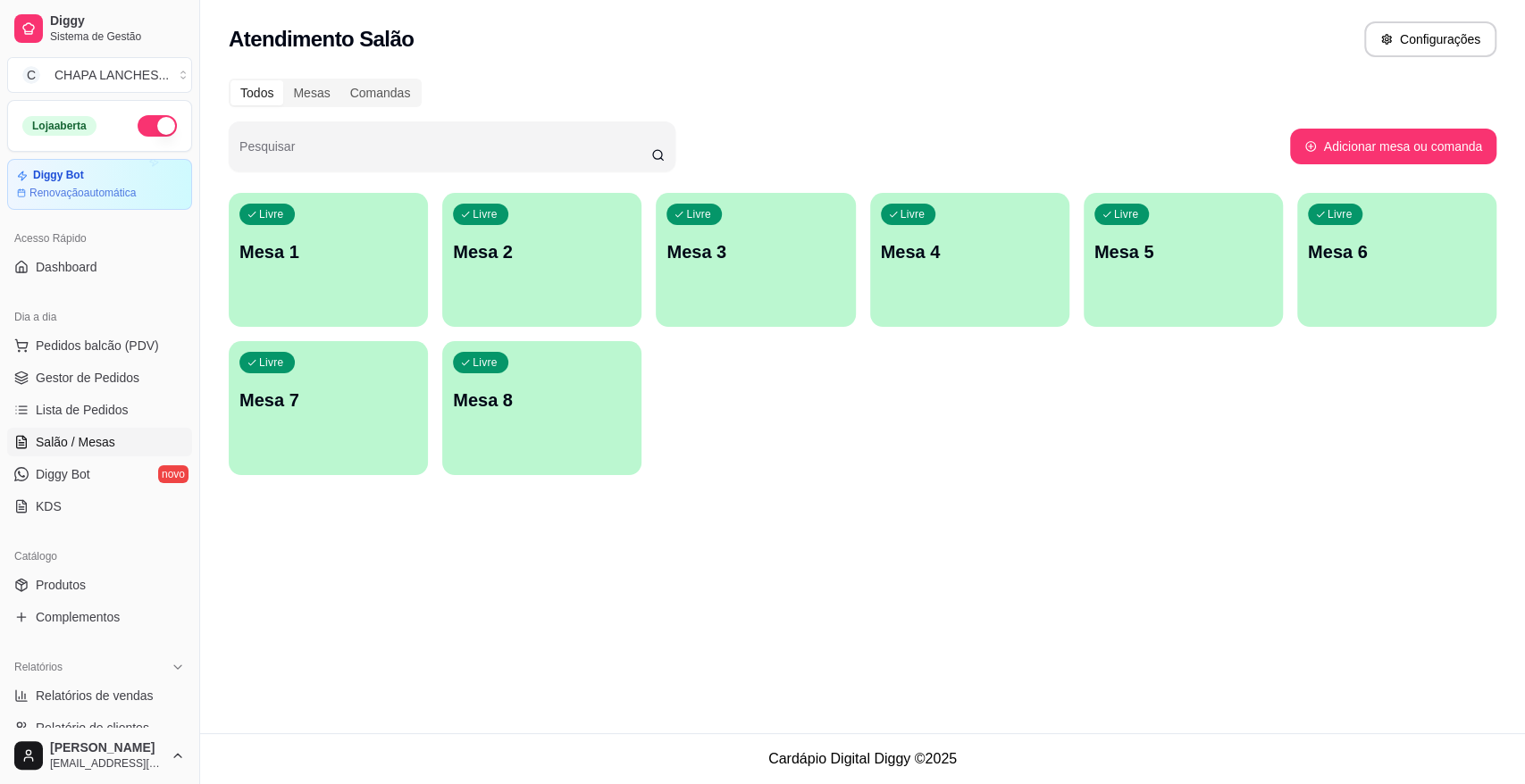
click at [536, 282] on div "Livre Mesa 2" at bounding box center [541, 248] width 199 height 113
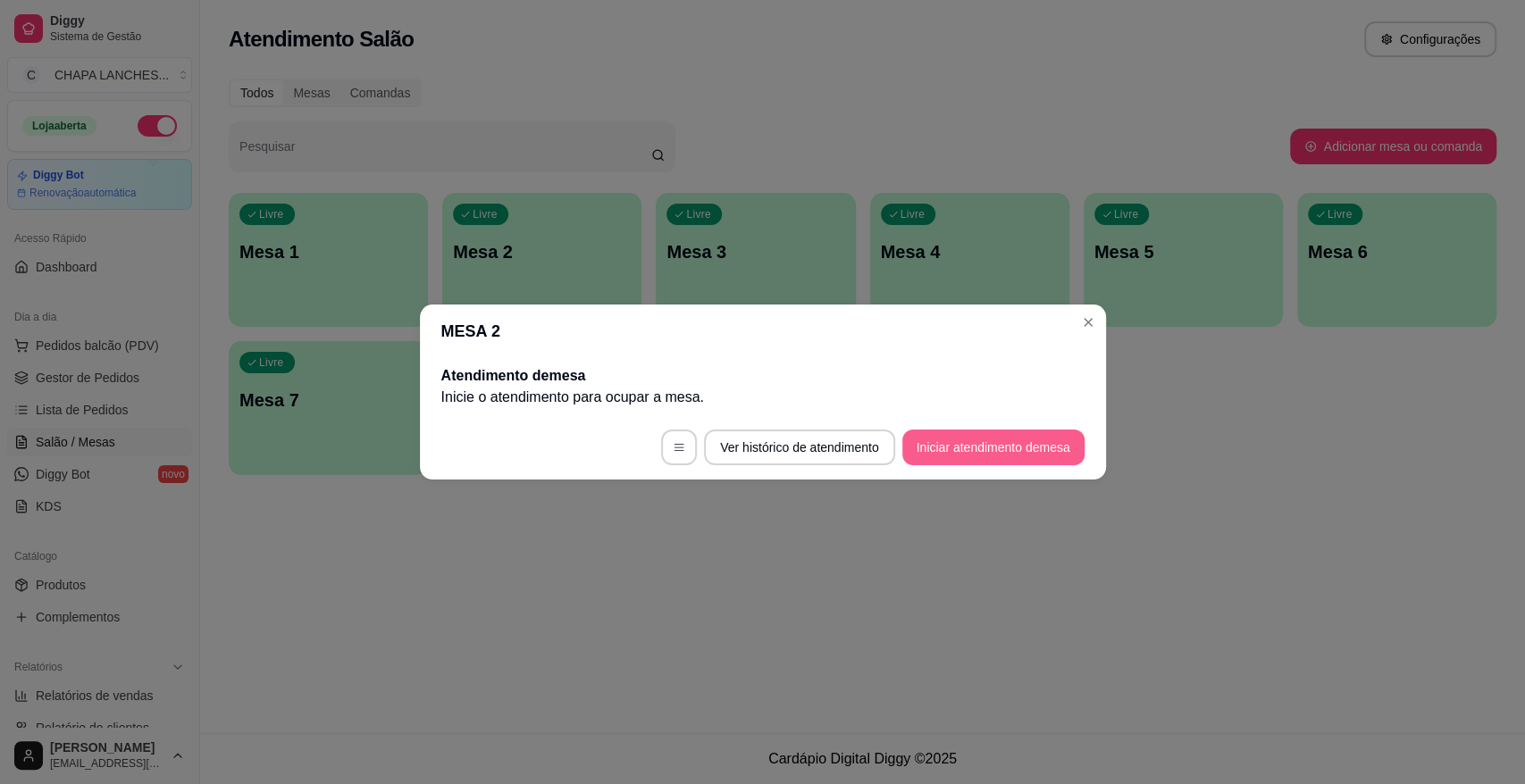
click at [966, 448] on button "Iniciar atendimento de mesa" at bounding box center [993, 447] width 182 height 36
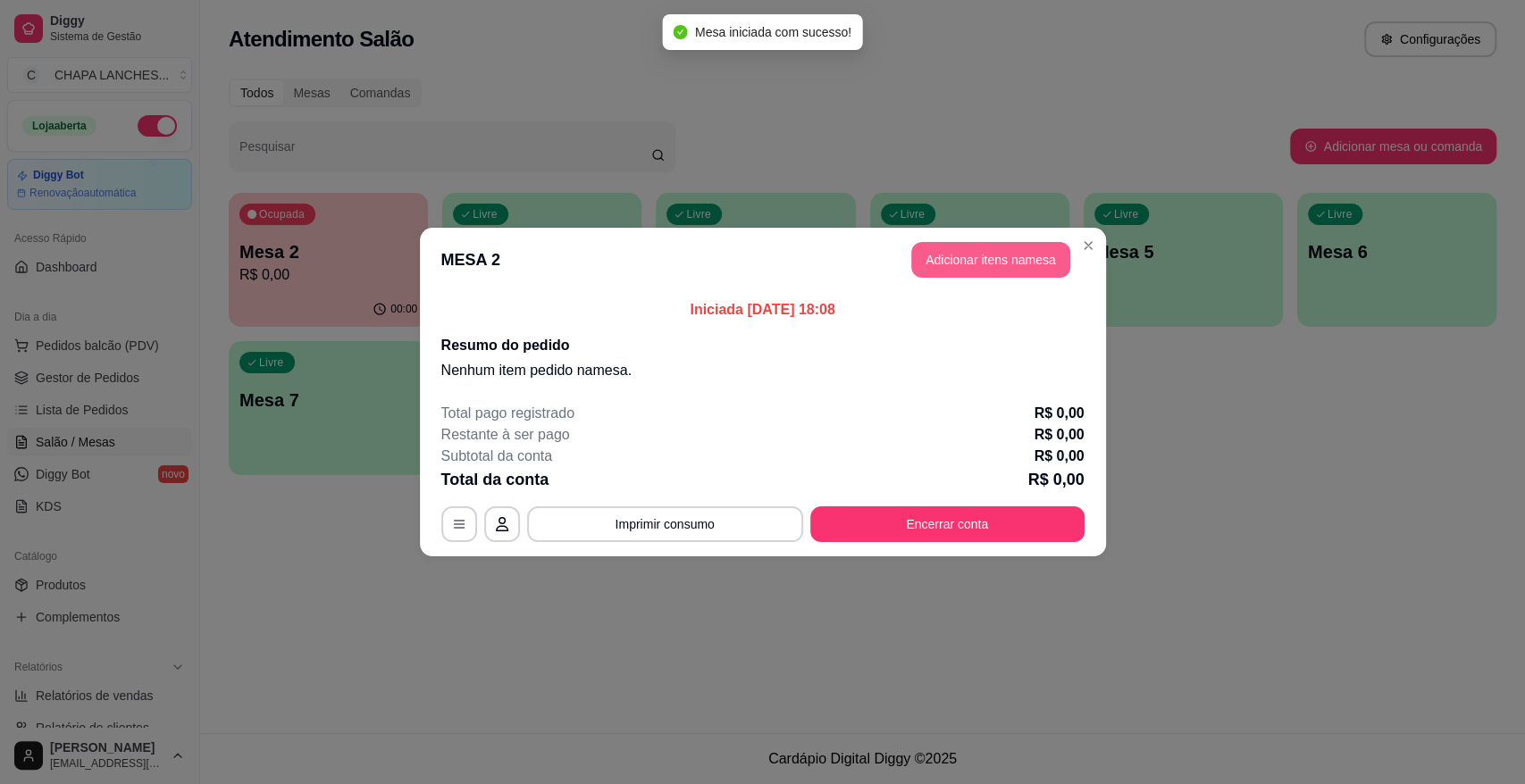
click at [982, 261] on button "Adicionar itens na mesa" at bounding box center [990, 259] width 159 height 36
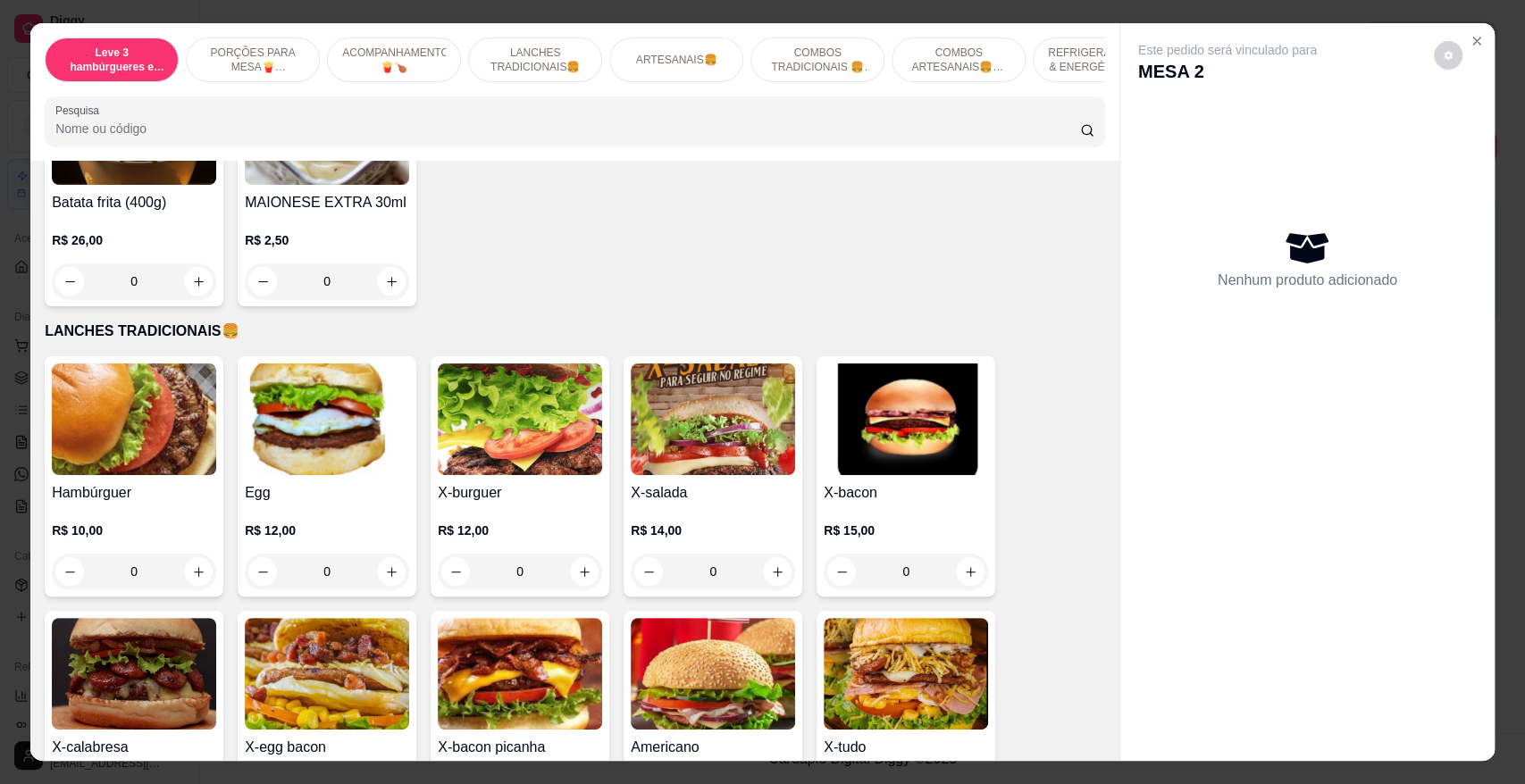
scroll to position [1091, 0]
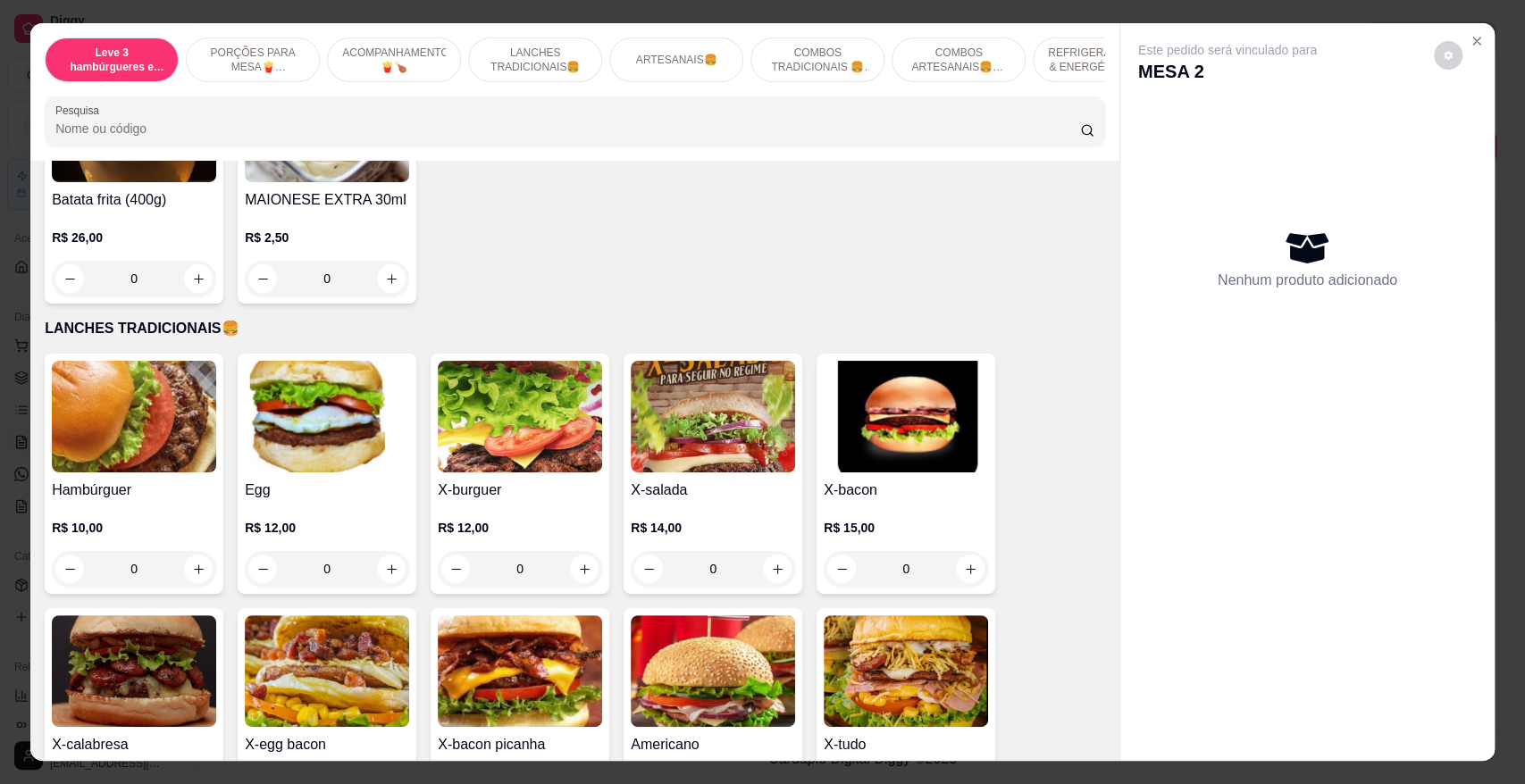
click at [193, 562] on div "0" at bounding box center [133, 569] width 164 height 36
click at [196, 561] on div "0" at bounding box center [133, 569] width 164 height 36
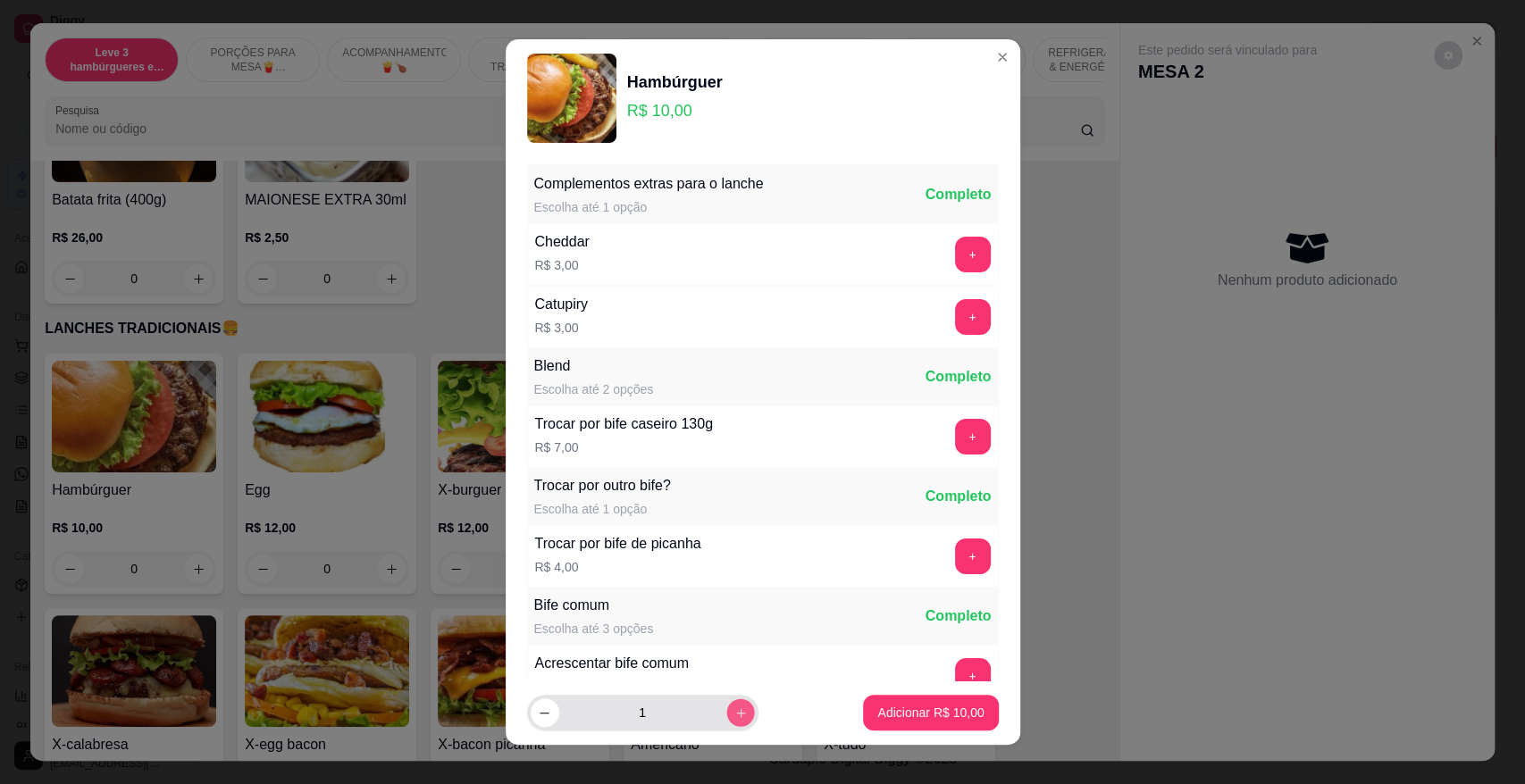
click at [734, 718] on icon "increase-product-quantity" at bounding box center [740, 713] width 14 height 14
type input "4"
click at [878, 711] on p "Adicionar R$ 40,00" at bounding box center [931, 712] width 106 height 17
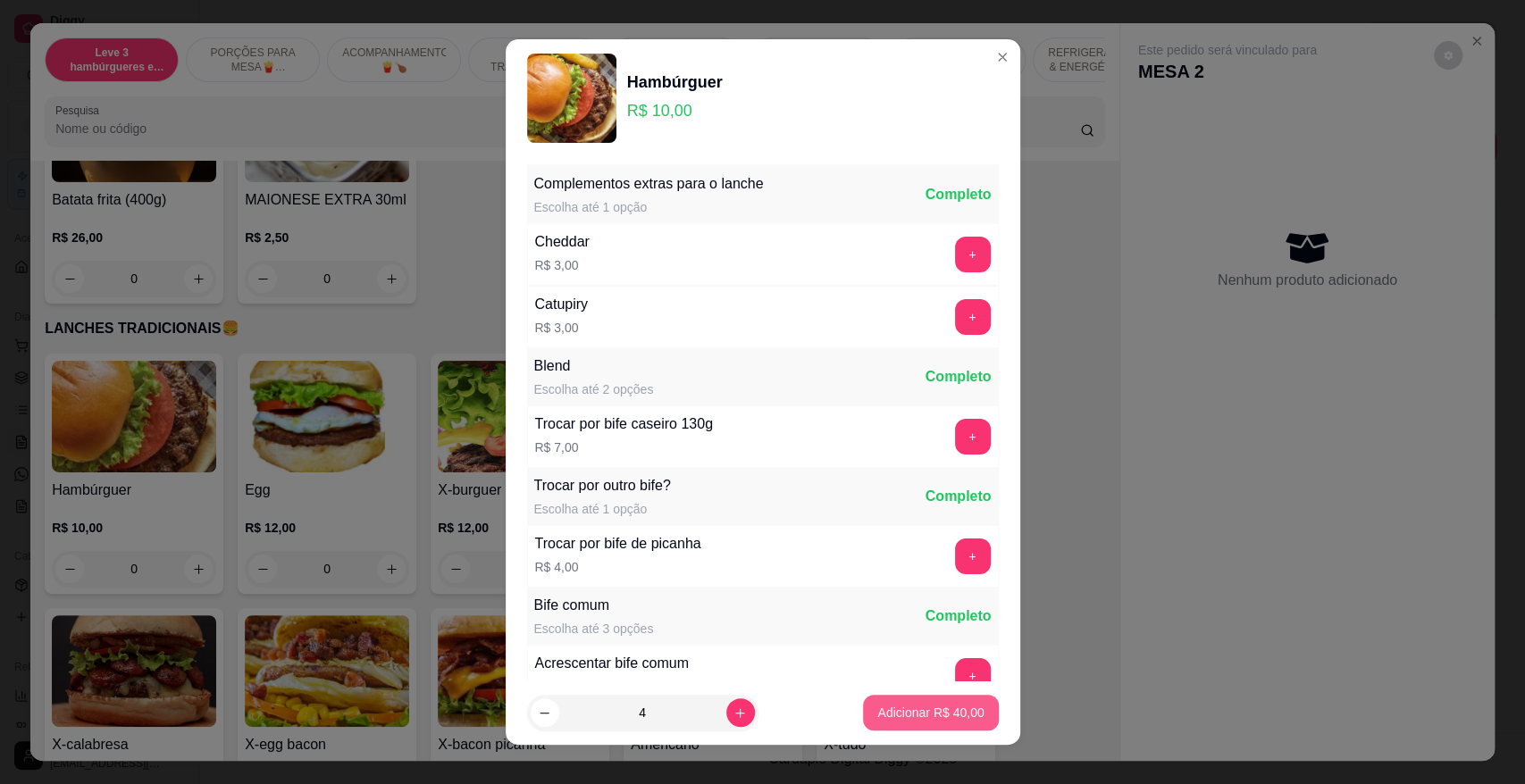
type input "4"
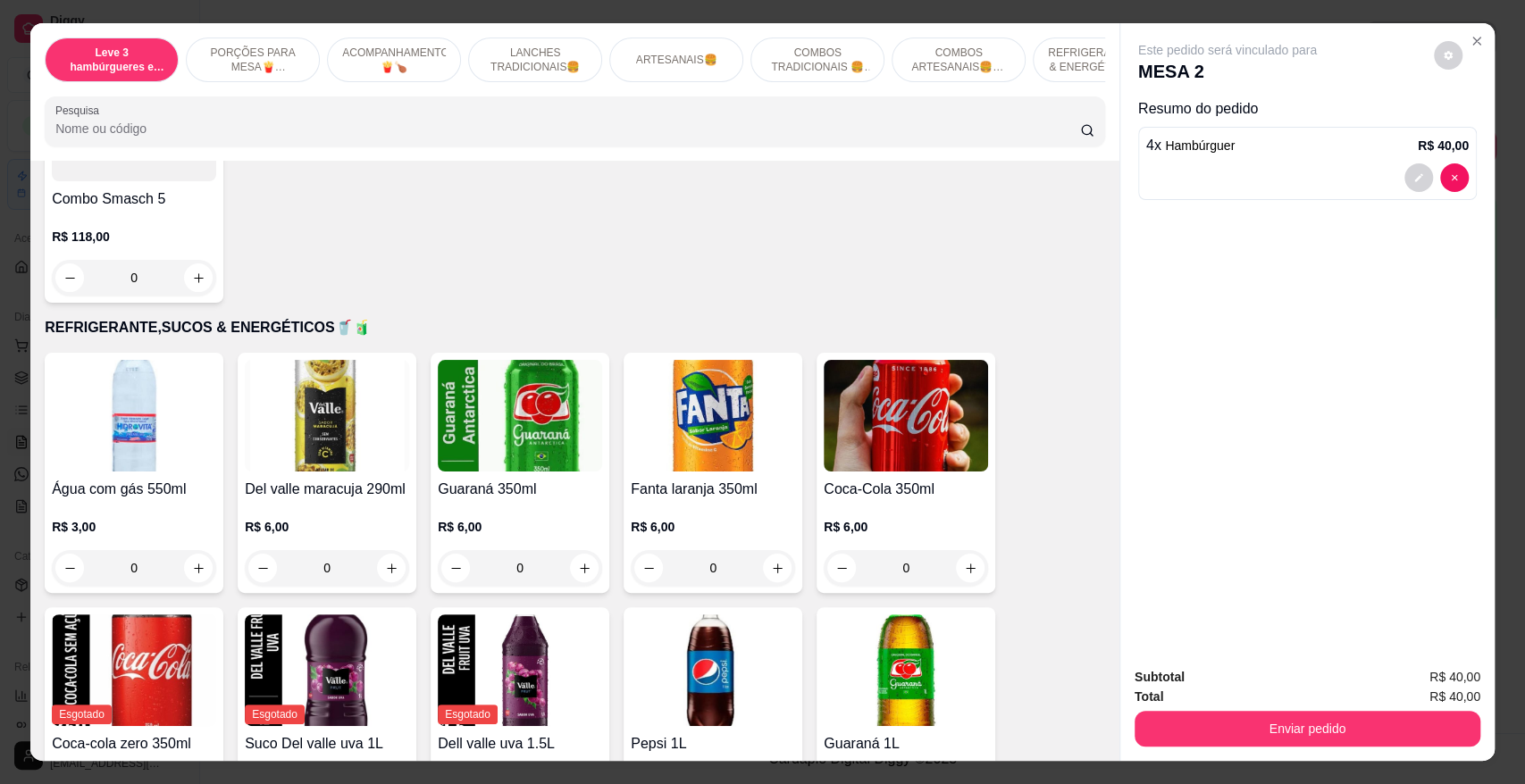
scroll to position [3573, 0]
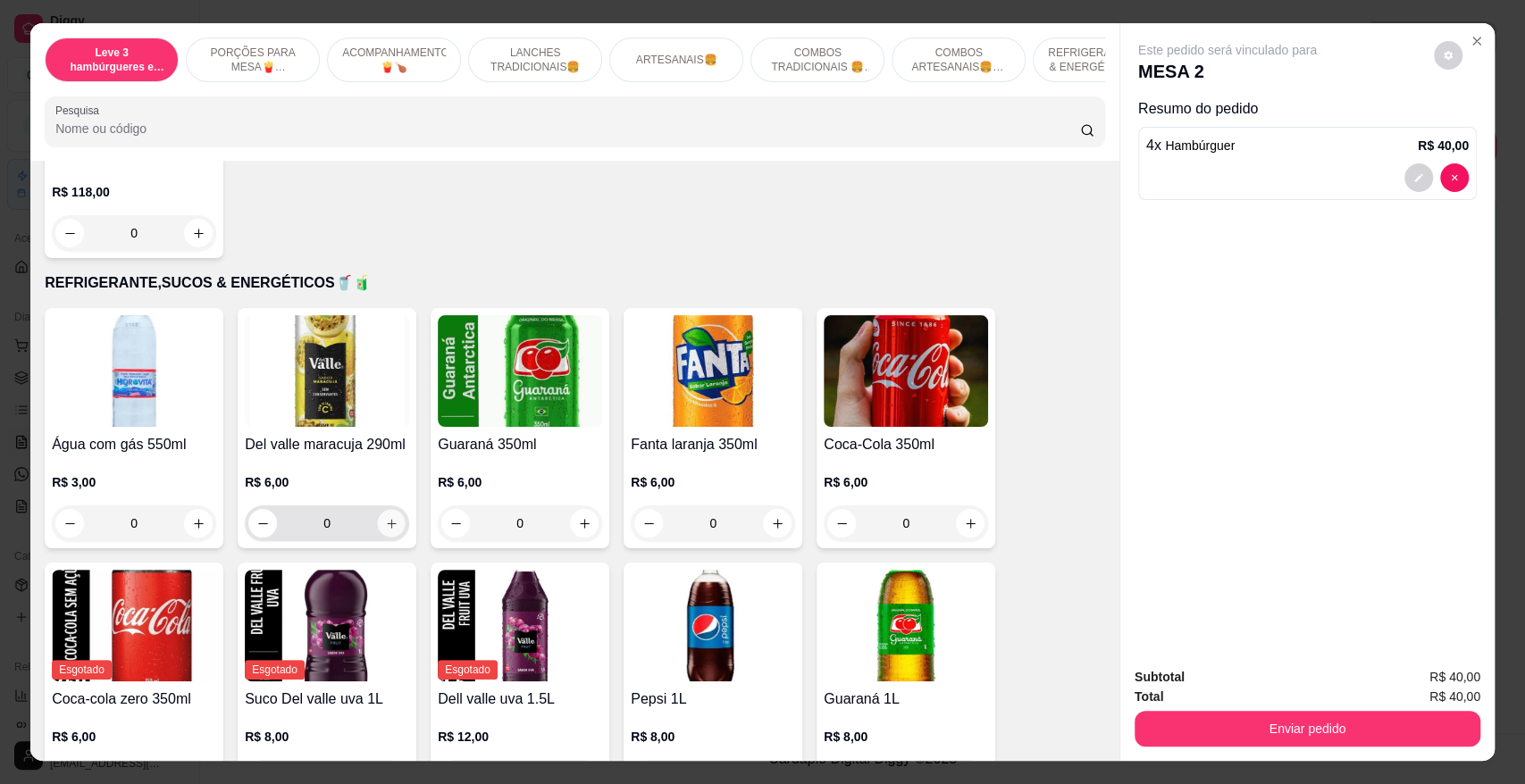
click at [385, 517] on icon "increase-product-quantity" at bounding box center [392, 524] width 14 height 14
type input "1"
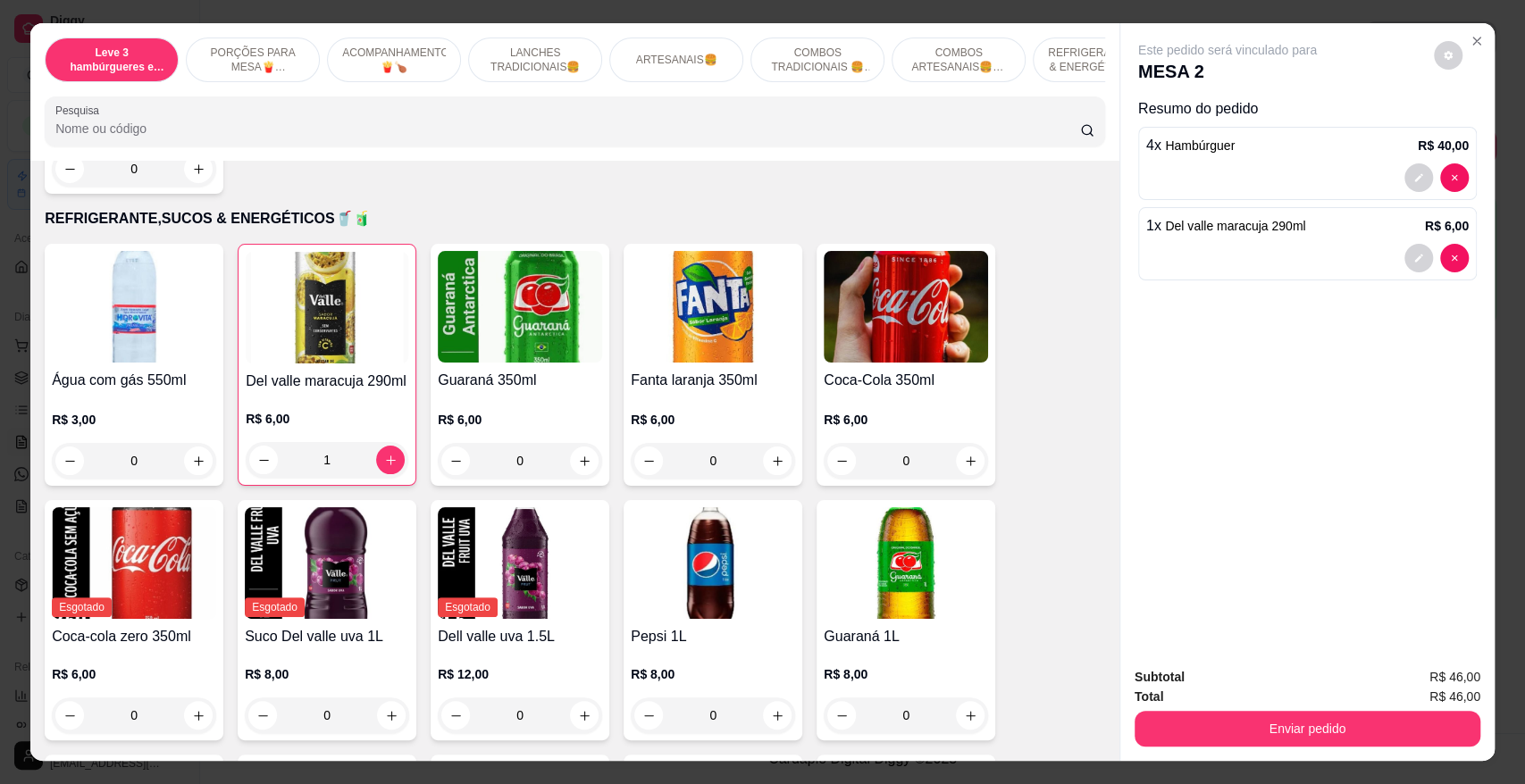
scroll to position [3672, 0]
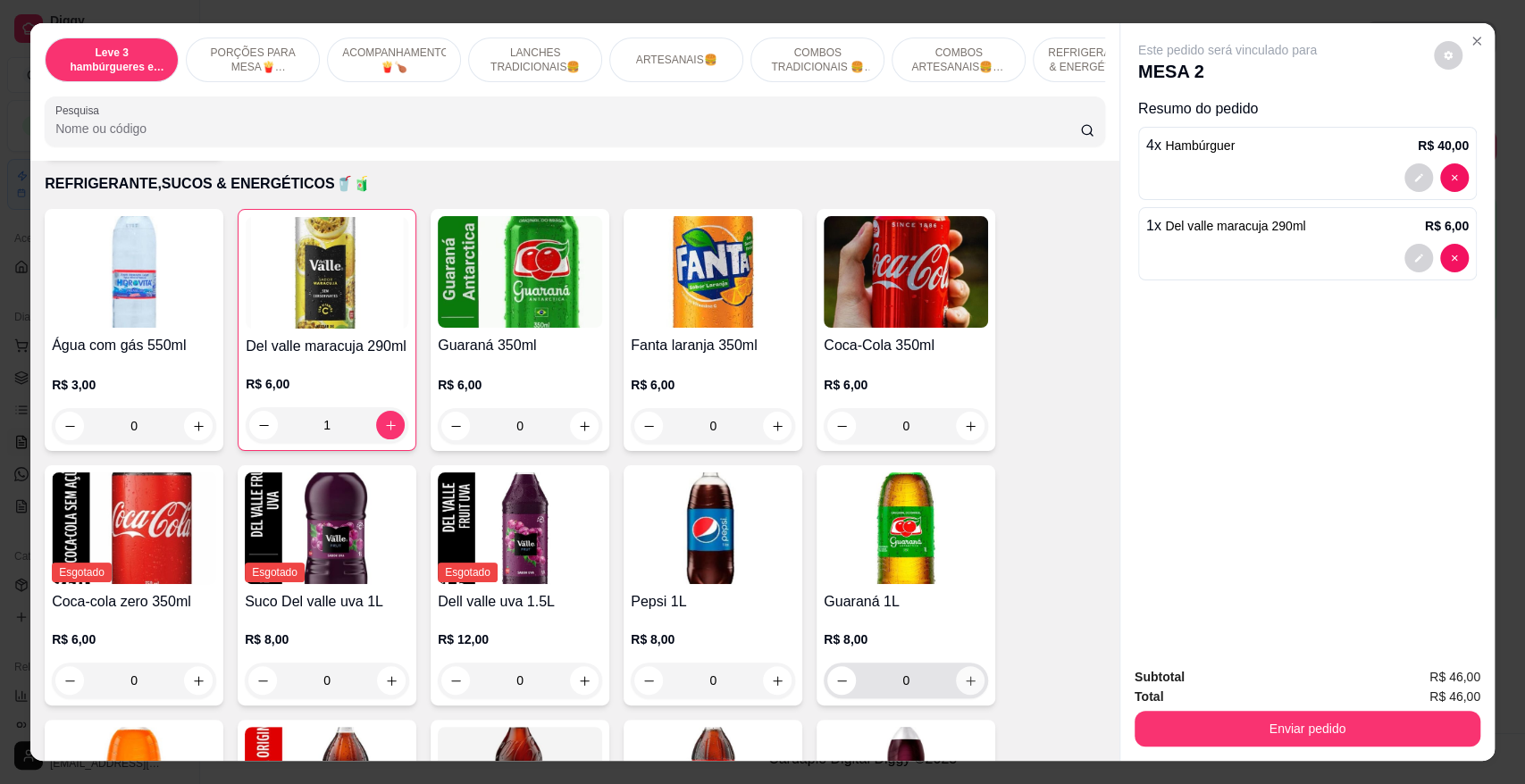
click at [966, 676] on icon "increase-product-quantity" at bounding box center [970, 680] width 10 height 10
type input "1"
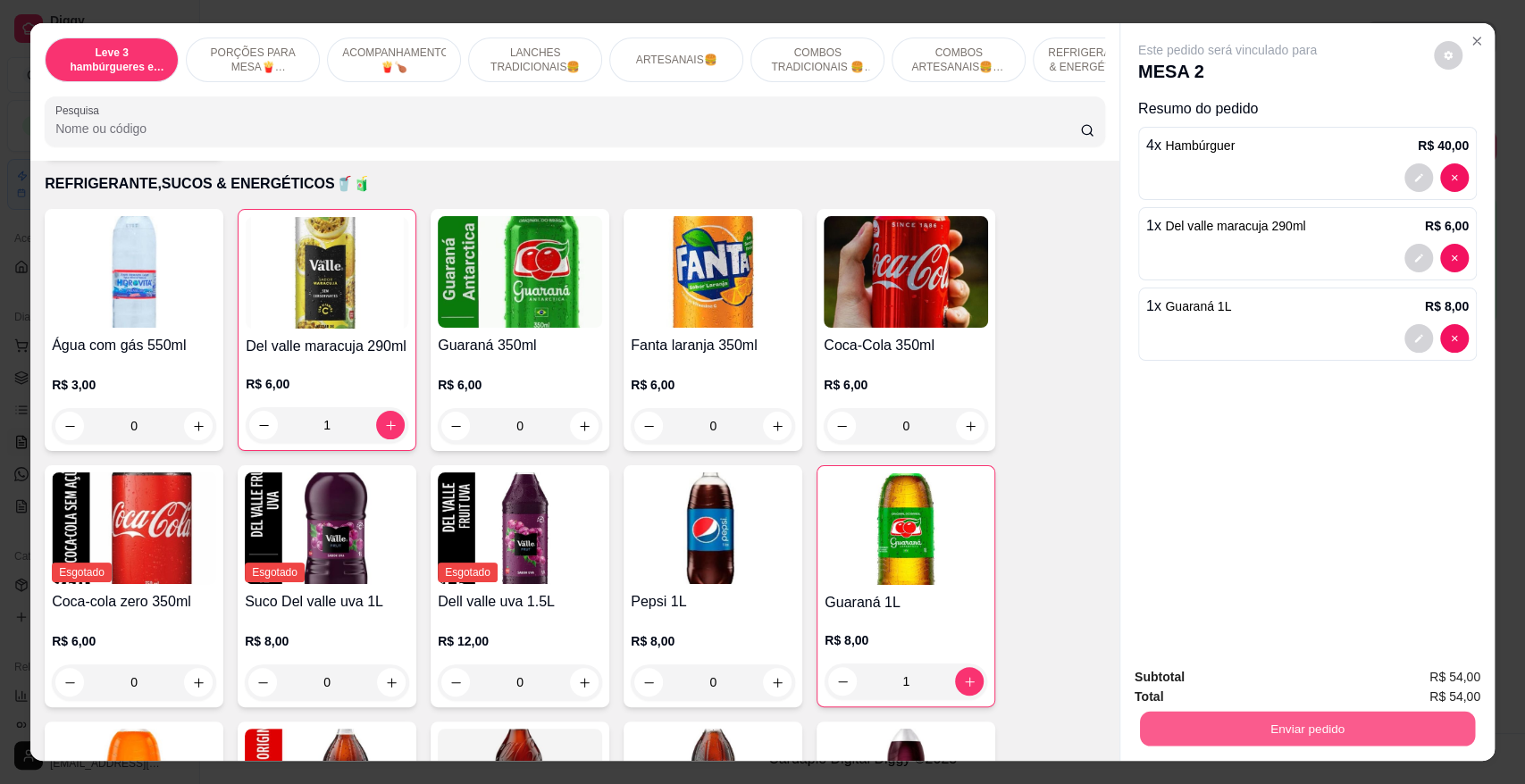
click at [1274, 725] on button "Enviar pedido" at bounding box center [1307, 728] width 335 height 35
click at [1243, 680] on button "Não registrar e enviar pedido" at bounding box center [1247, 685] width 181 height 33
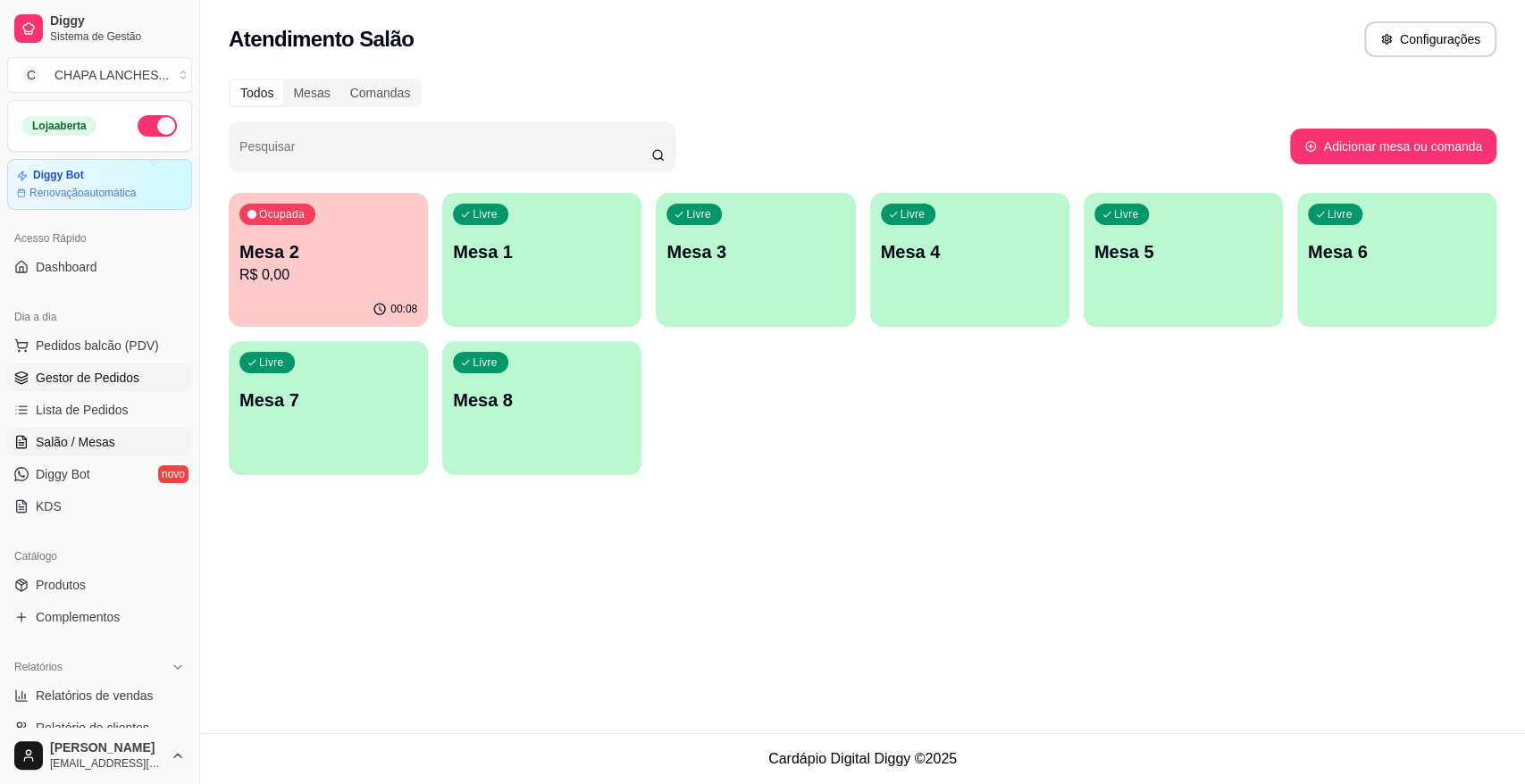
click at [78, 383] on span "Gestor de Pedidos" at bounding box center [87, 377] width 104 height 17
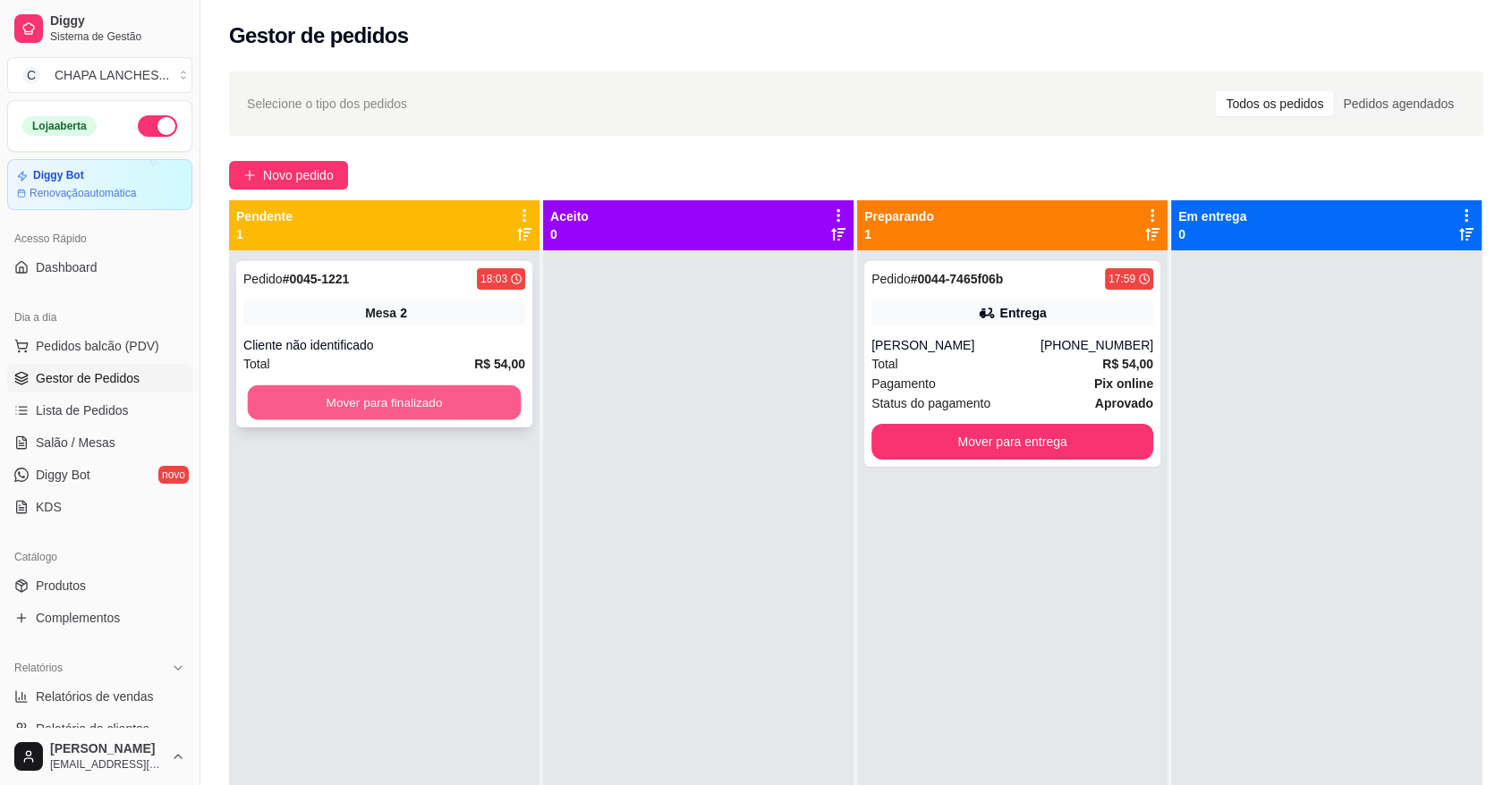
click at [308, 409] on button "Mover para finalizado" at bounding box center [385, 403] width 274 height 35
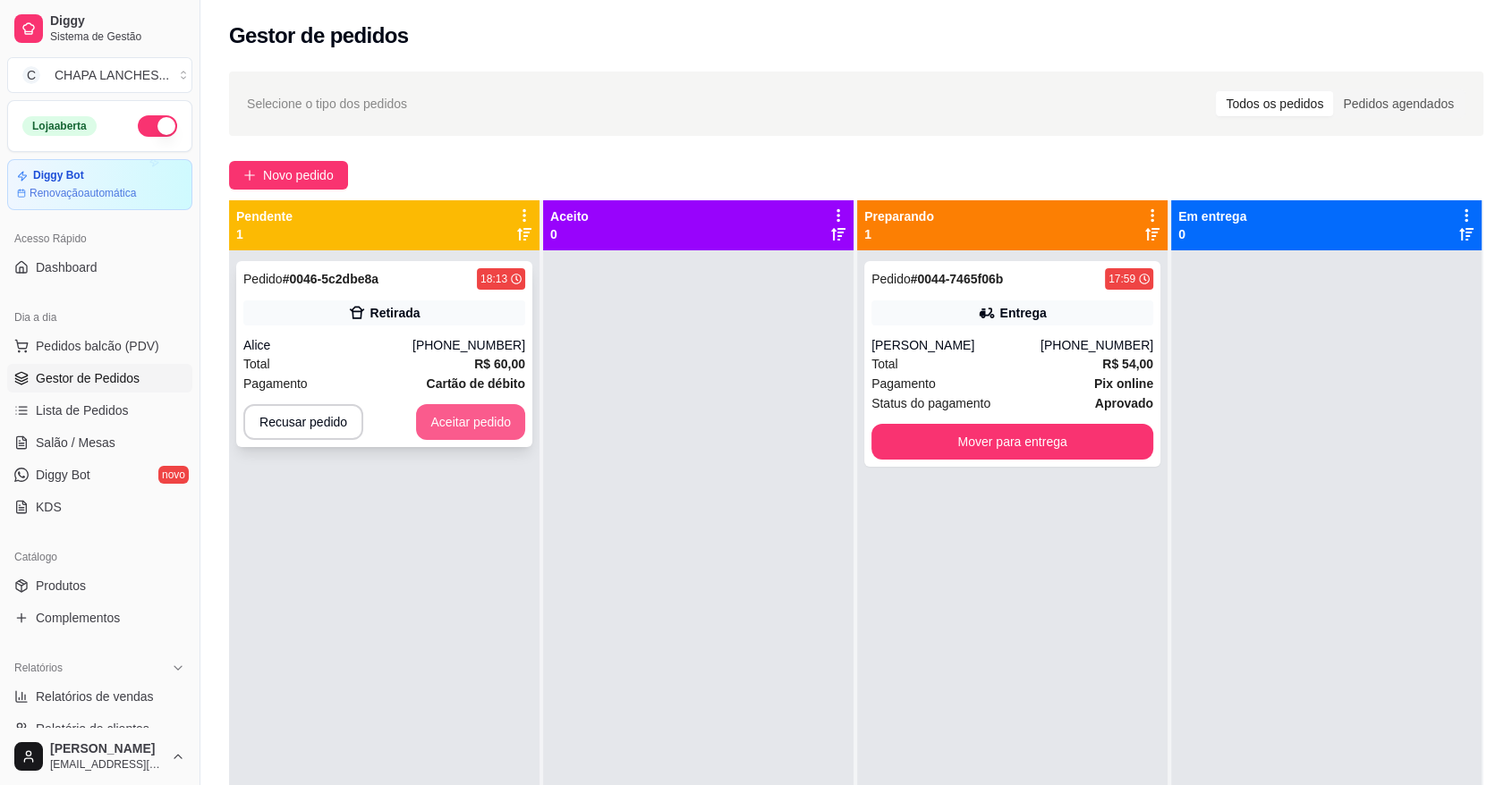
click at [471, 421] on button "Aceitar pedido" at bounding box center [470, 421] width 109 height 36
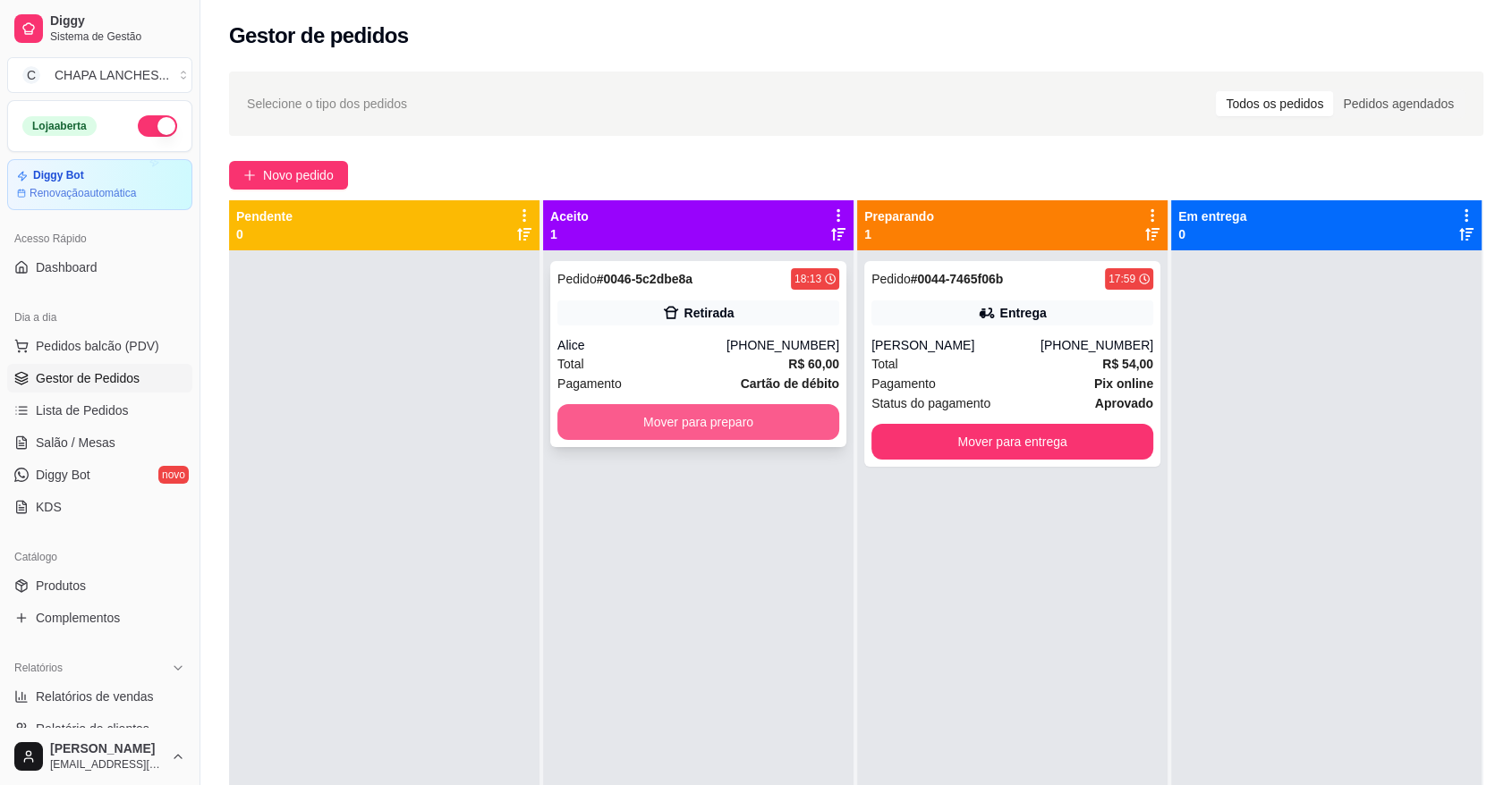
click at [673, 413] on button "Mover para preparo" at bounding box center [698, 421] width 282 height 36
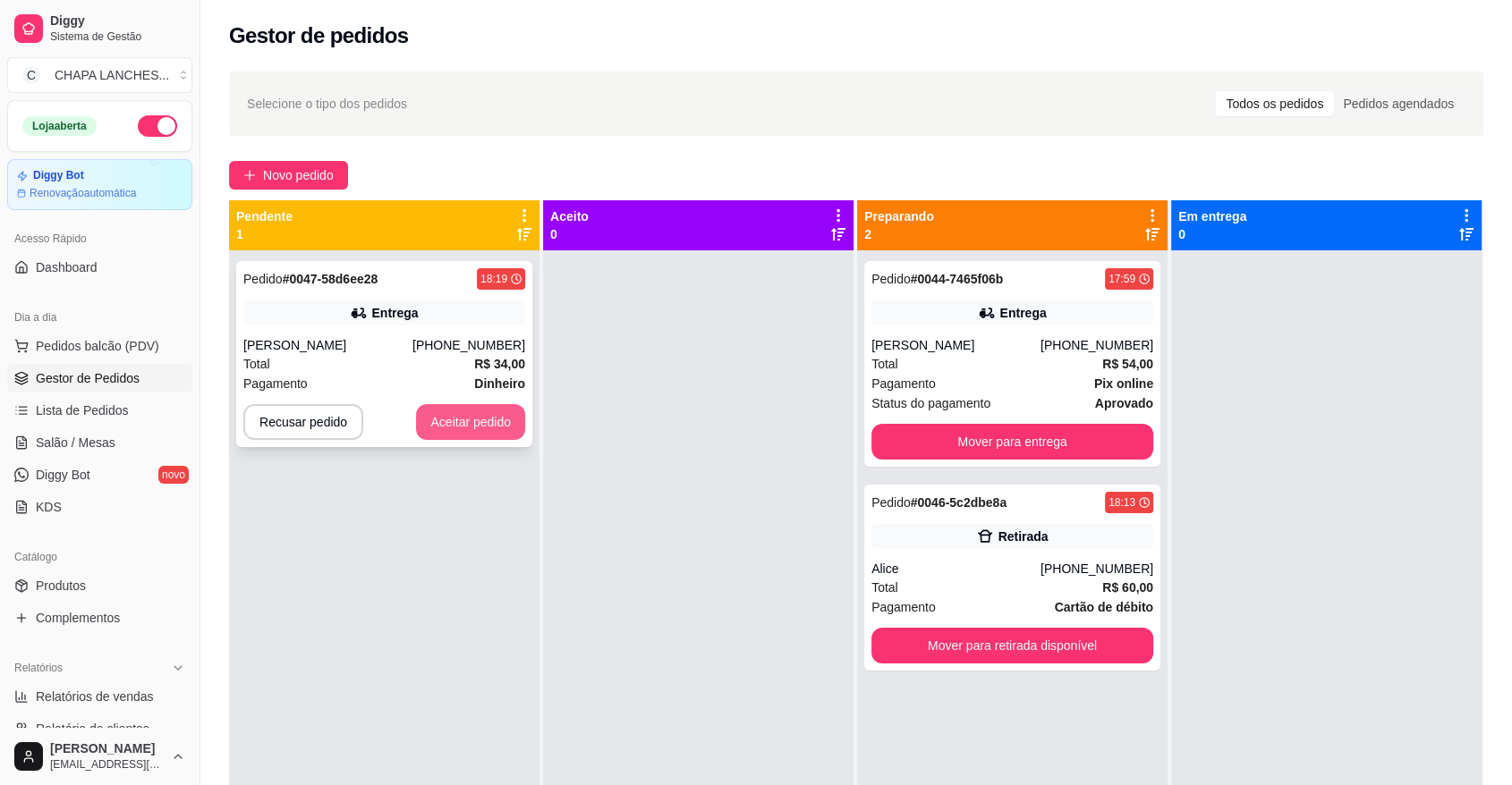
click at [472, 424] on button "Aceitar pedido" at bounding box center [470, 421] width 109 height 36
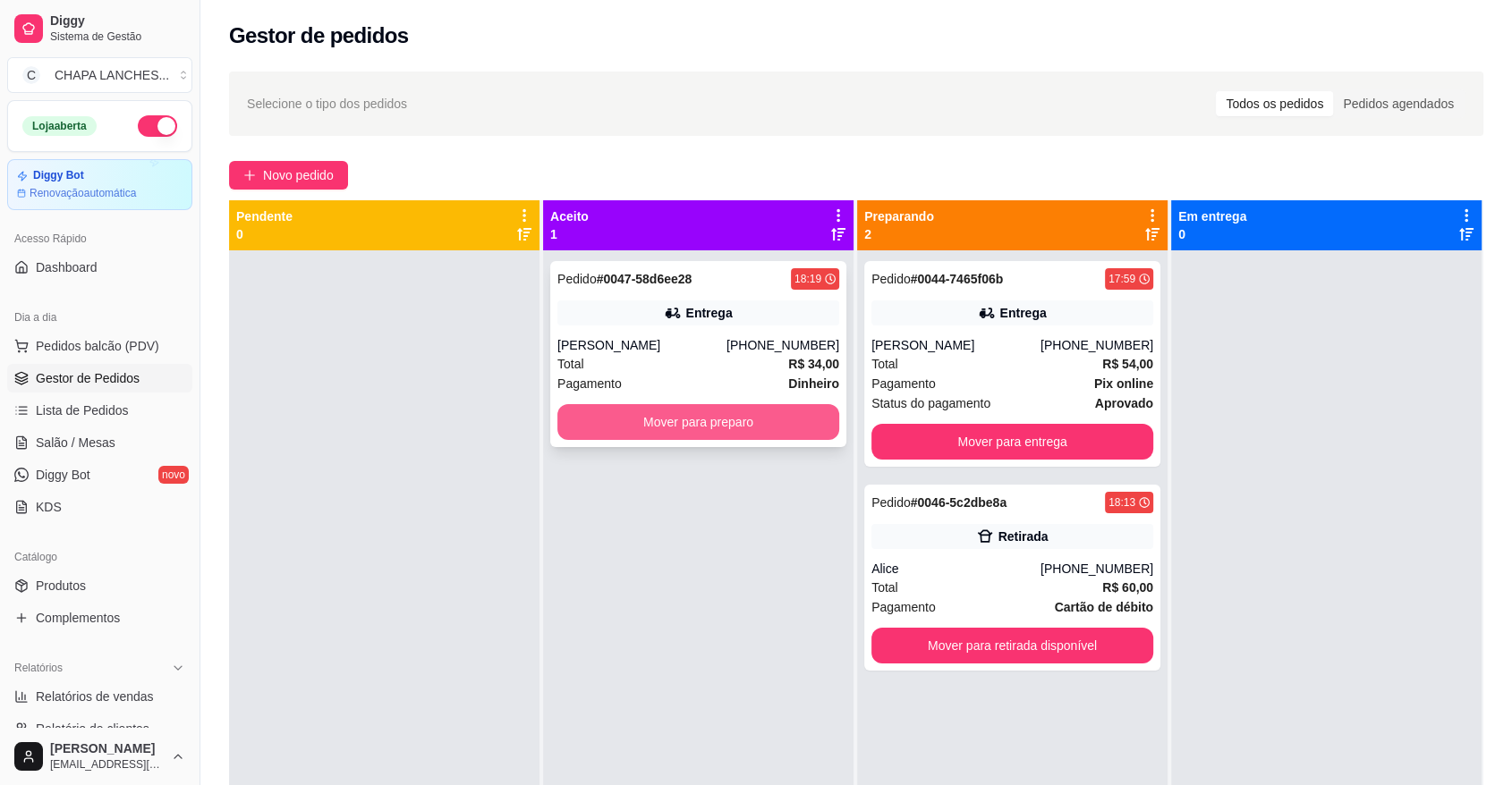
click at [595, 421] on button "Mover para preparo" at bounding box center [698, 421] width 282 height 36
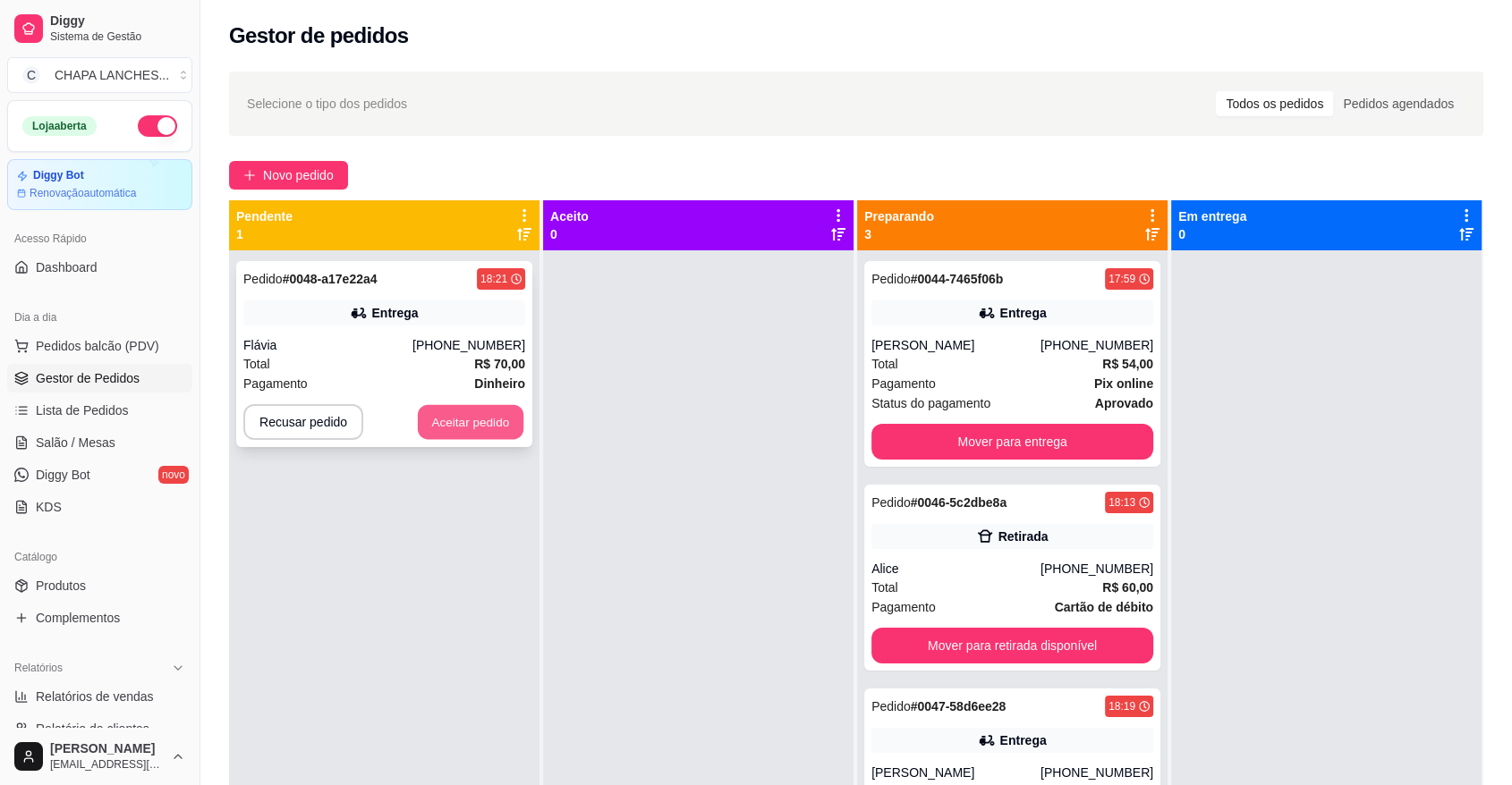
click at [454, 414] on button "Aceitar pedido" at bounding box center [470, 422] width 106 height 35
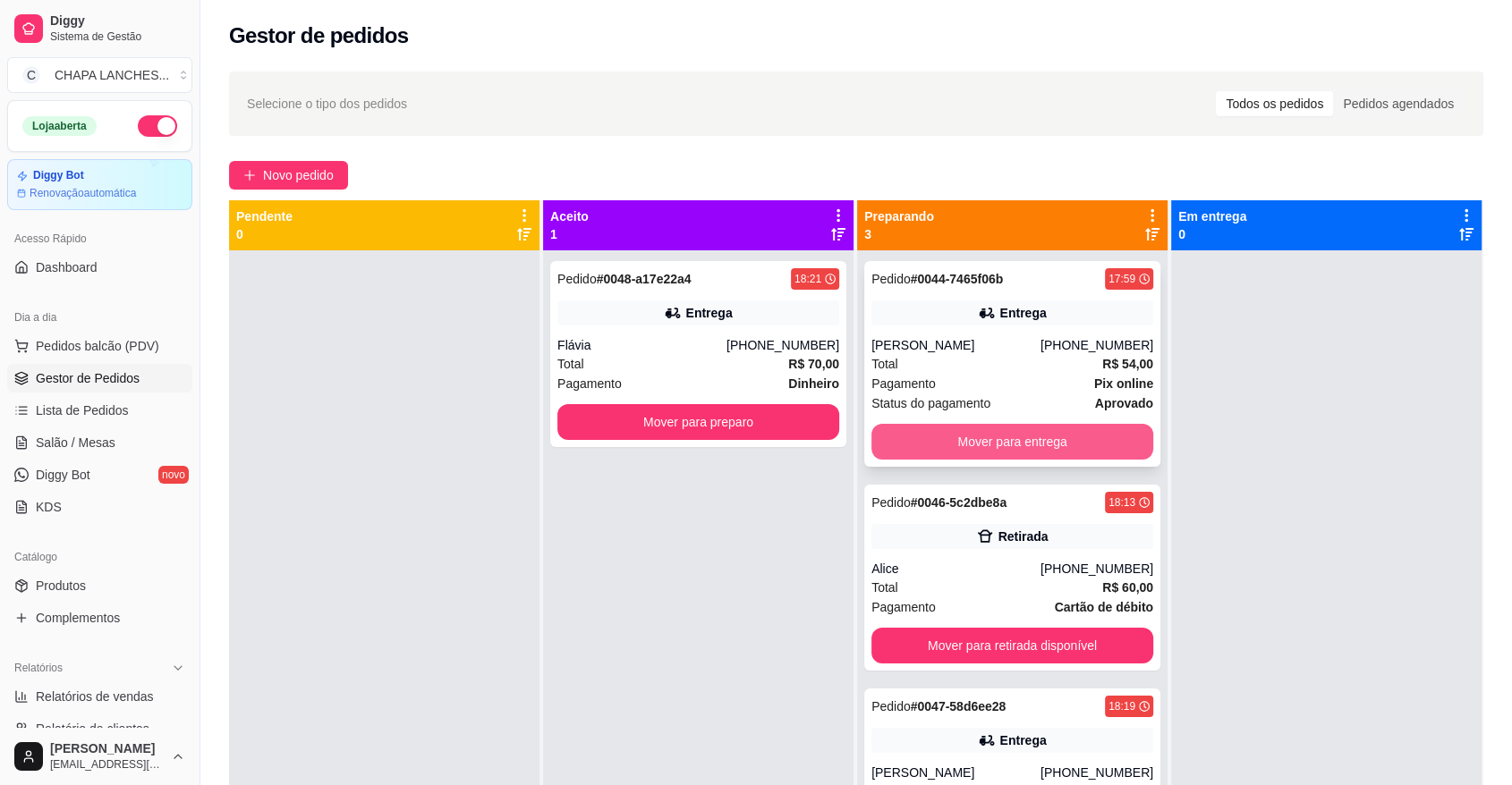
click at [1024, 442] on button "Mover para entrega" at bounding box center [1012, 442] width 282 height 36
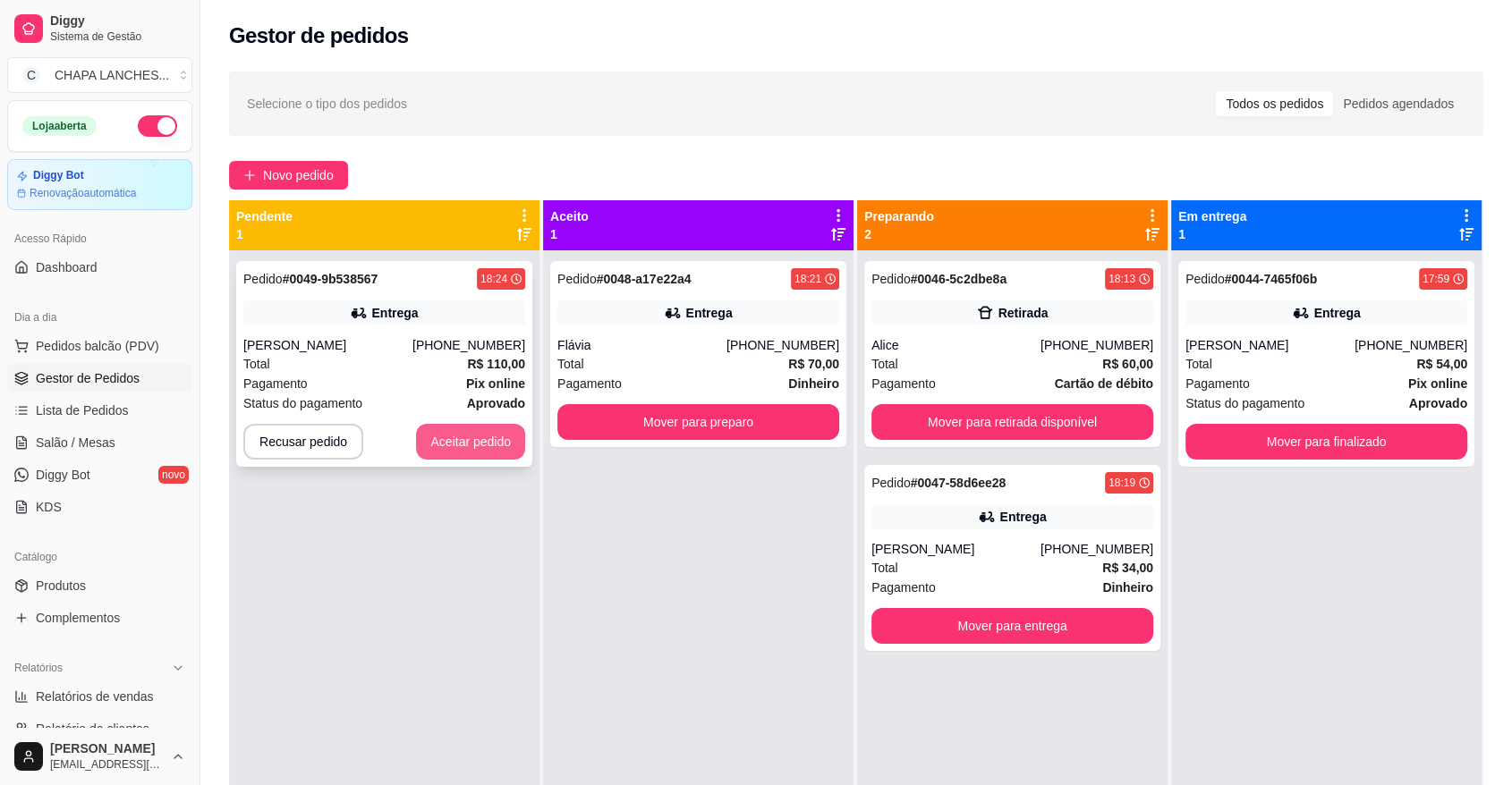
click at [455, 443] on button "Aceitar pedido" at bounding box center [470, 442] width 109 height 36
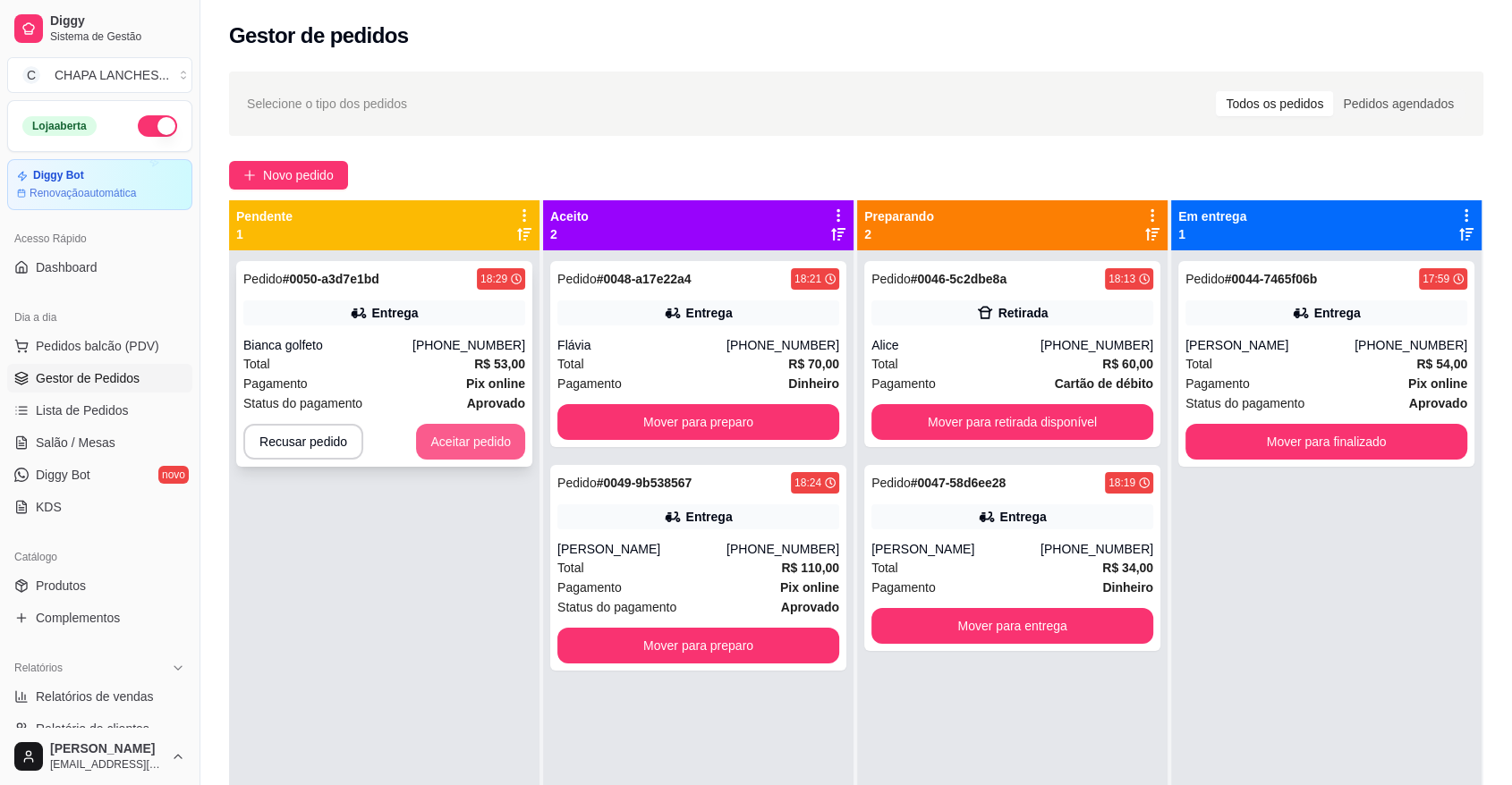
click at [476, 447] on button "Aceitar pedido" at bounding box center [470, 442] width 109 height 36
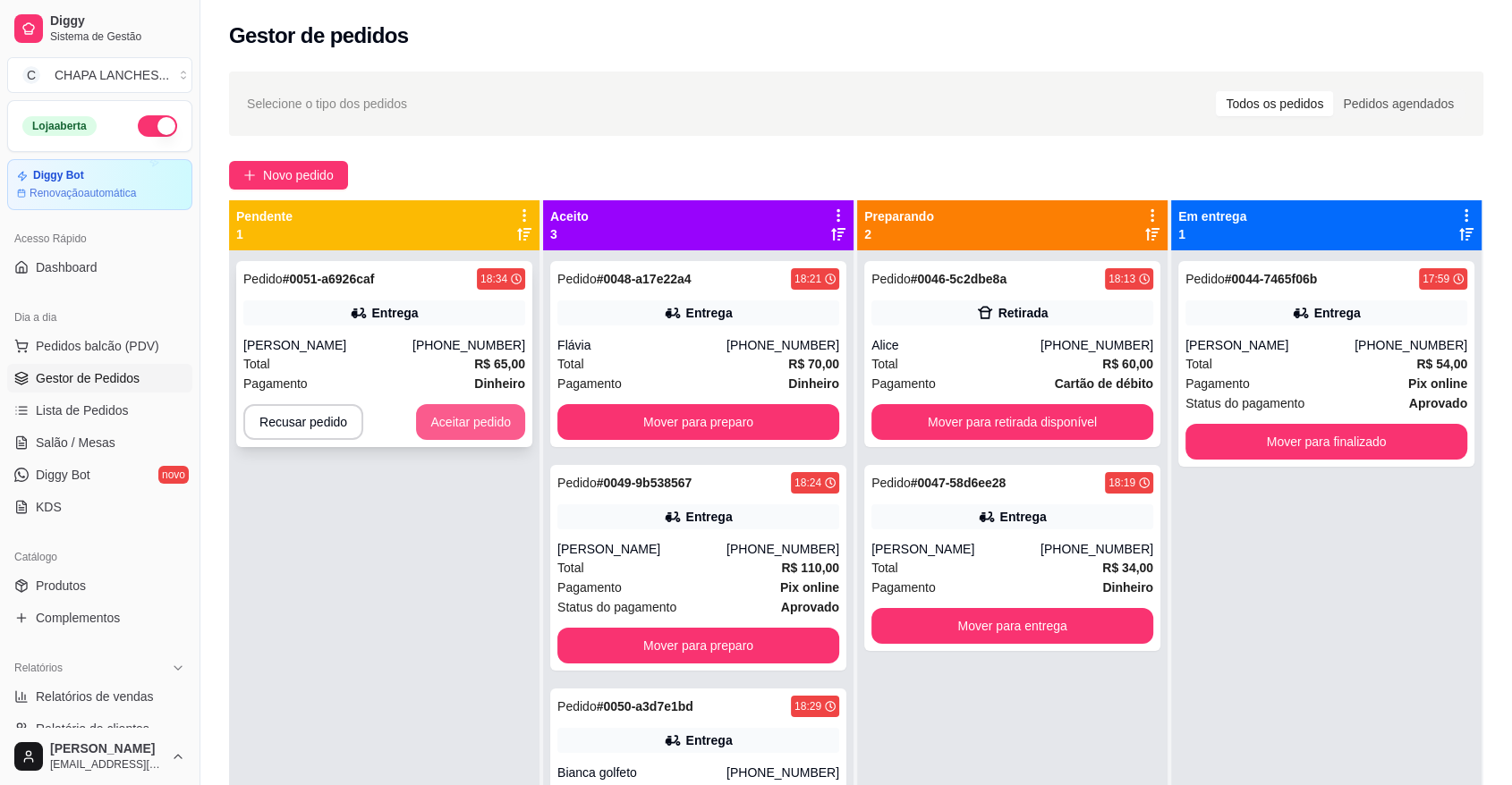
click at [480, 425] on button "Aceitar pedido" at bounding box center [470, 421] width 109 height 36
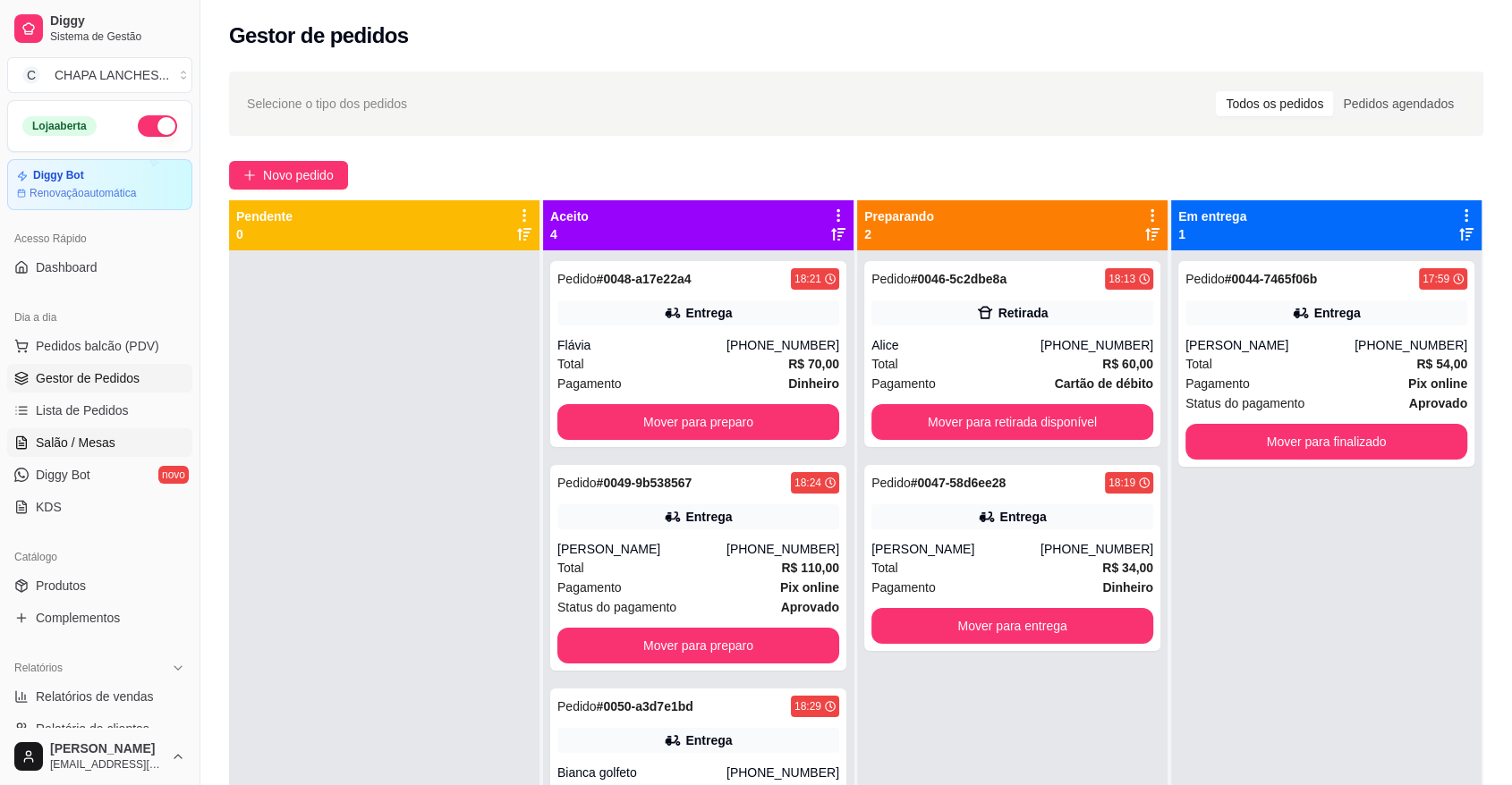
click at [85, 442] on span "Salão / Mesas" at bounding box center [75, 442] width 80 height 17
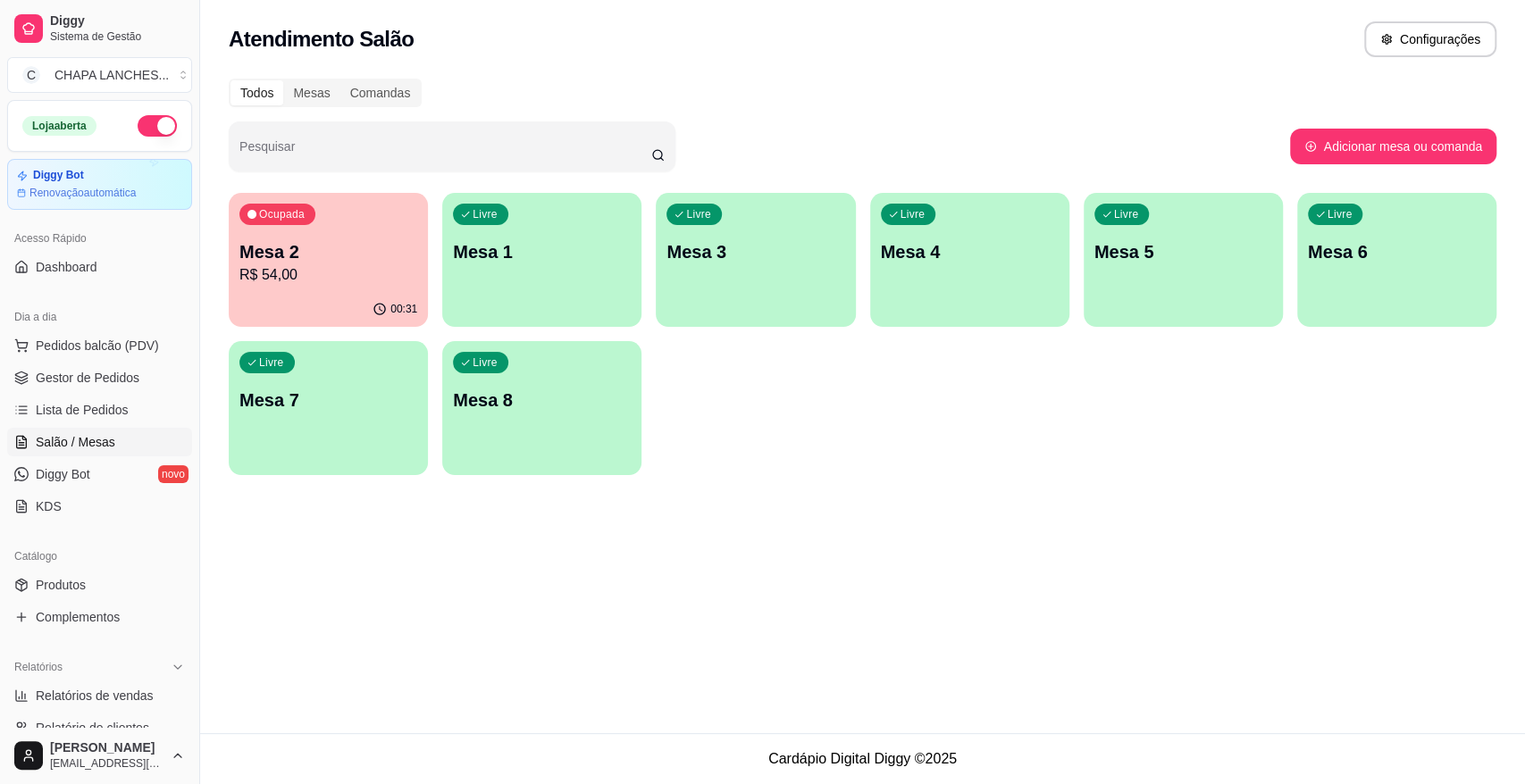
click at [340, 264] on p "R$ 54,00" at bounding box center [328, 274] width 178 height 21
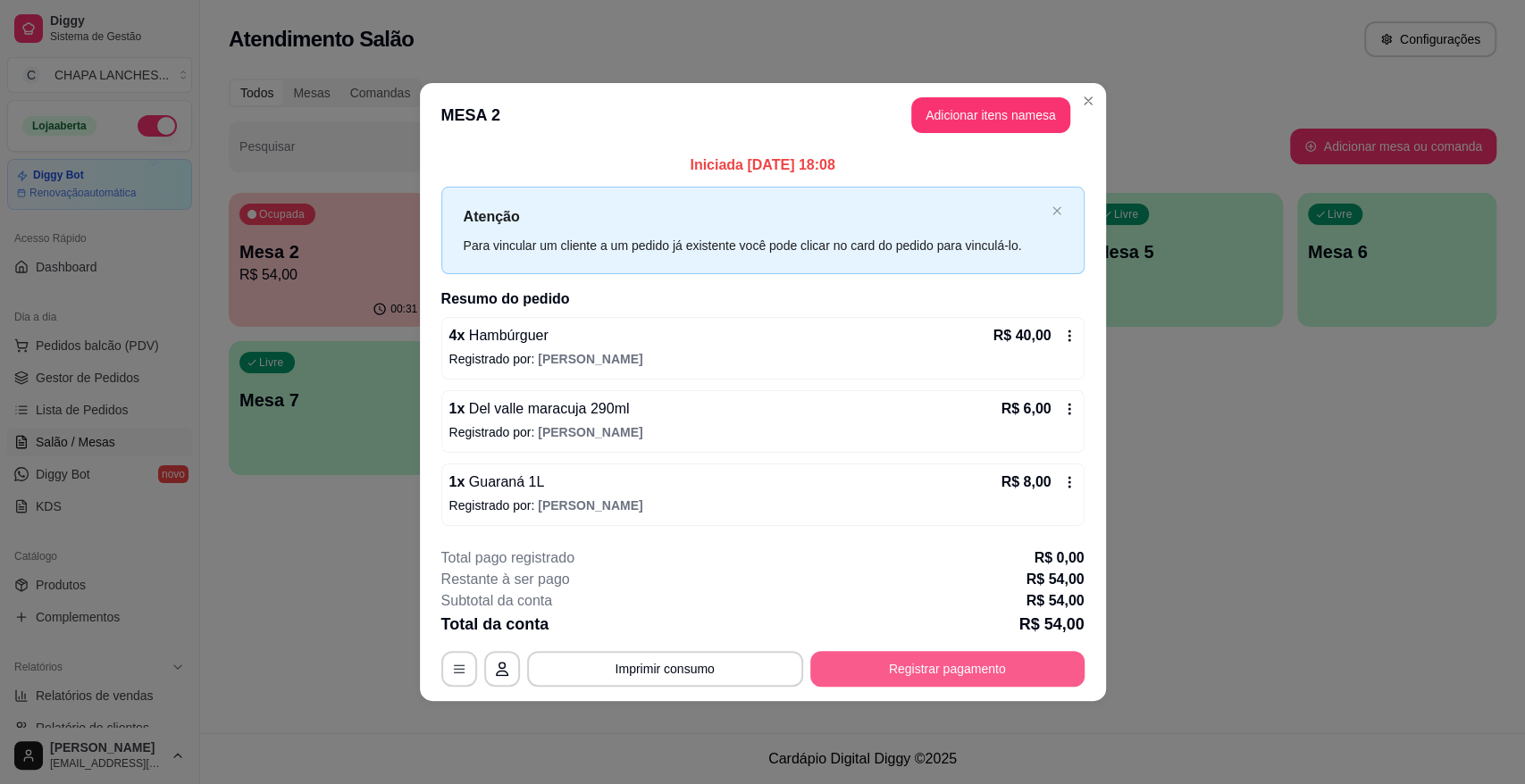
click at [903, 662] on button "Registrar pagamento" at bounding box center [947, 668] width 274 height 36
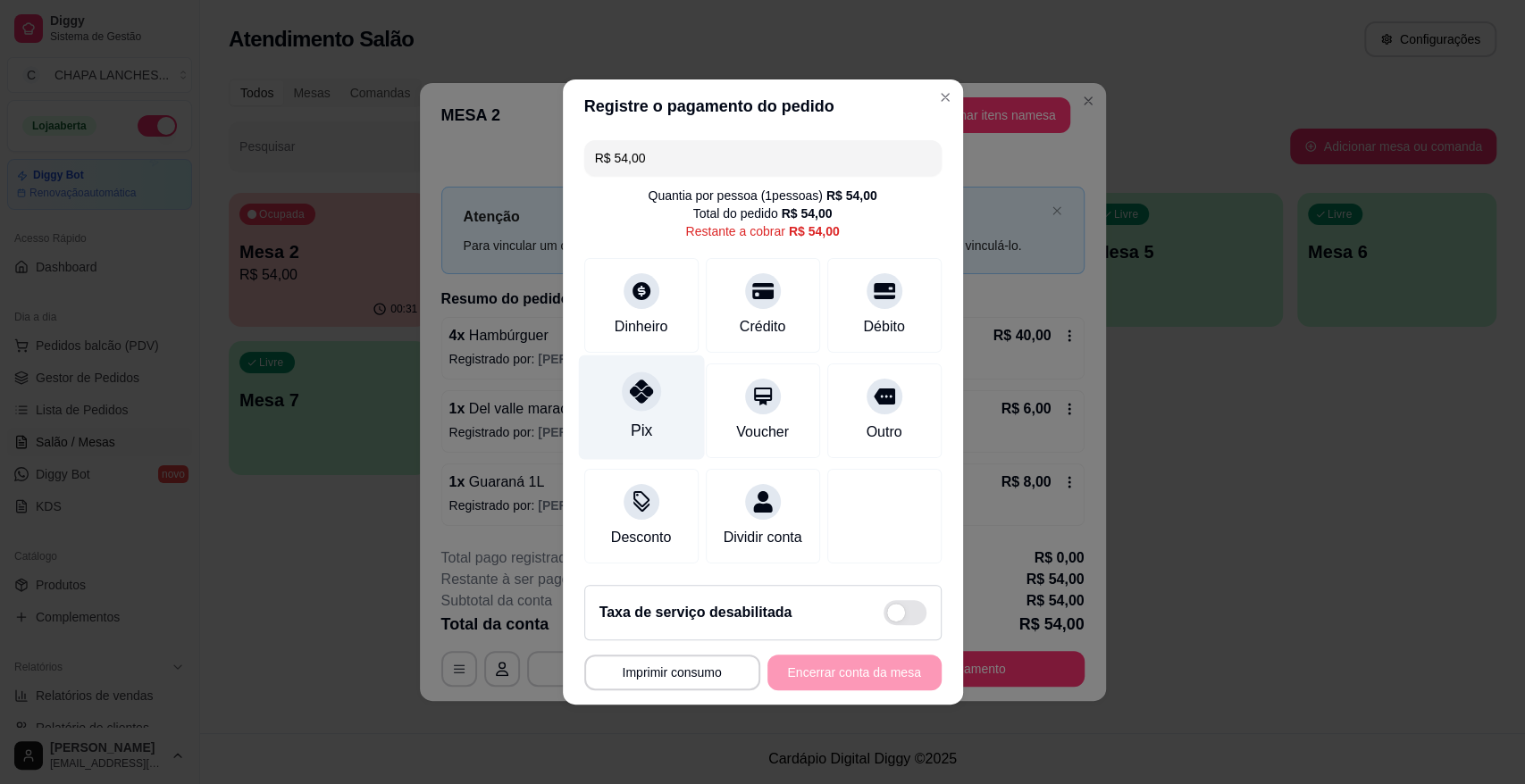
click at [635, 397] on div at bounding box center [641, 391] width 39 height 39
type input "R$ 0,00"
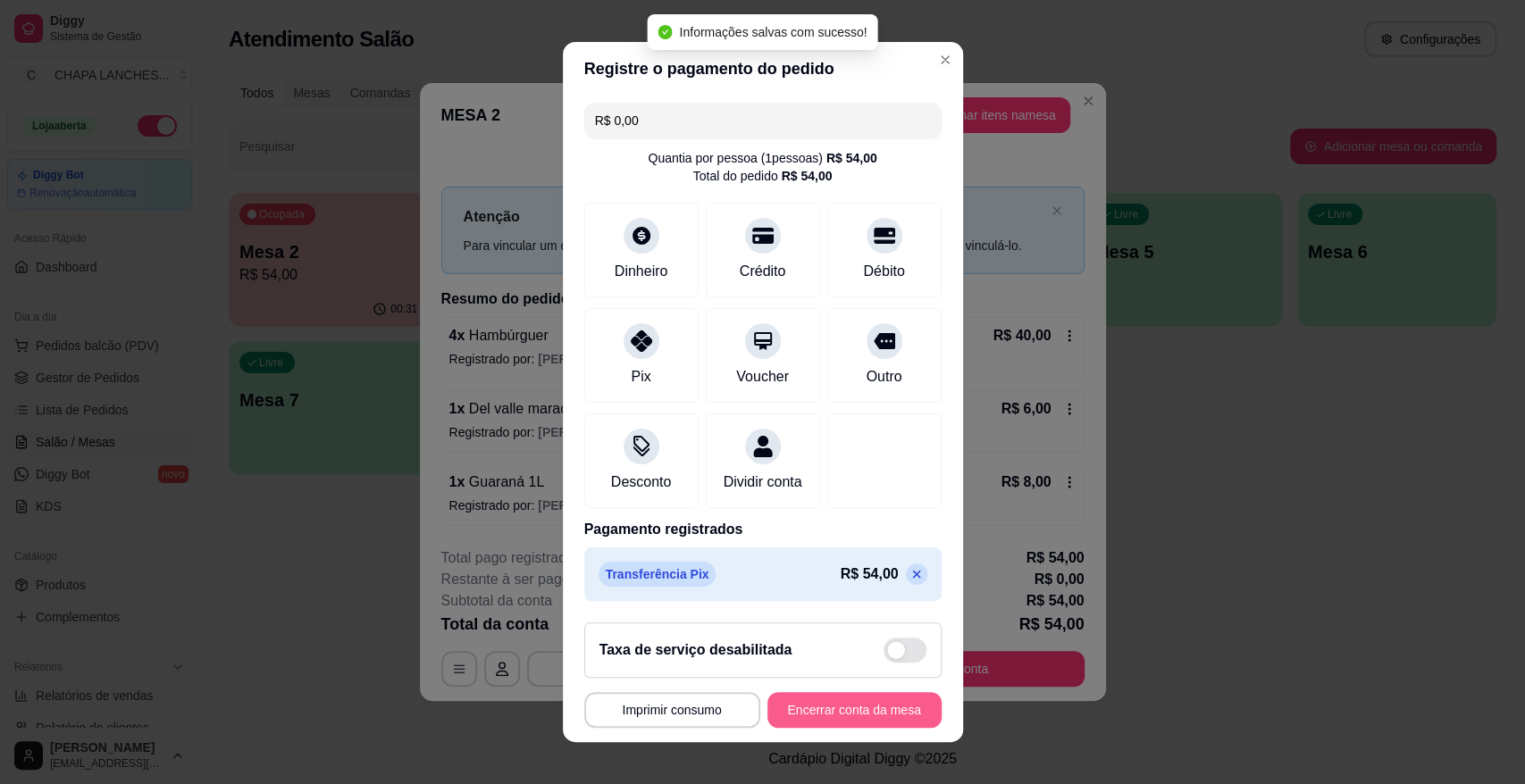
click at [847, 711] on button "Encerrar conta da mesa" at bounding box center [855, 710] width 174 height 36
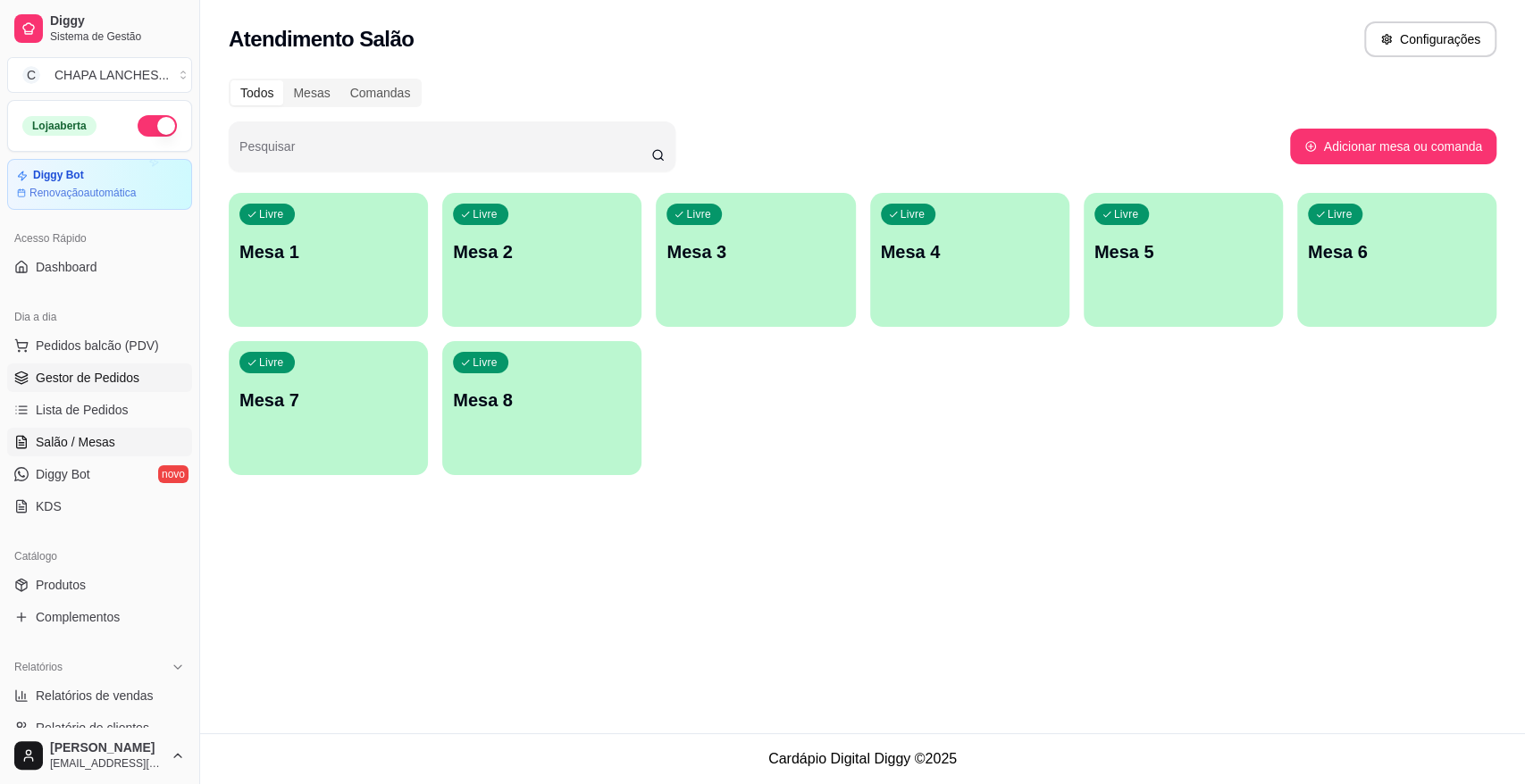
click at [85, 375] on span "Gestor de Pedidos" at bounding box center [87, 377] width 104 height 17
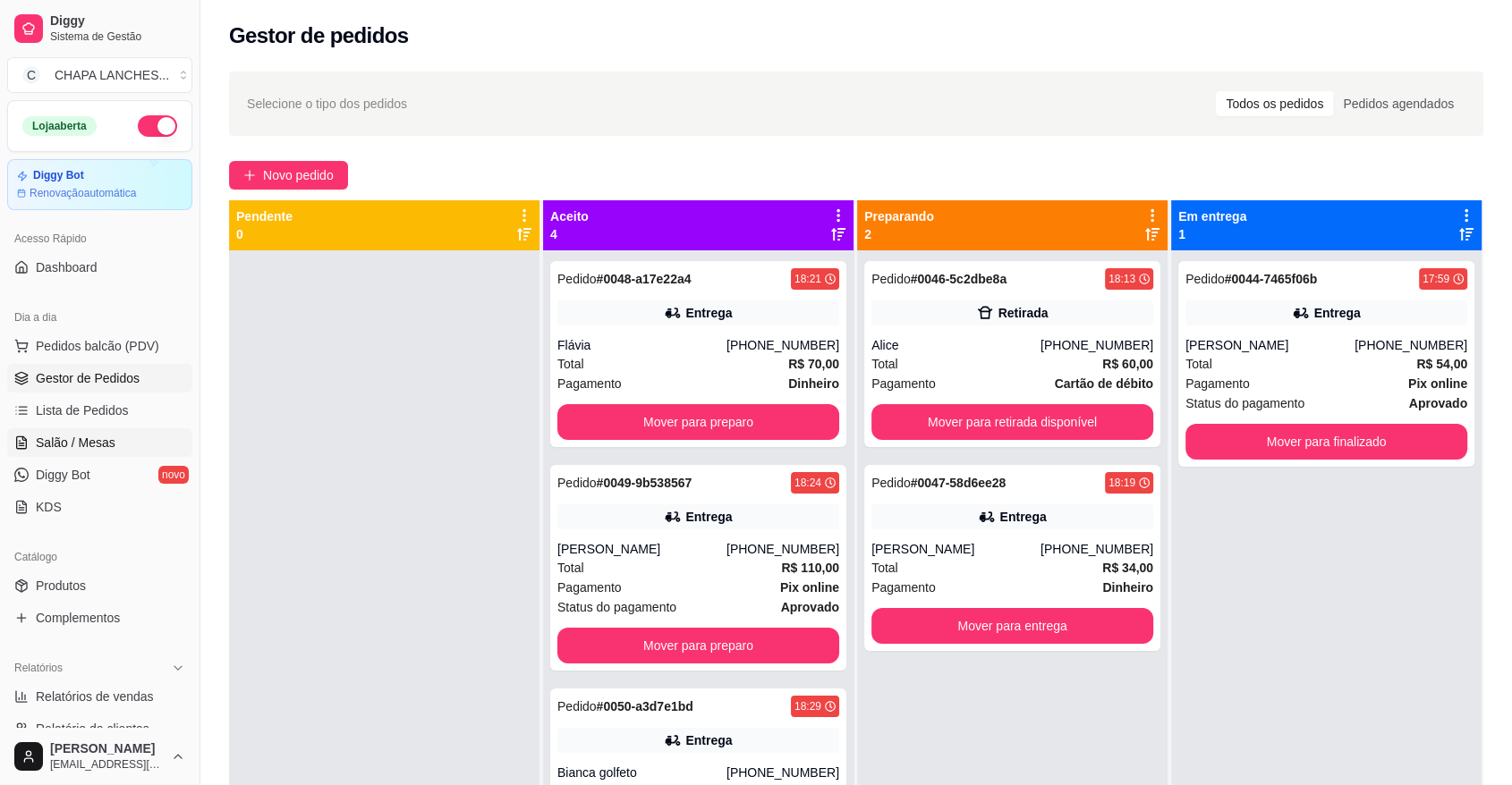
click at [107, 431] on link "Salão / Mesas" at bounding box center [100, 443] width 186 height 28
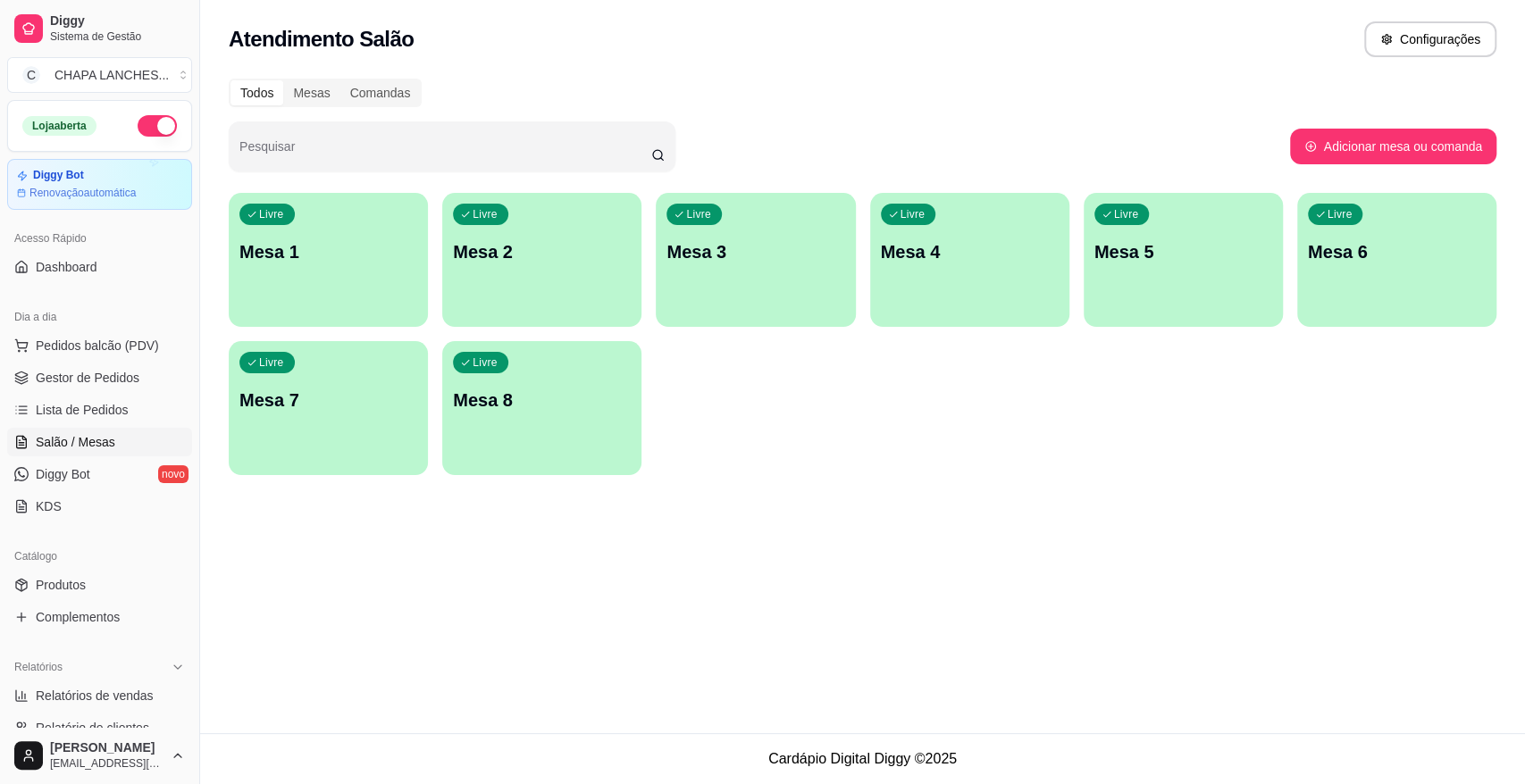
click at [543, 275] on div "Livre Mesa 2" at bounding box center [541, 248] width 199 height 113
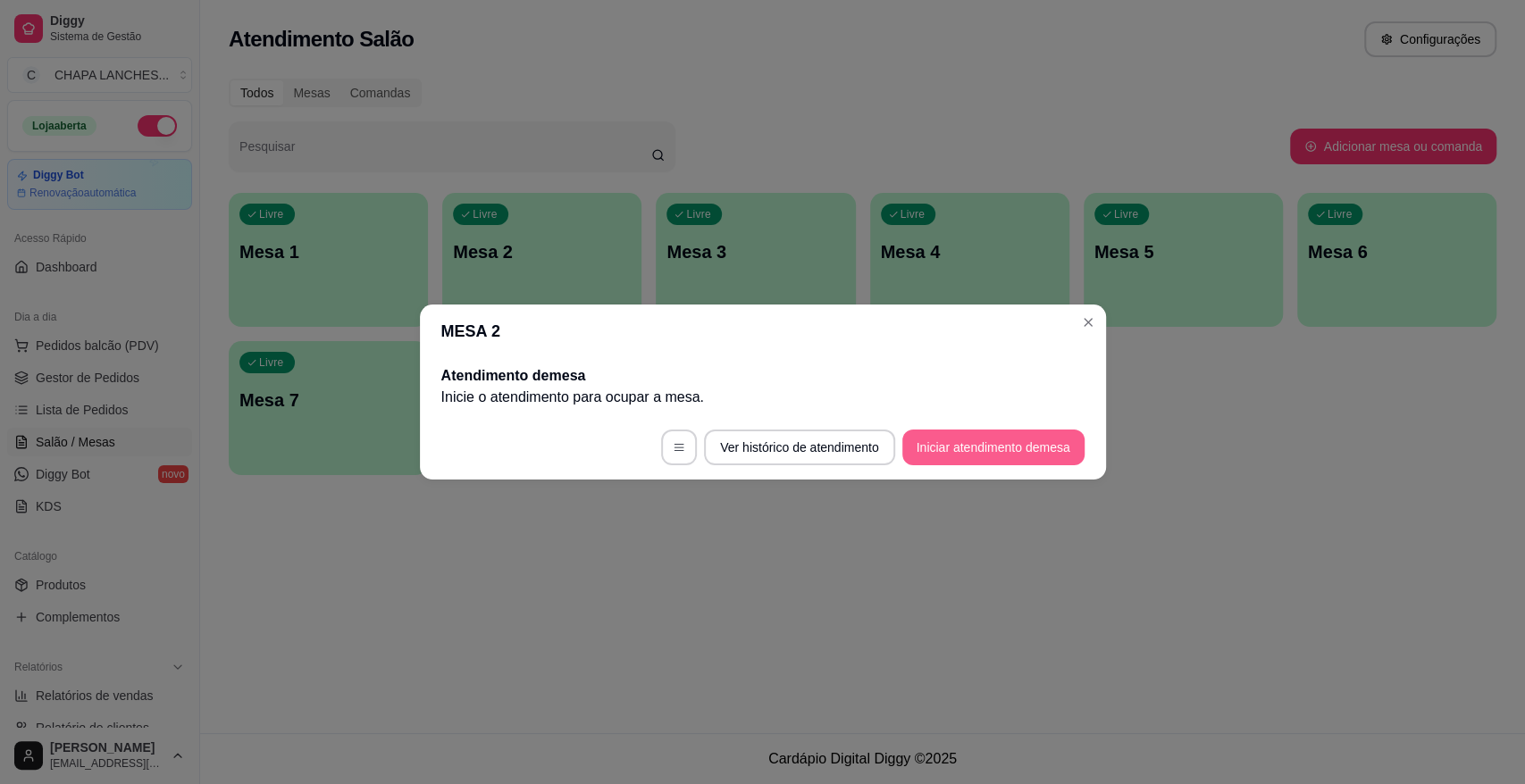
click at [973, 443] on button "Iniciar atendimento de mesa" at bounding box center [993, 447] width 182 height 36
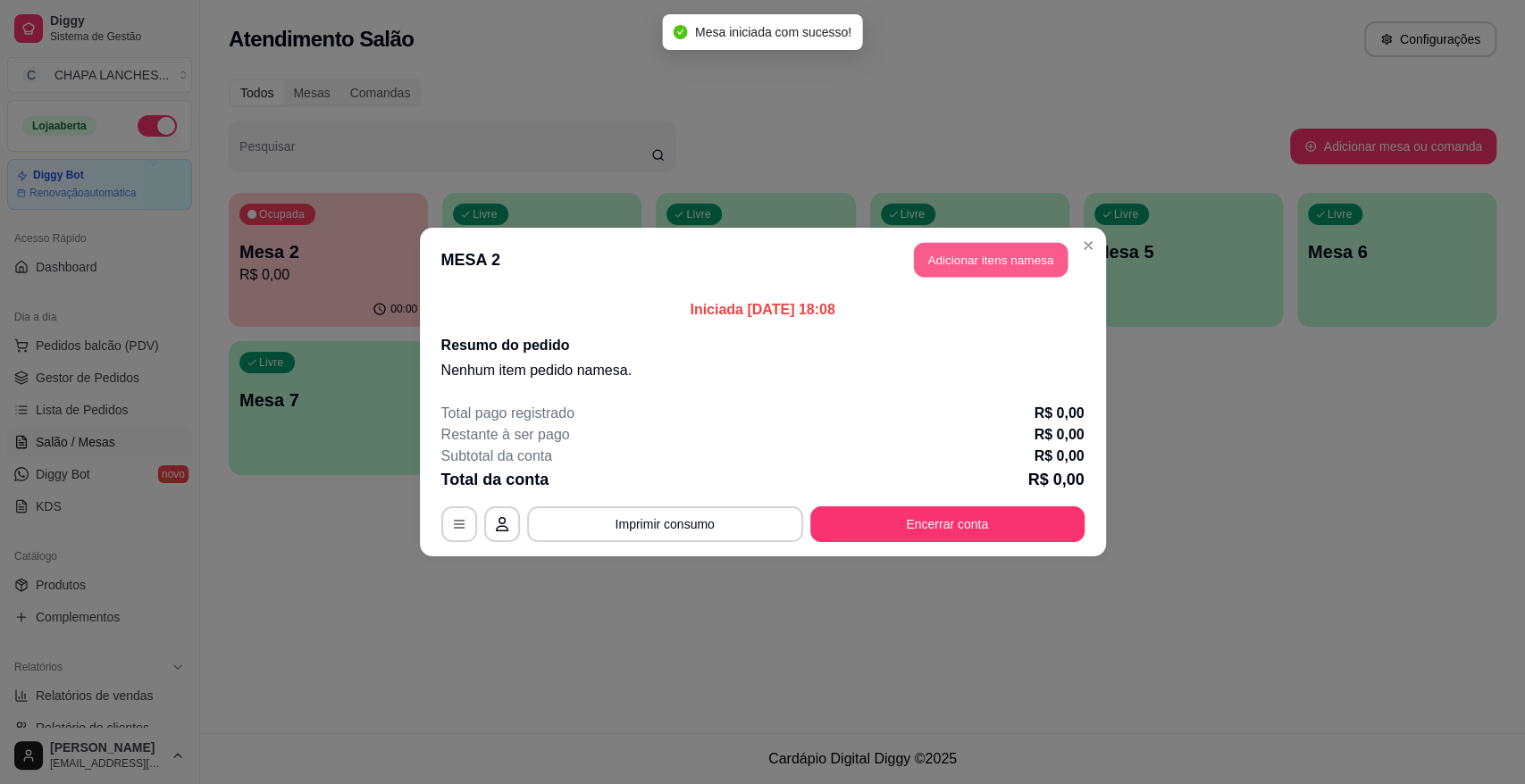
click at [960, 261] on button "Adicionar itens na mesa" at bounding box center [991, 260] width 154 height 35
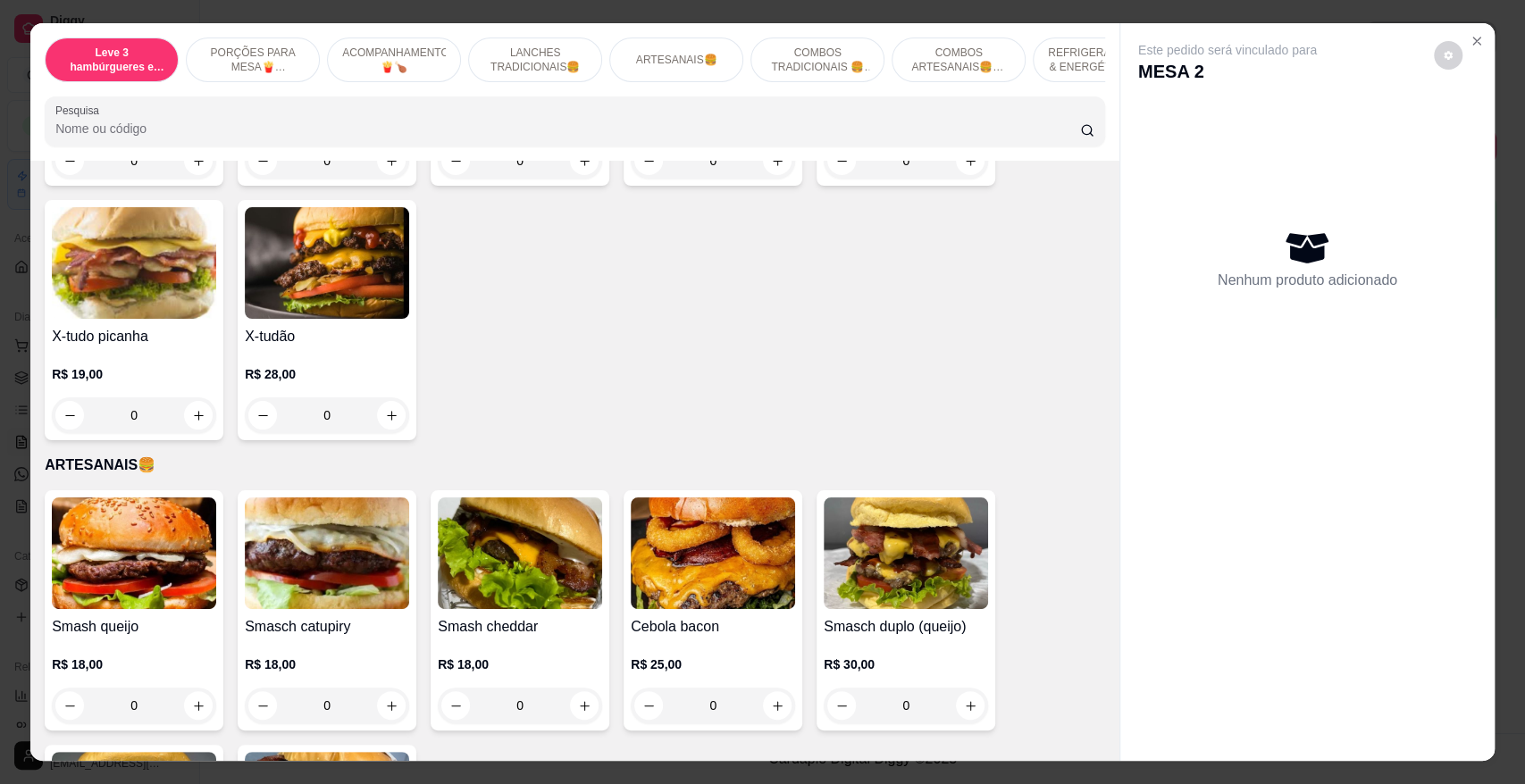
scroll to position [1587, 0]
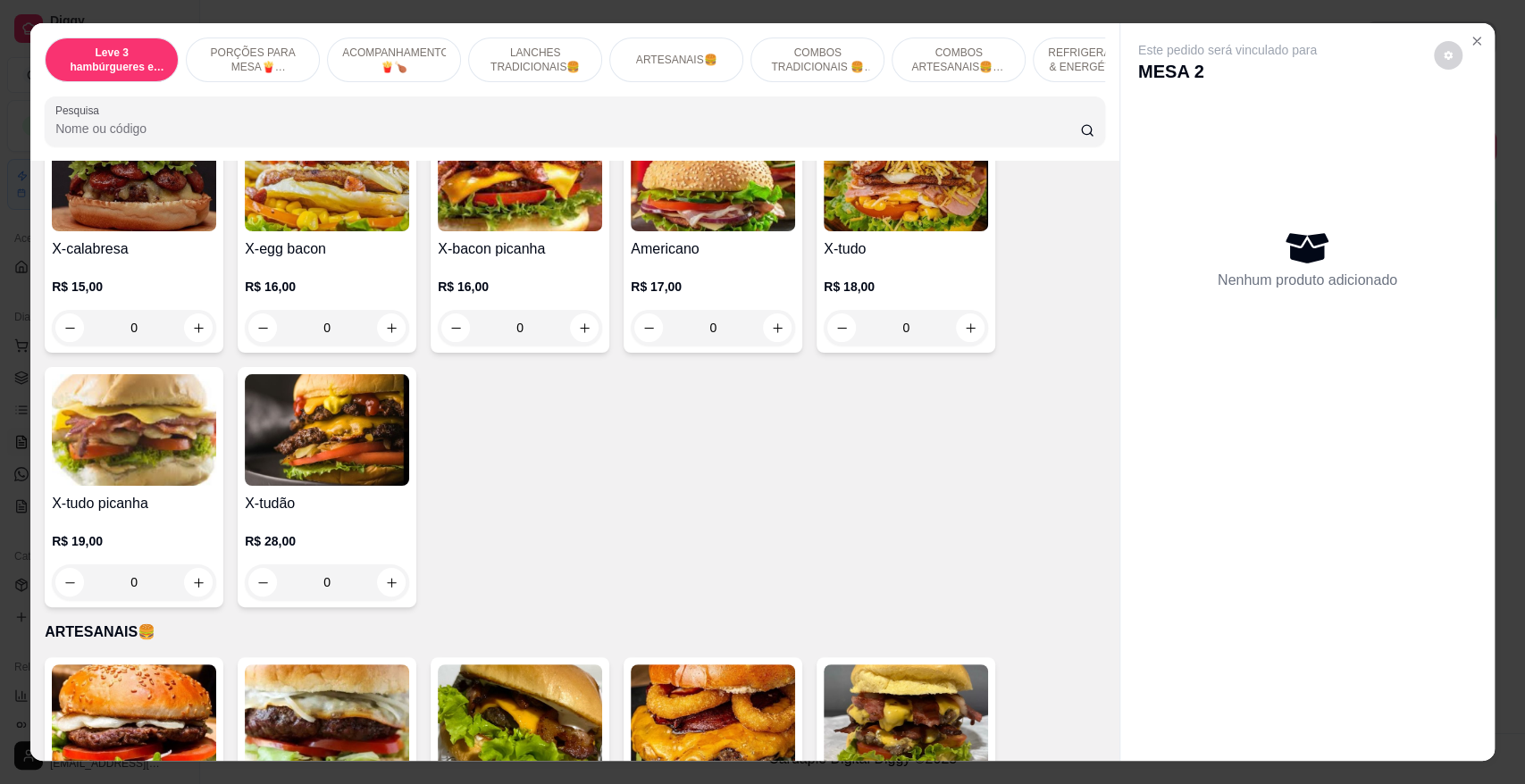
click at [189, 569] on div "0" at bounding box center [133, 582] width 164 height 36
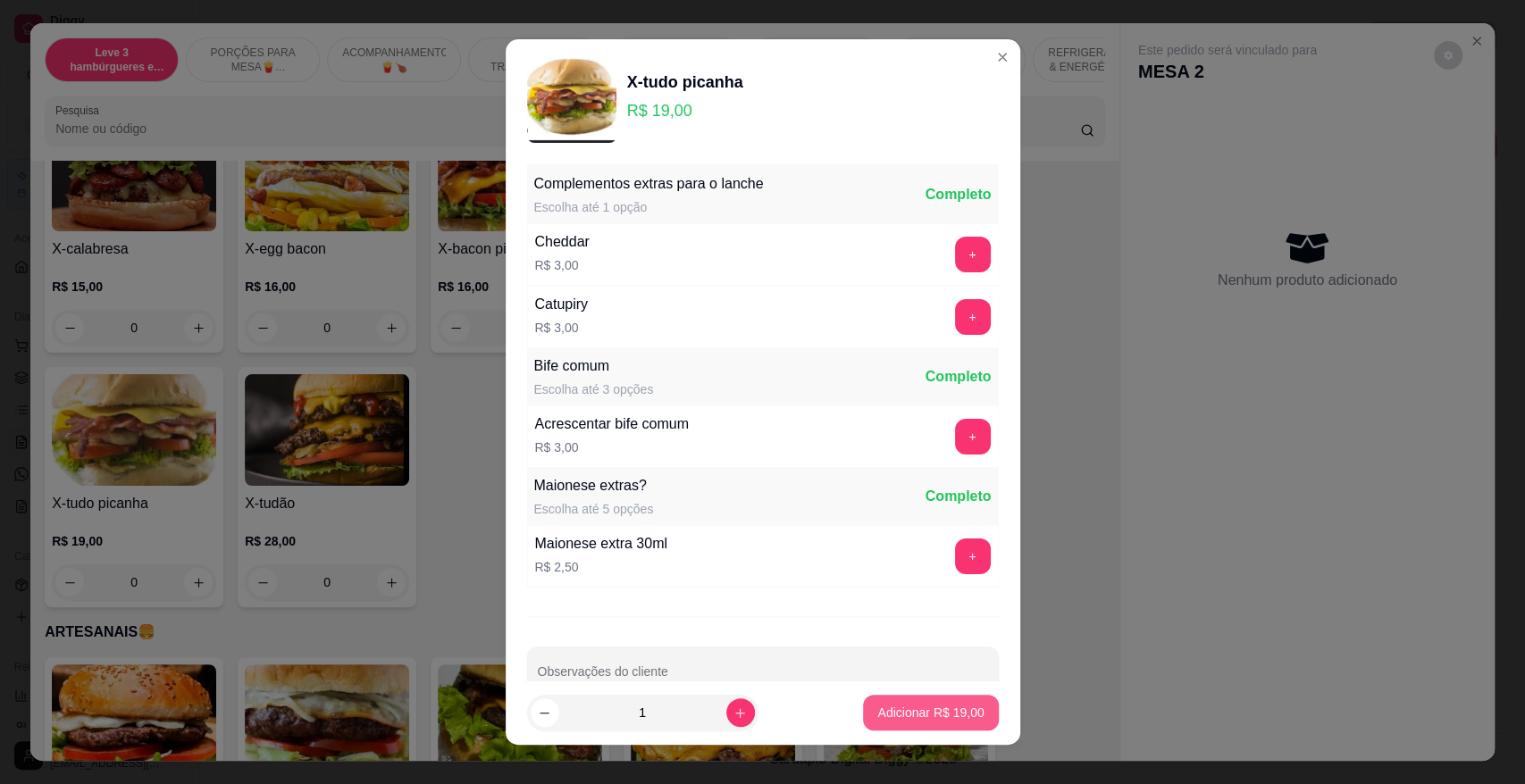
click at [881, 708] on p "Adicionar R$ 19,00" at bounding box center [931, 712] width 106 height 17
type input "1"
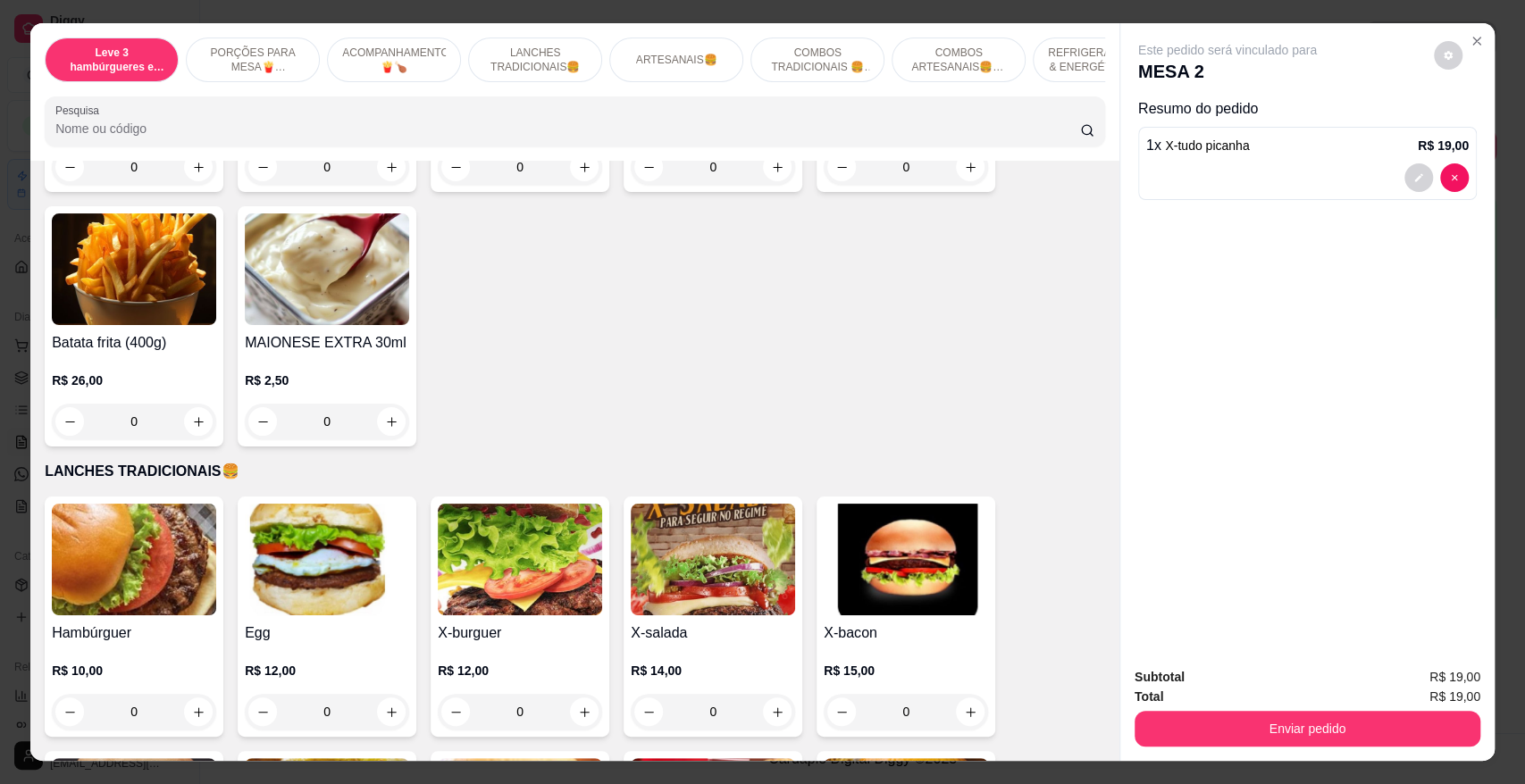
scroll to position [1091, 0]
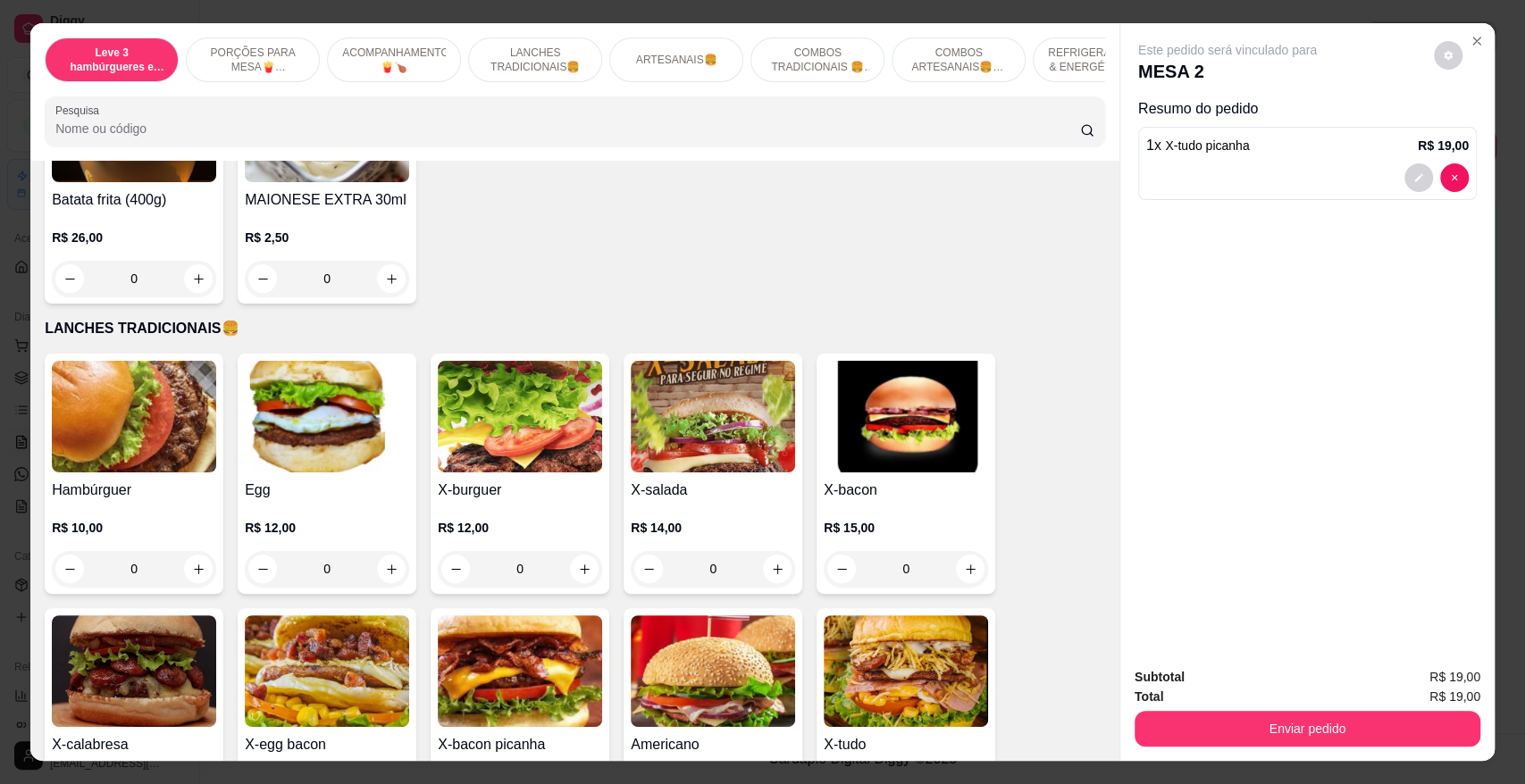
click at [188, 561] on div "0" at bounding box center [133, 569] width 164 height 36
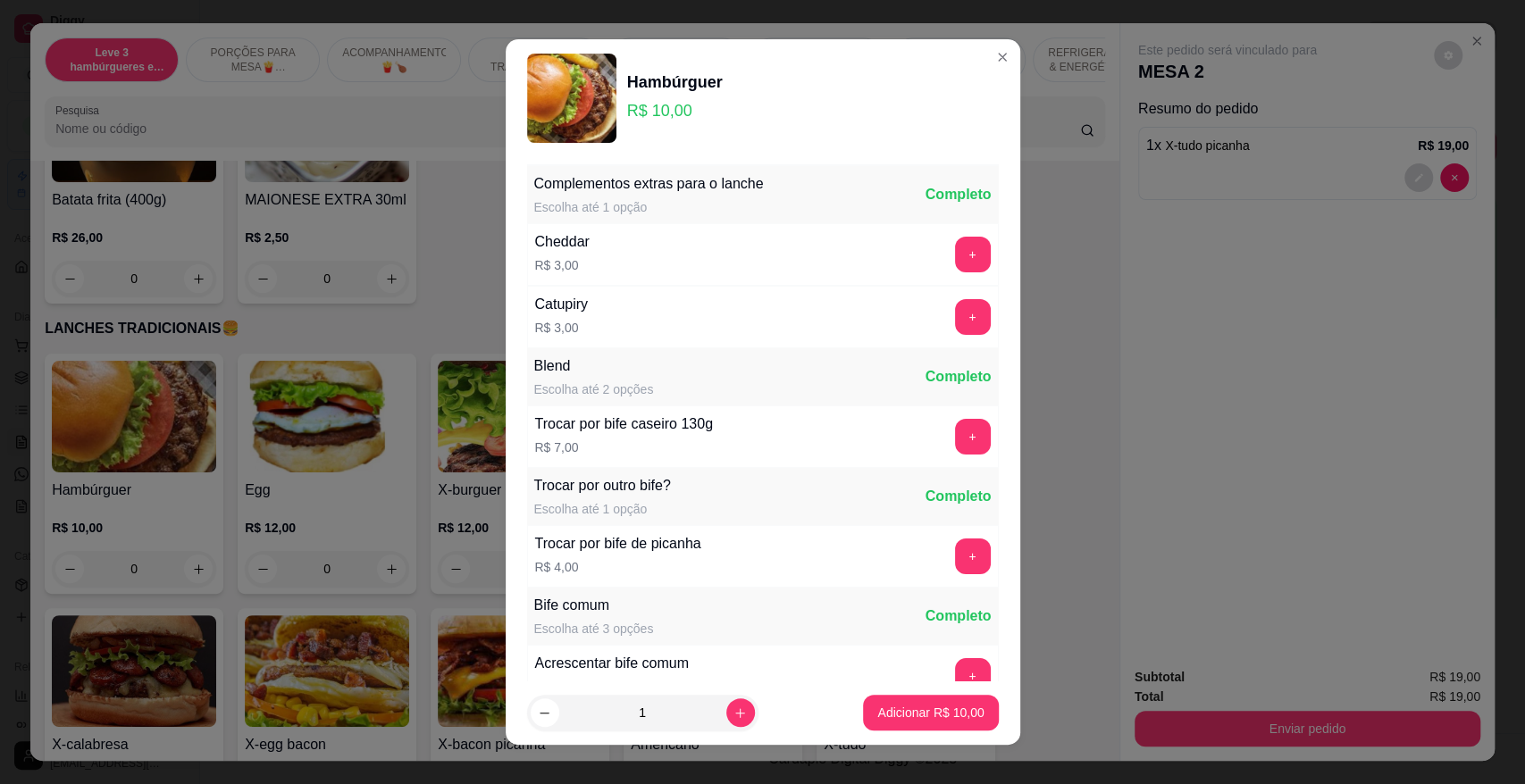
scroll to position [278, 0]
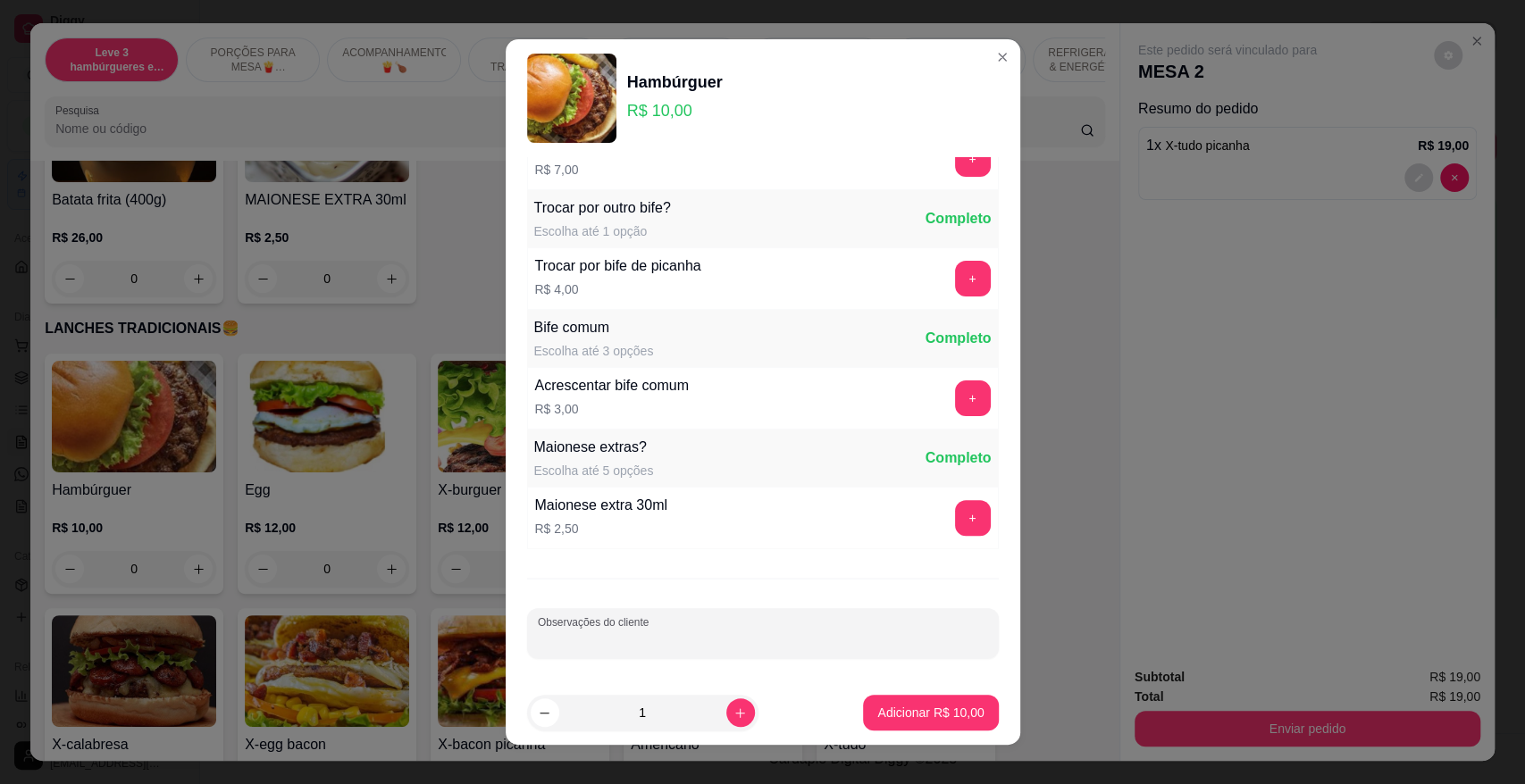
click at [622, 633] on input "Observações do cliente" at bounding box center [762, 640] width 450 height 17
type input "sem s"
click at [946, 712] on p "Adicionar R$ 10,00" at bounding box center [931, 712] width 104 height 17
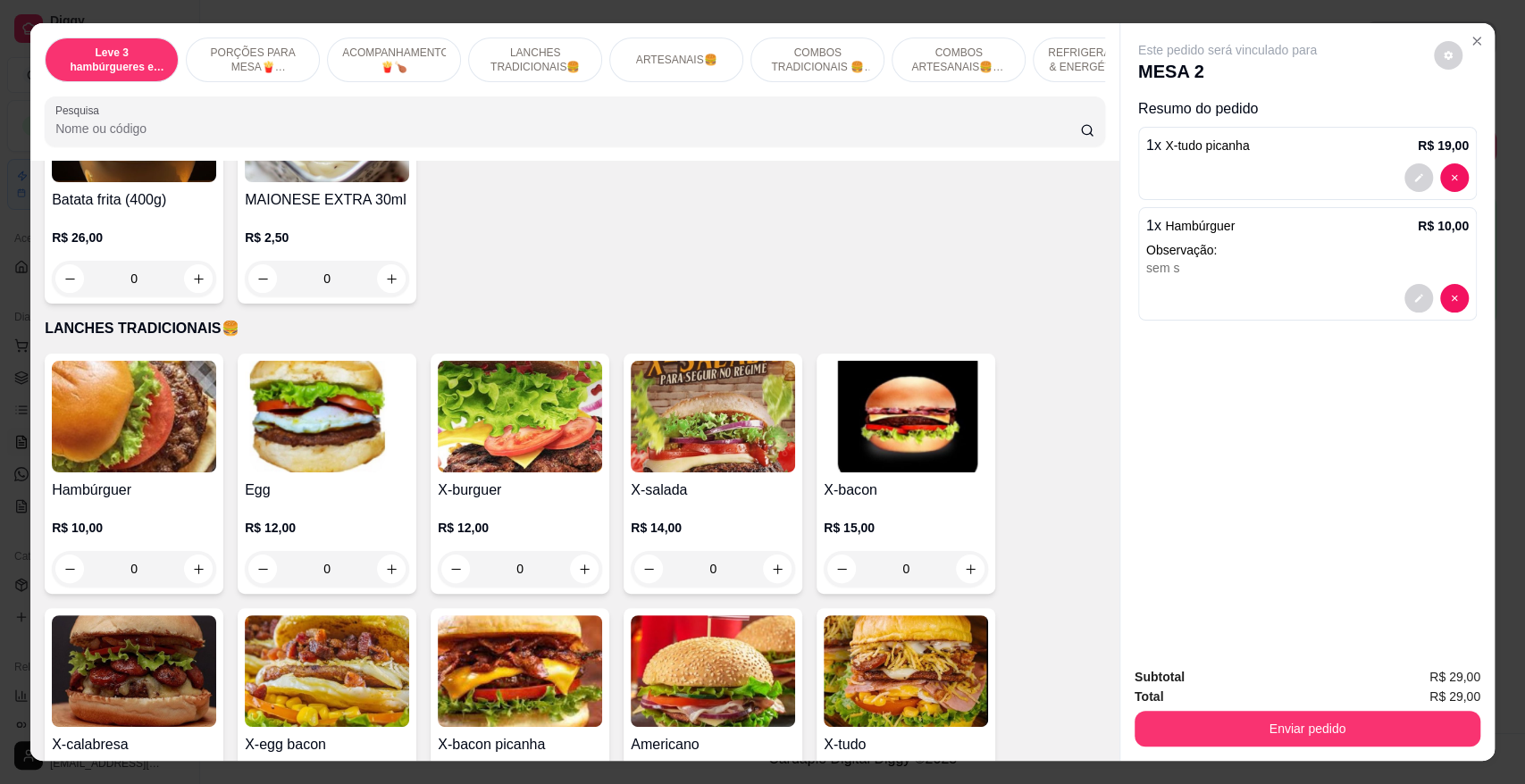
click at [964, 555] on div "0" at bounding box center [905, 569] width 164 height 36
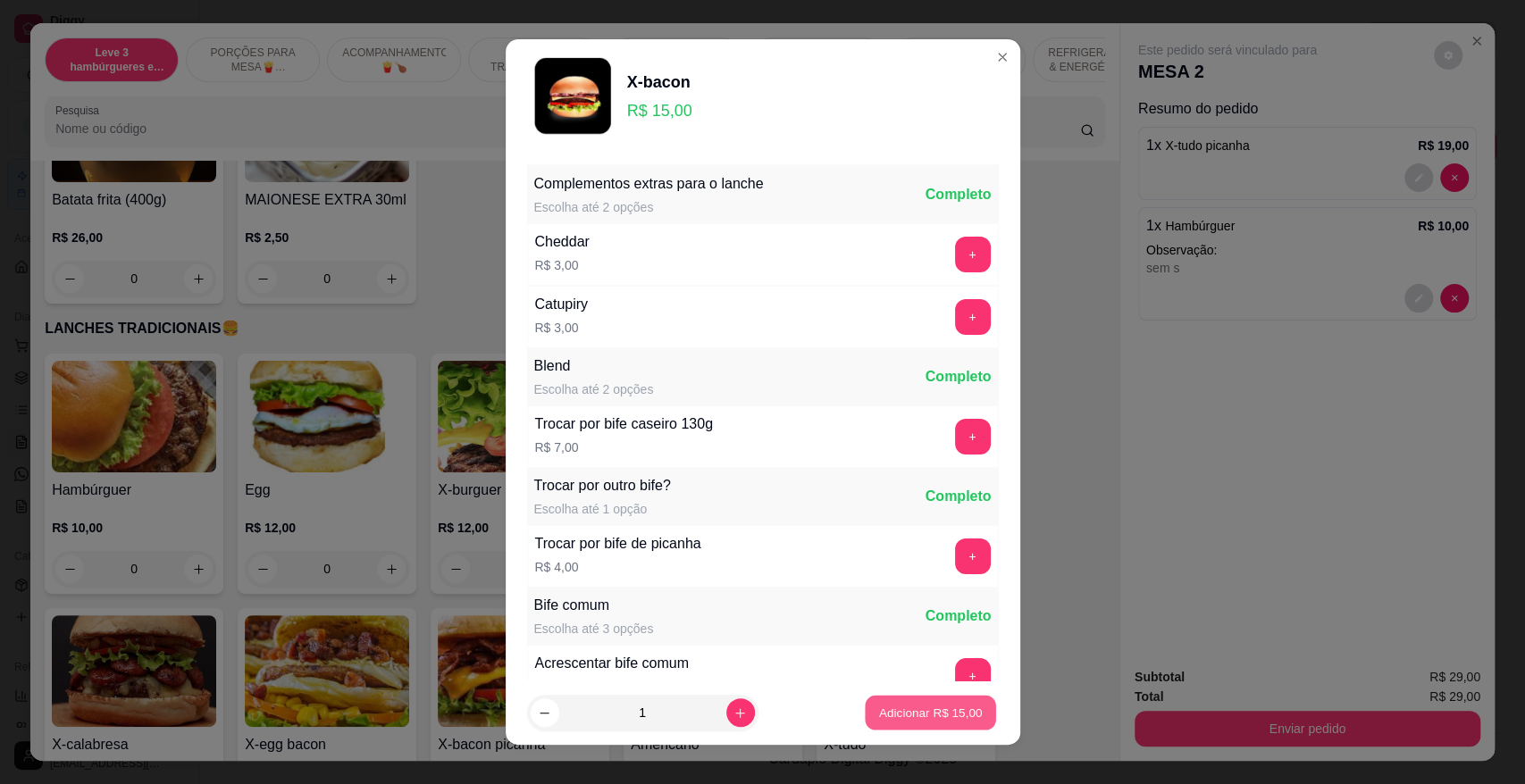
click at [953, 715] on p "Adicionar R$ 15,00" at bounding box center [931, 712] width 104 height 17
type input "1"
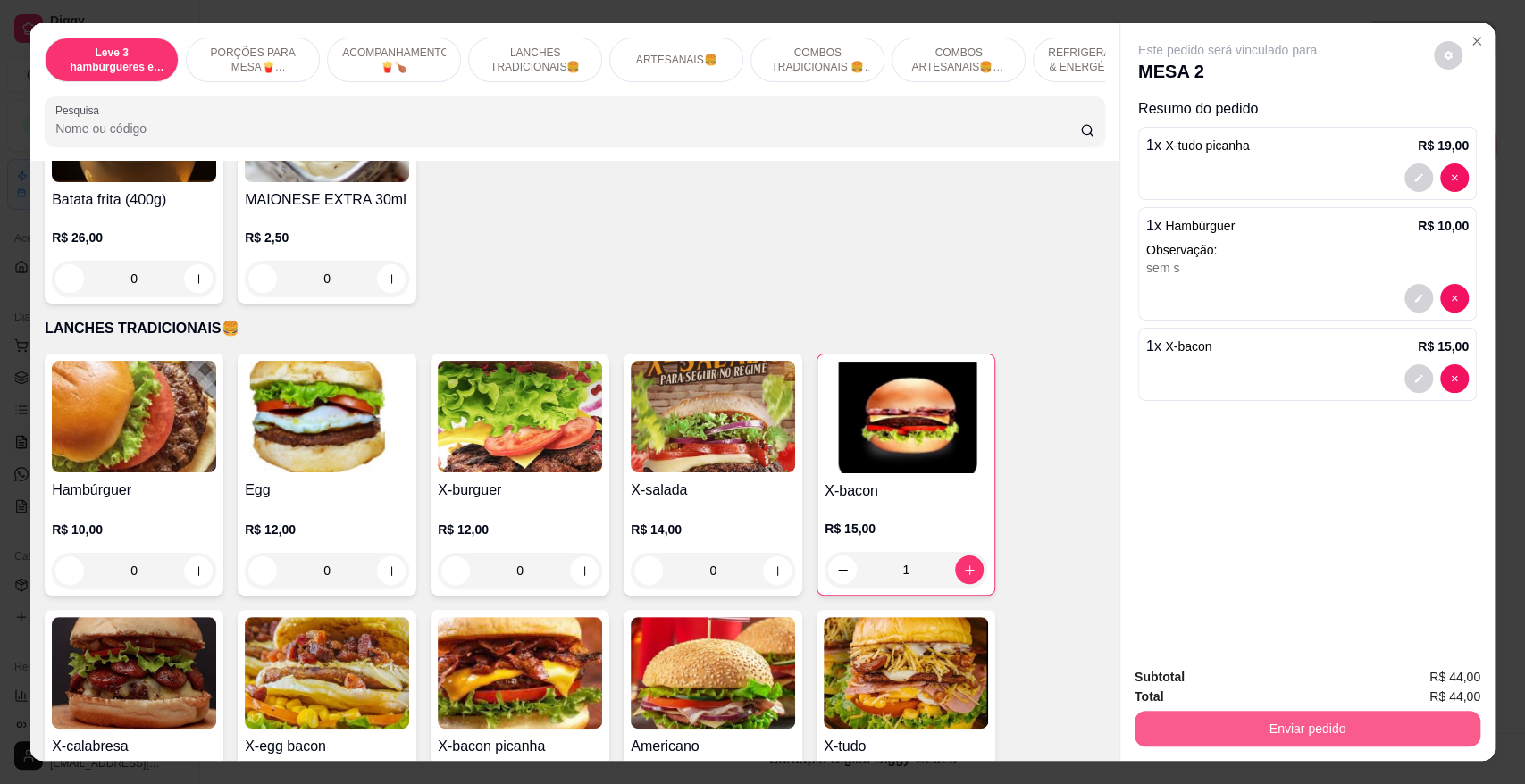
click at [1236, 731] on button "Enviar pedido" at bounding box center [1307, 728] width 346 height 36
click at [1232, 683] on button "Não registrar e enviar pedido" at bounding box center [1247, 685] width 186 height 34
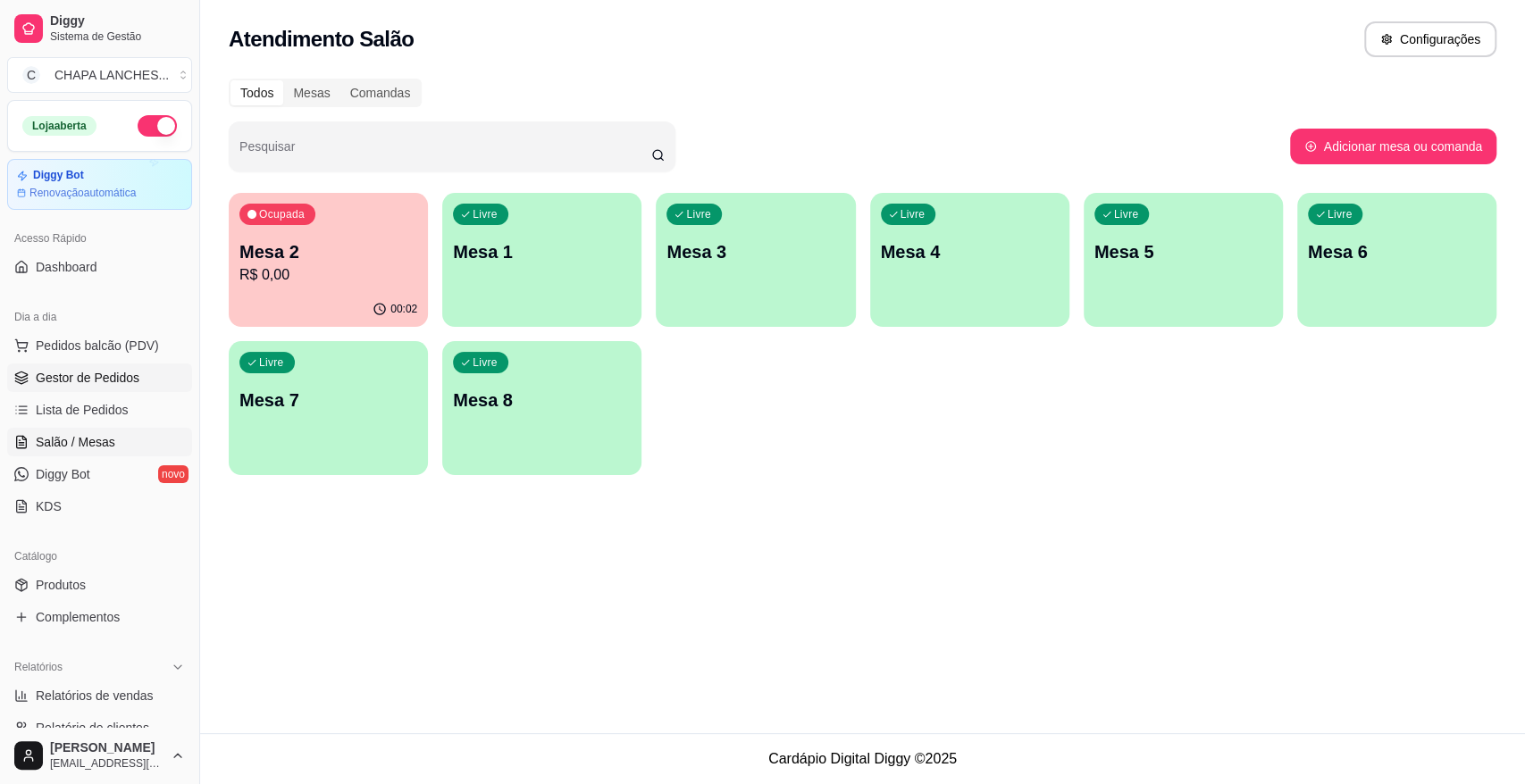
click at [132, 371] on span "Gestor de Pedidos" at bounding box center [87, 377] width 104 height 17
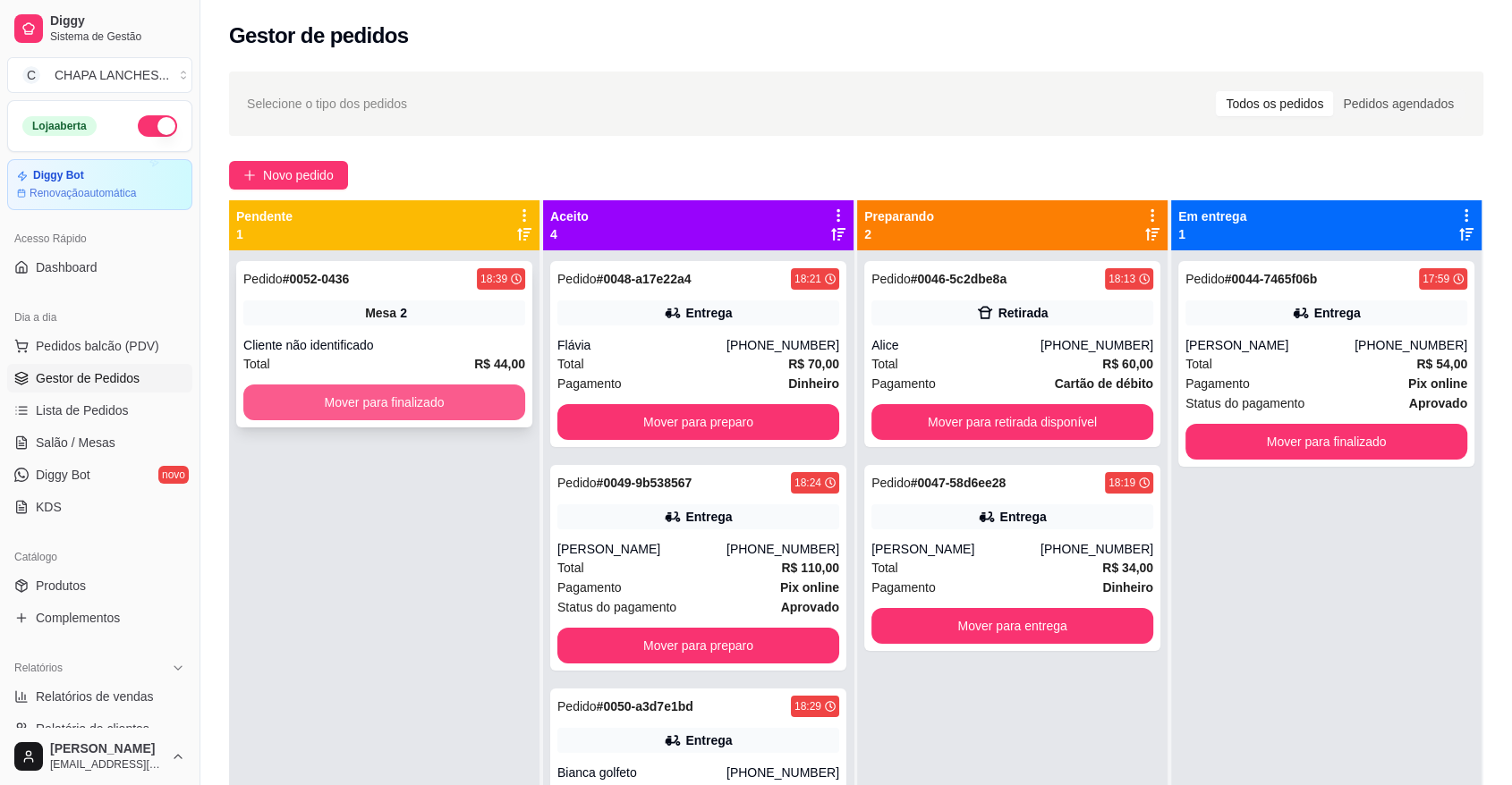
click at [378, 407] on button "Mover para finalizado" at bounding box center [384, 402] width 282 height 36
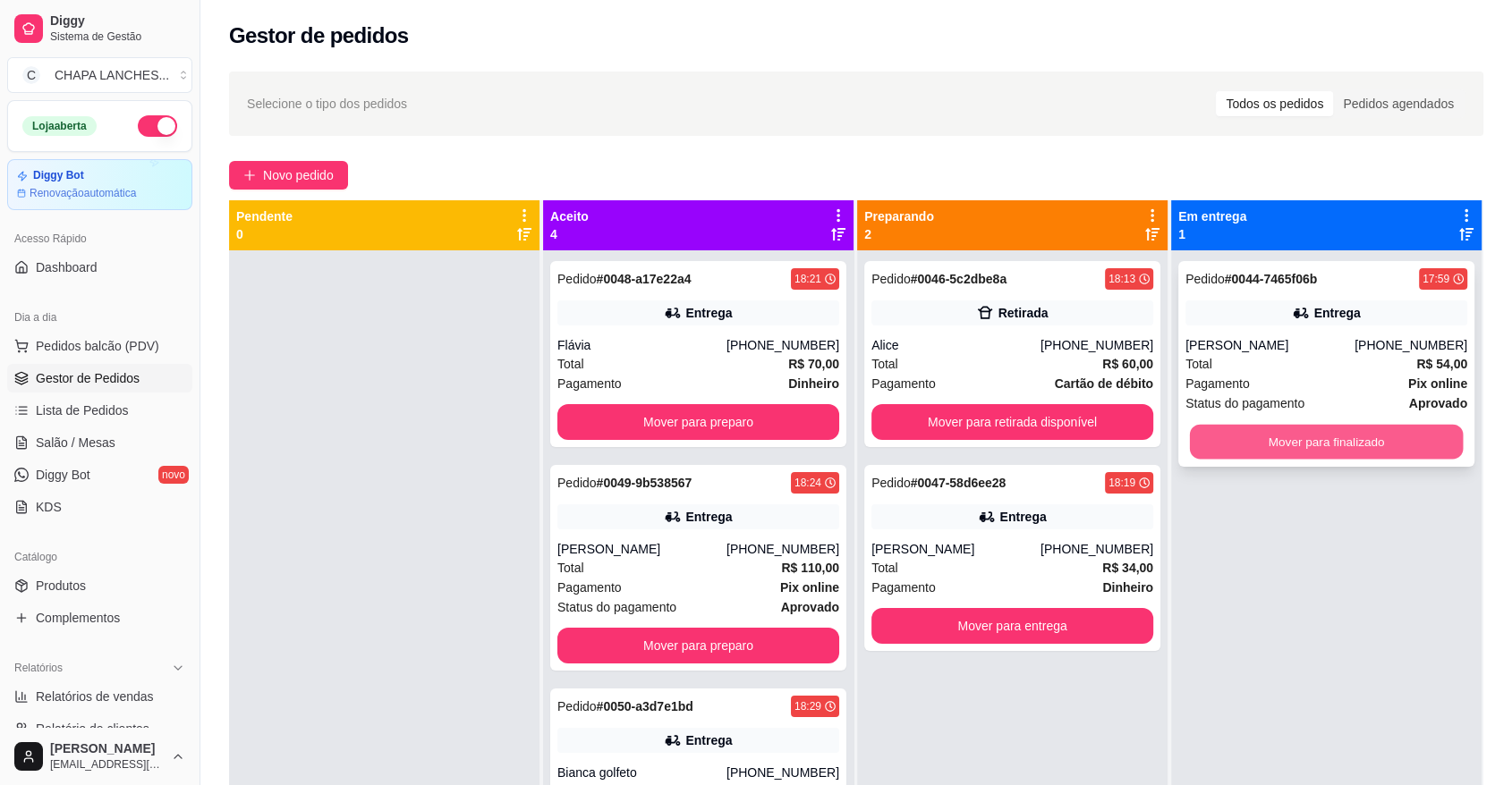
click at [1218, 443] on button "Mover para finalizado" at bounding box center [1327, 443] width 274 height 35
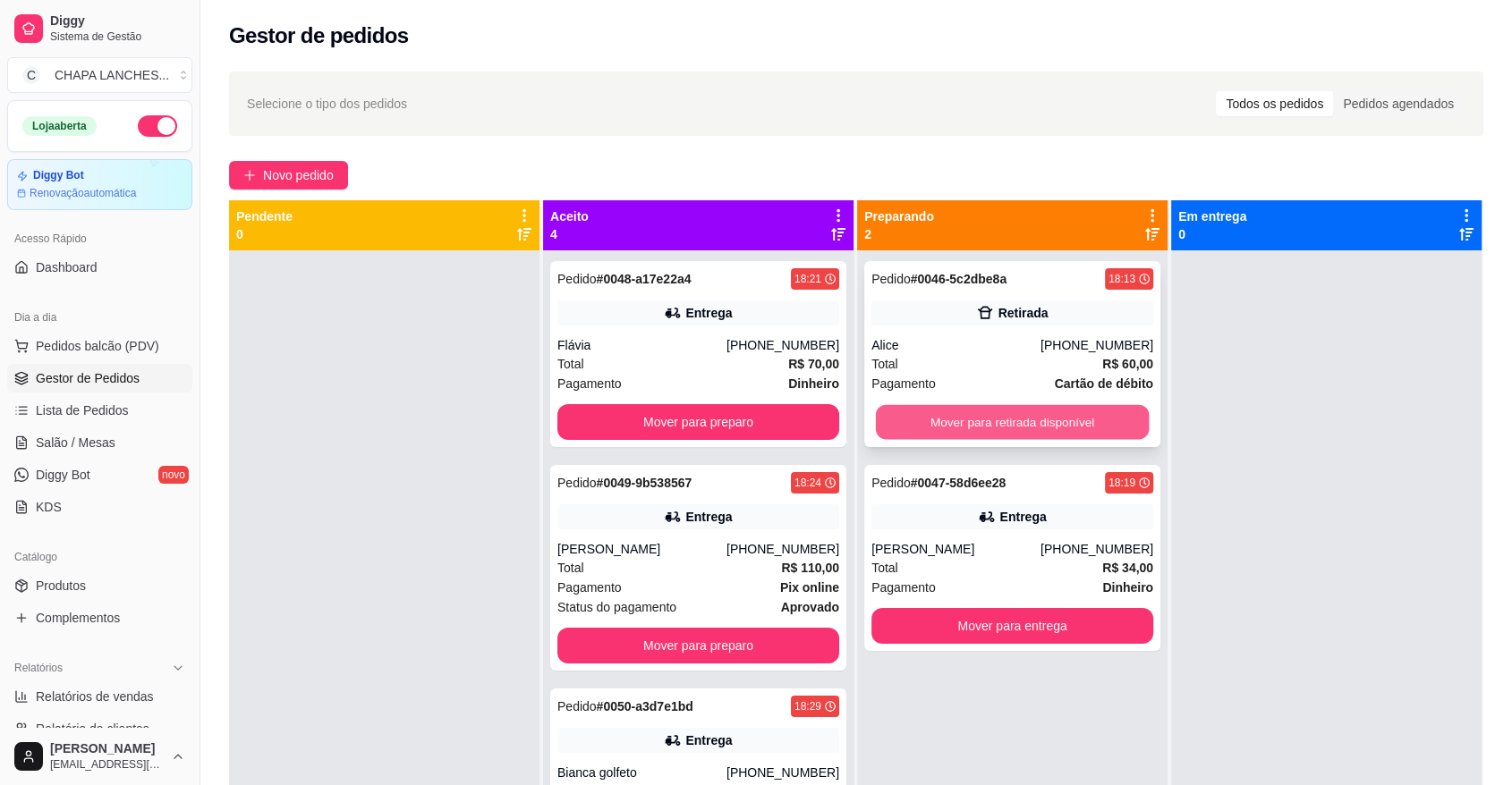
click at [1052, 419] on button "Mover para retirada disponível" at bounding box center [1013, 422] width 274 height 35
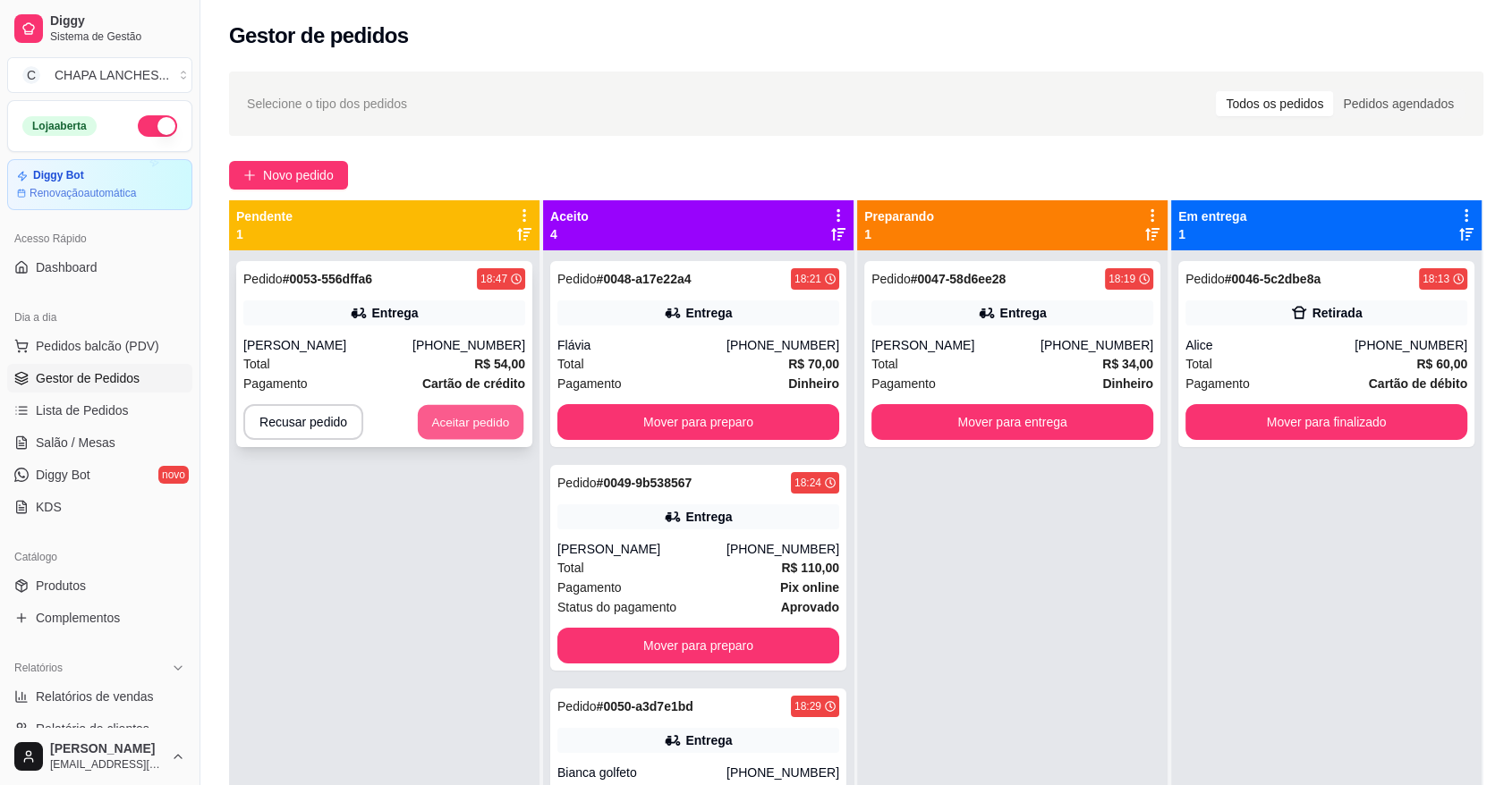
click at [444, 410] on button "Aceitar pedido" at bounding box center [470, 422] width 106 height 35
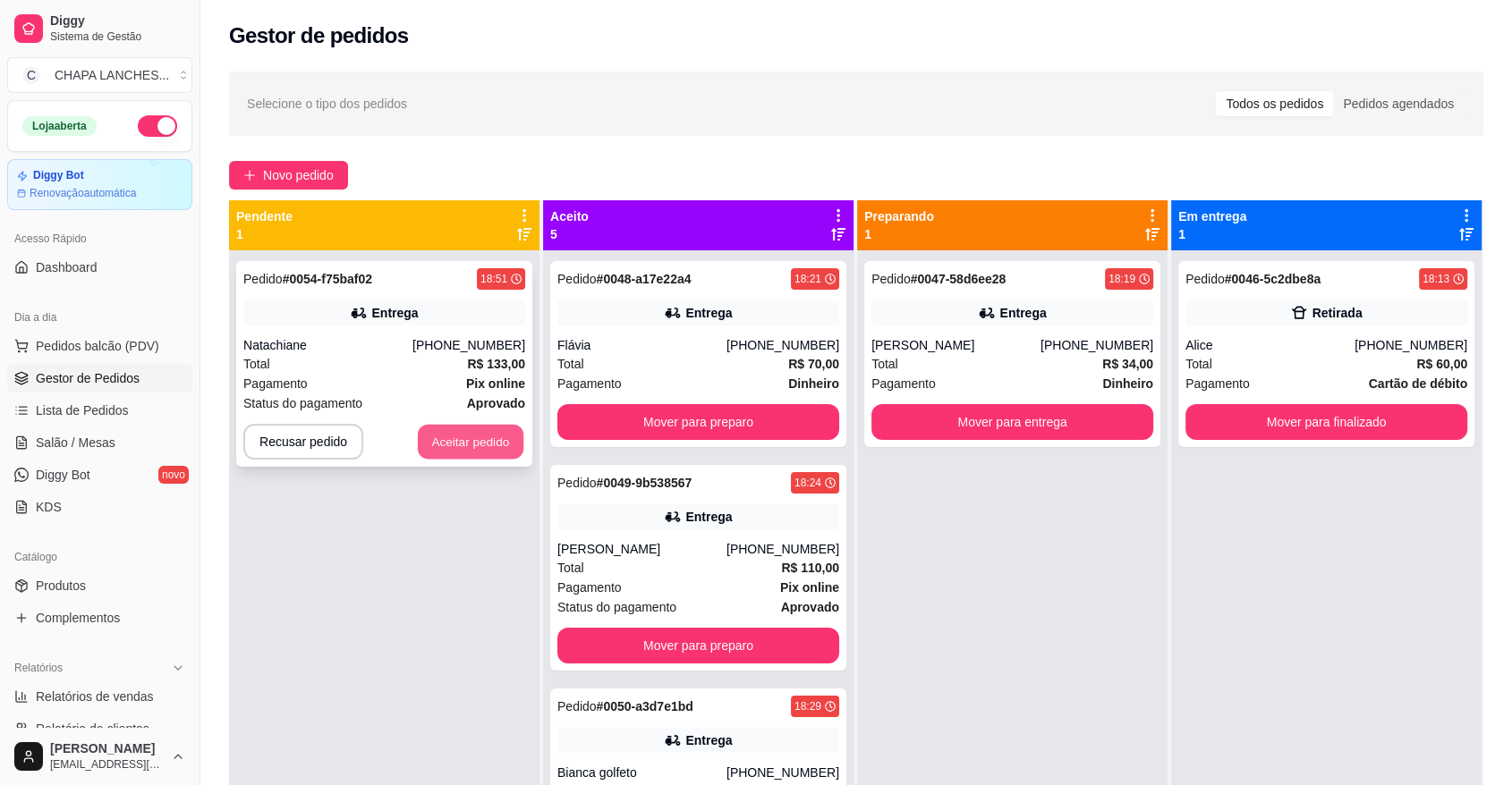
click at [490, 454] on button "Aceitar pedido" at bounding box center [470, 443] width 106 height 35
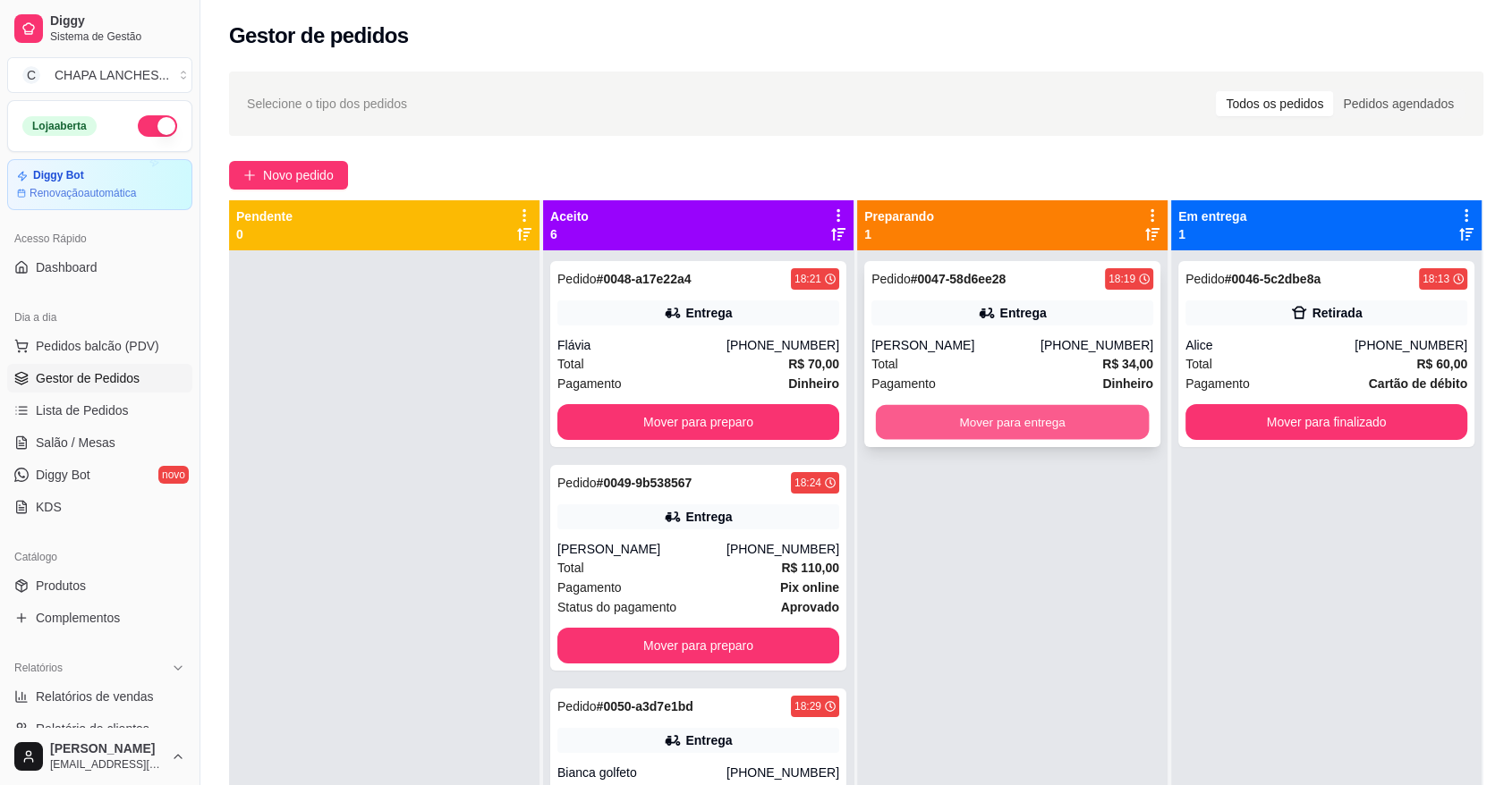
click at [918, 419] on button "Mover para entrega" at bounding box center [1013, 422] width 274 height 35
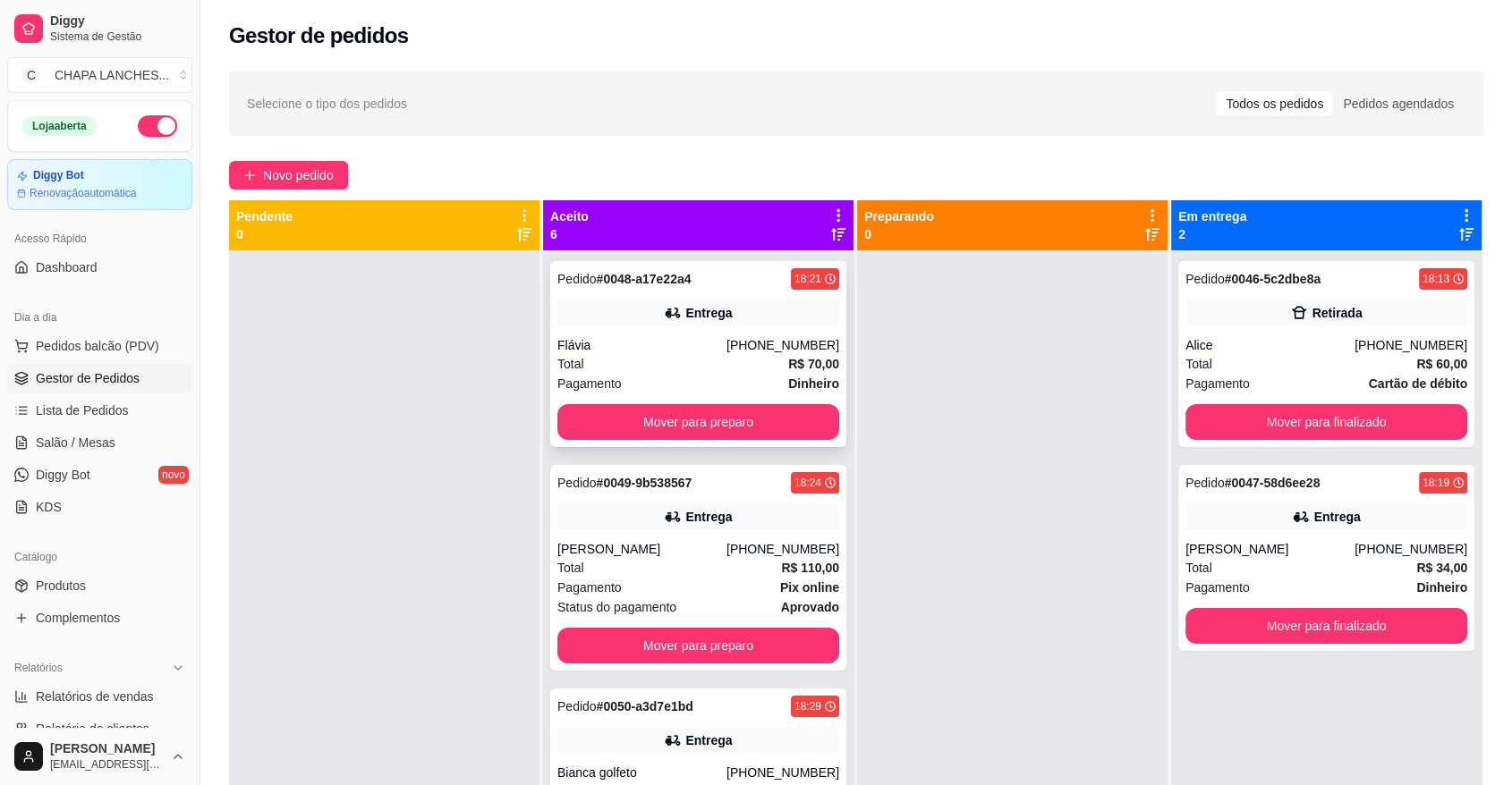
click at [653, 372] on div "Total R$ 70,00" at bounding box center [698, 364] width 282 height 19
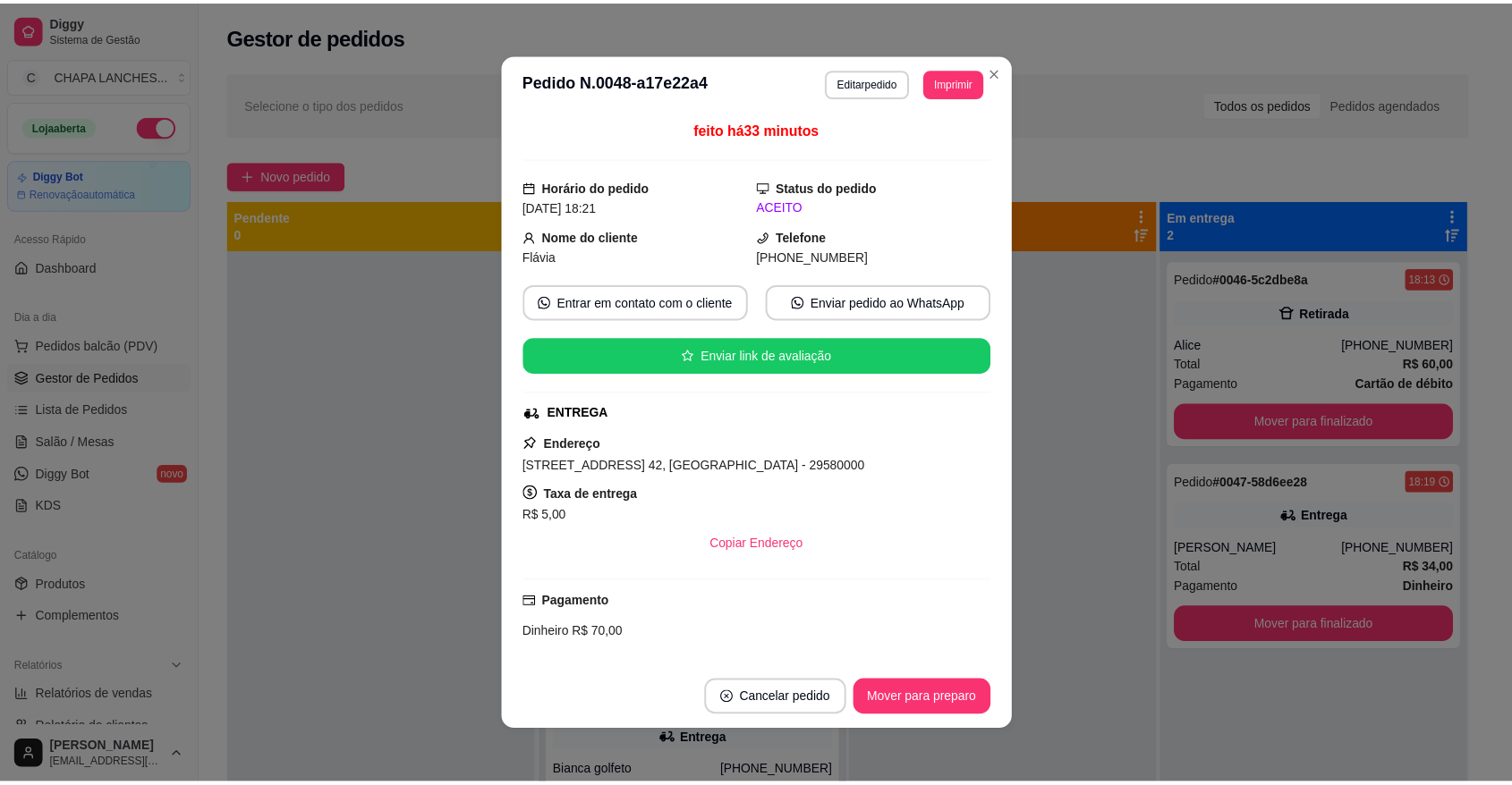
scroll to position [309, 0]
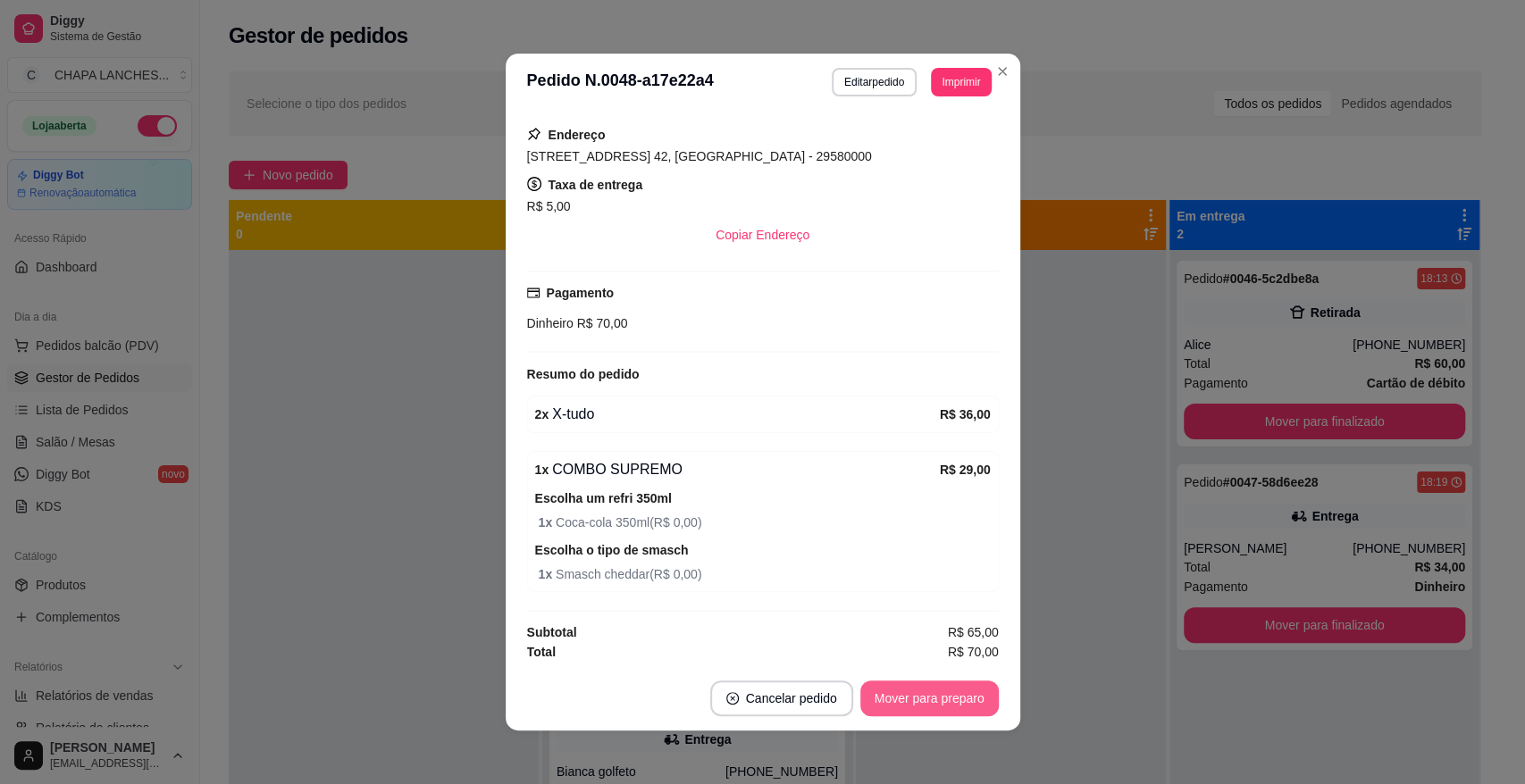
click at [903, 702] on button "Mover para preparo" at bounding box center [929, 698] width 138 height 36
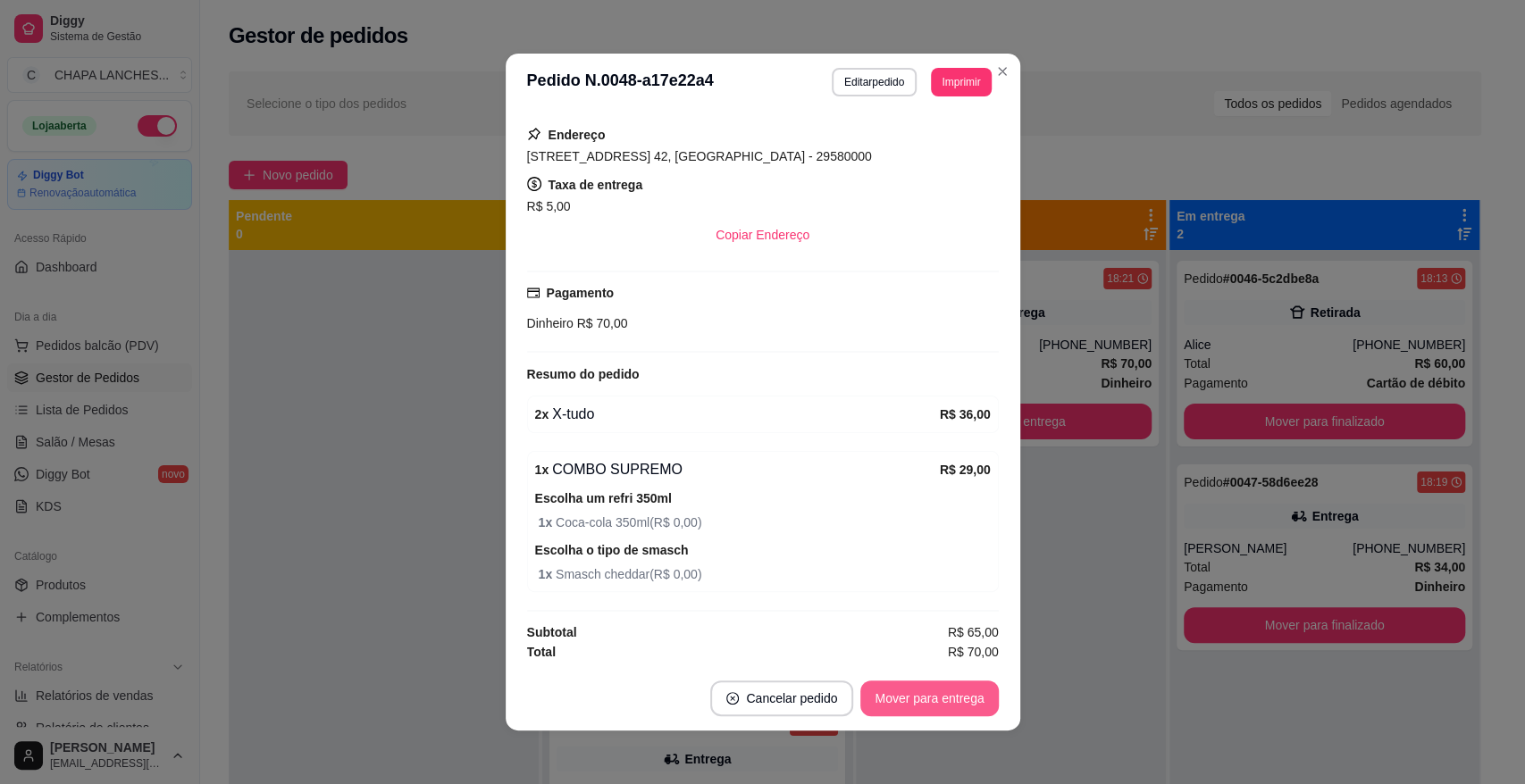
click at [923, 696] on button "Mover para entrega" at bounding box center [929, 698] width 138 height 36
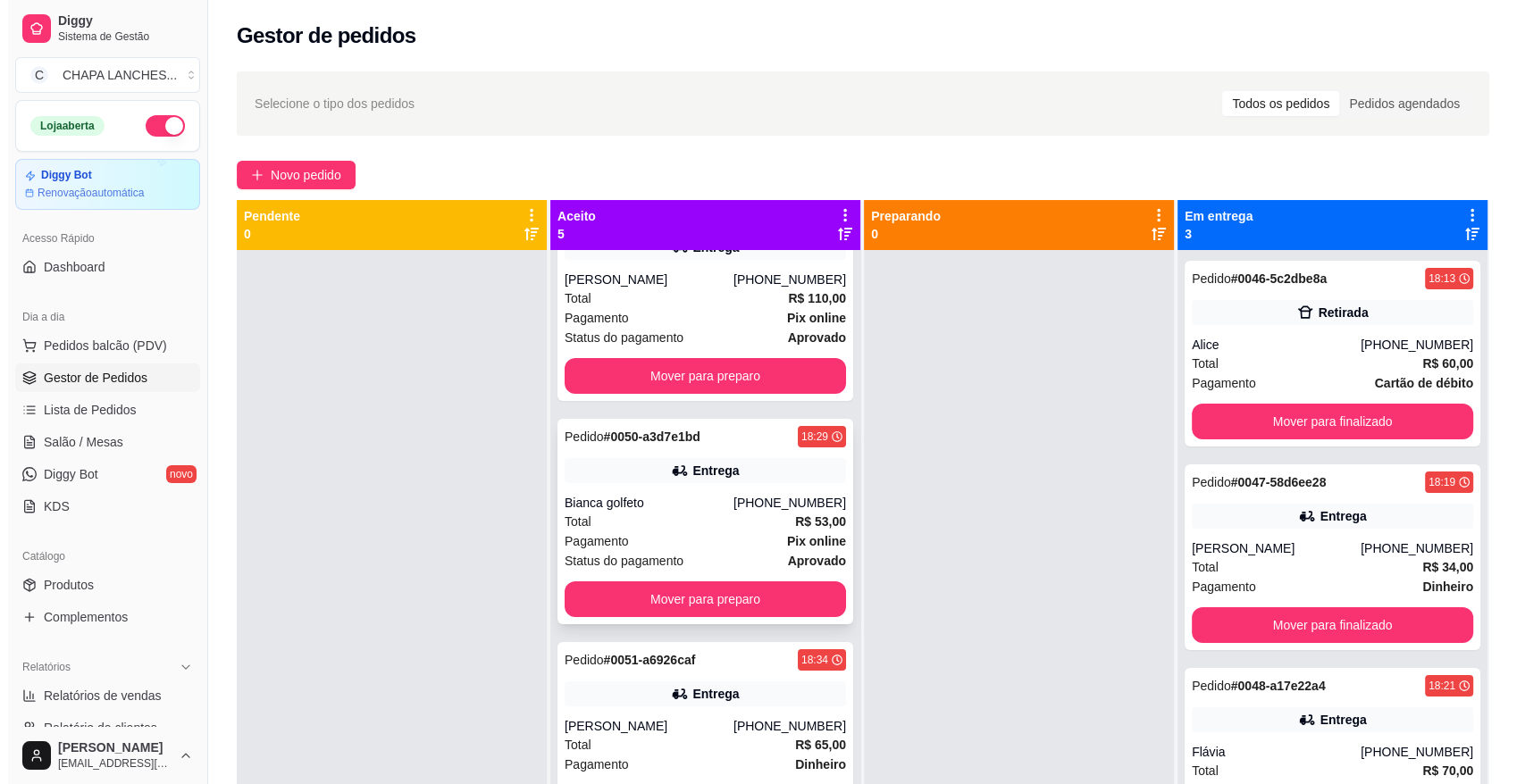
scroll to position [99, 0]
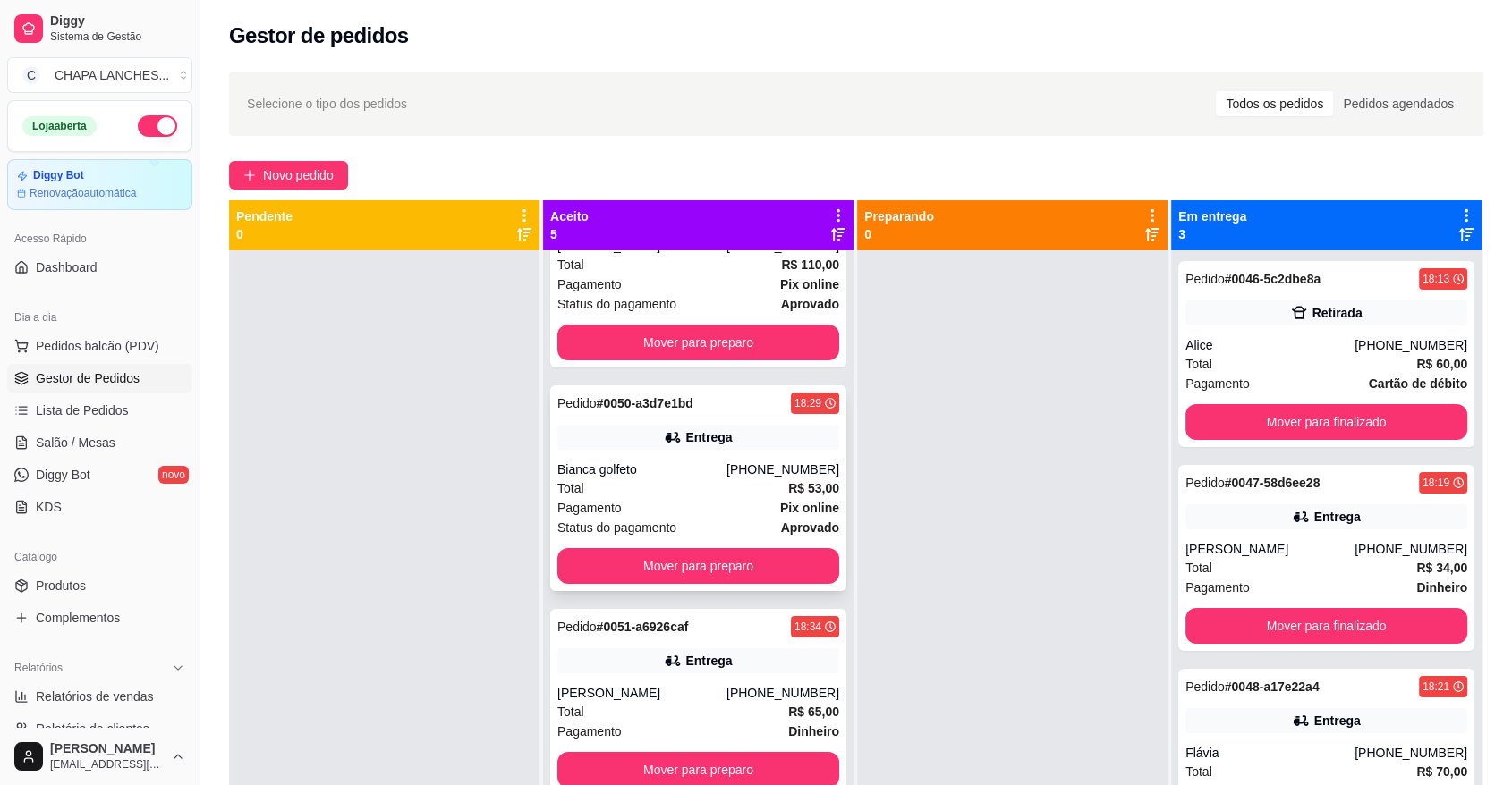
click at [658, 497] on div "Total R$ 53,00" at bounding box center [698, 488] width 282 height 19
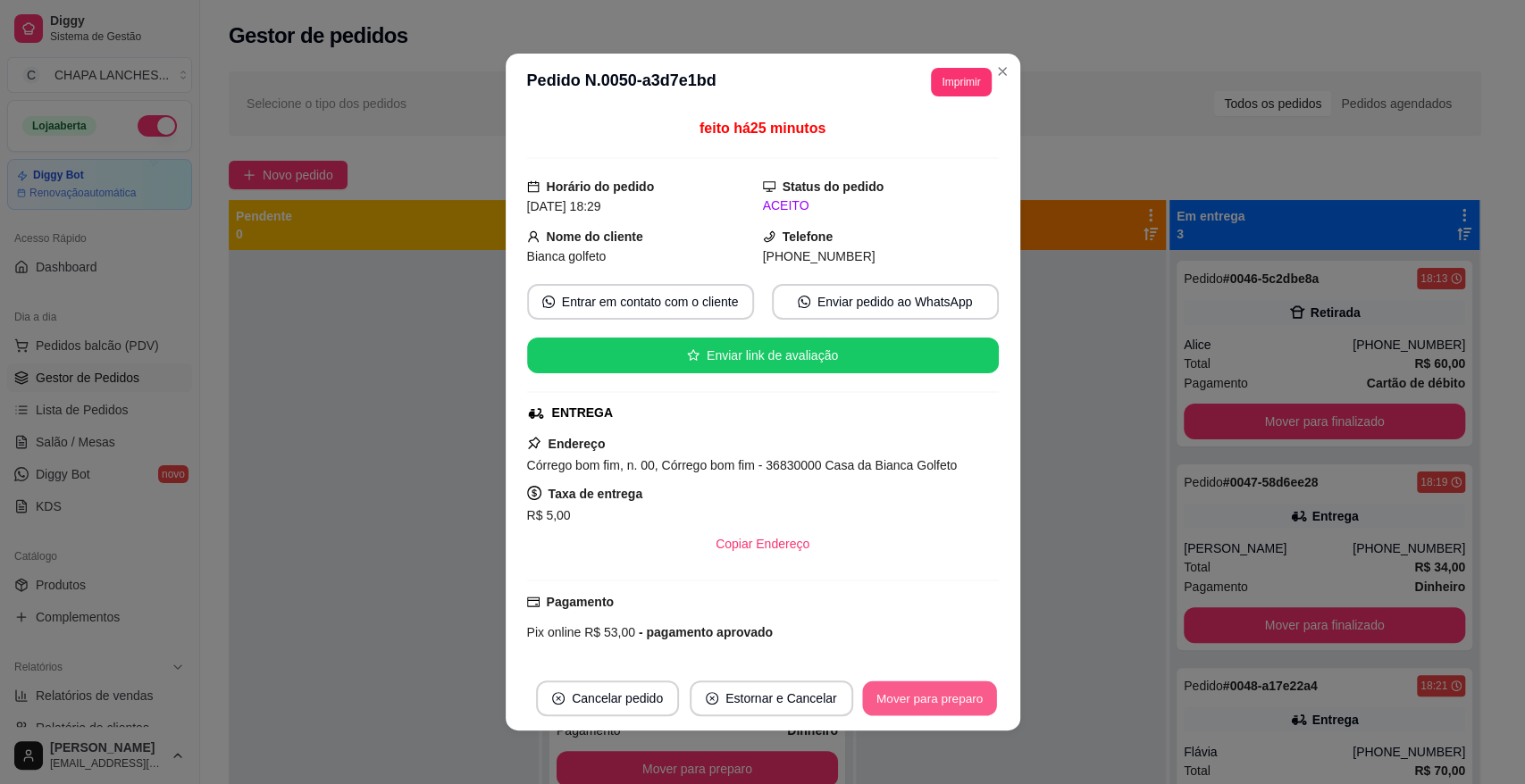
click at [933, 697] on button "Mover para preparo" at bounding box center [929, 699] width 134 height 35
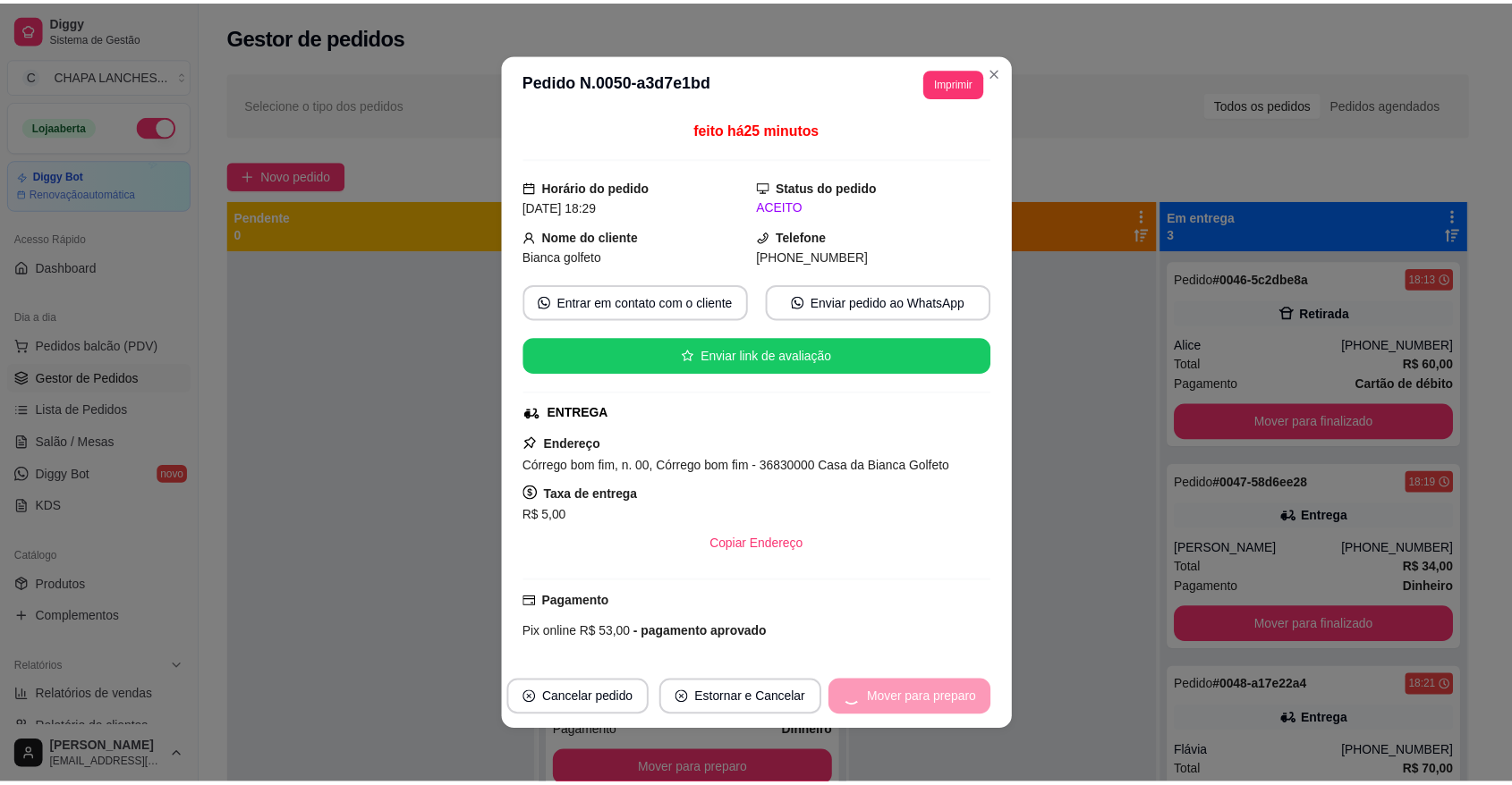
scroll to position [86, 0]
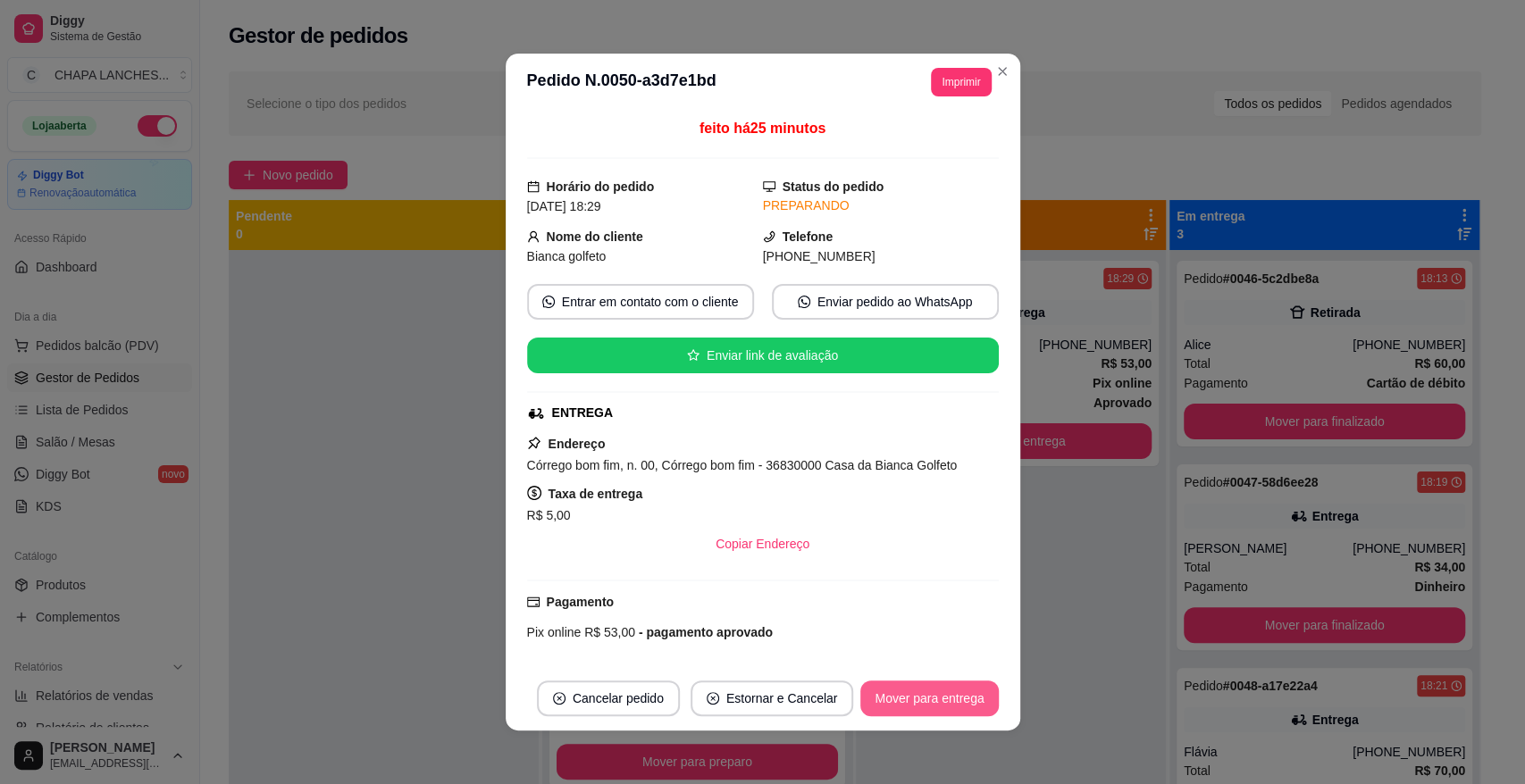
click at [950, 693] on button "Mover para entrega" at bounding box center [929, 698] width 138 height 36
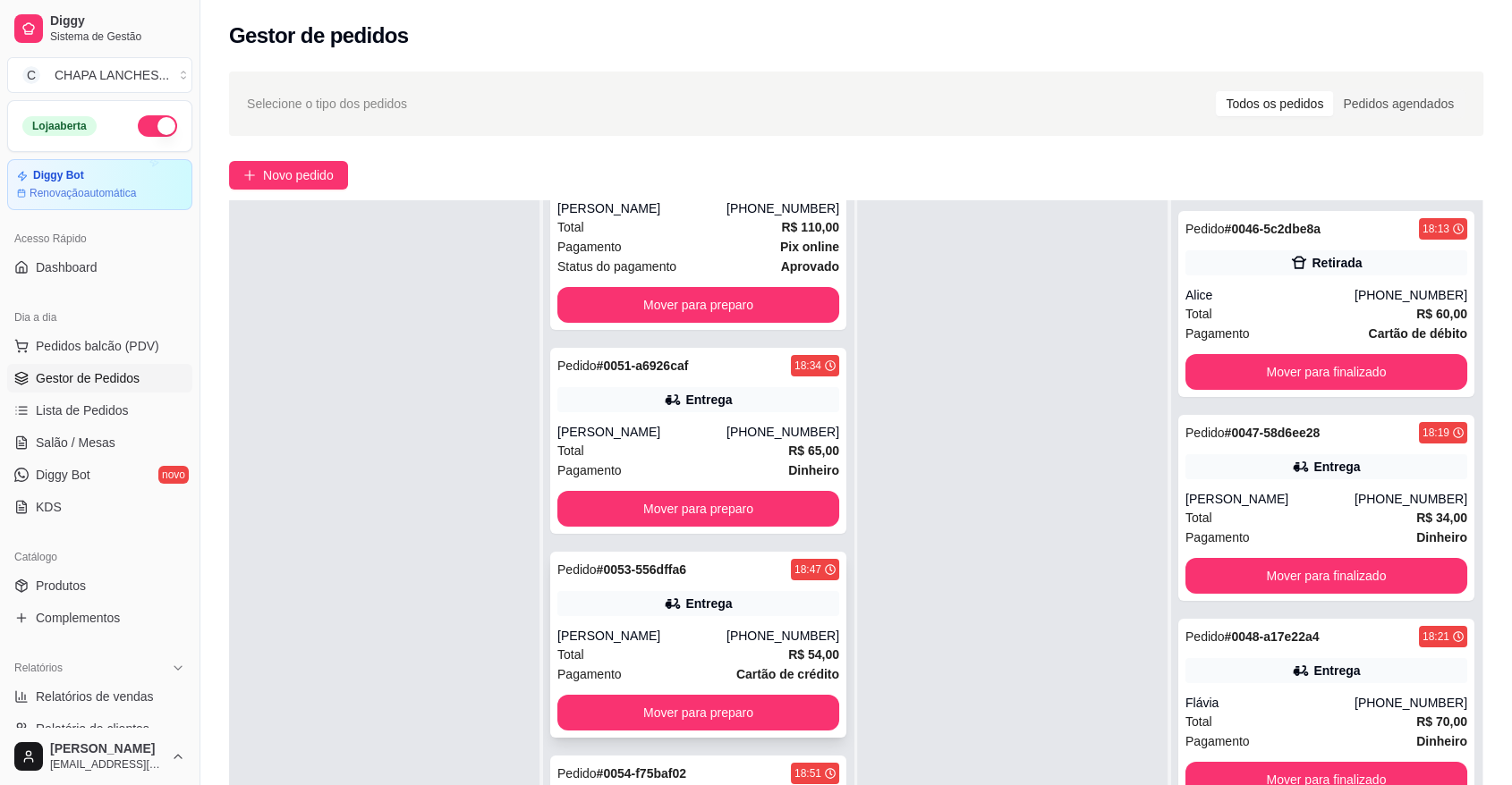
scroll to position [272, 0]
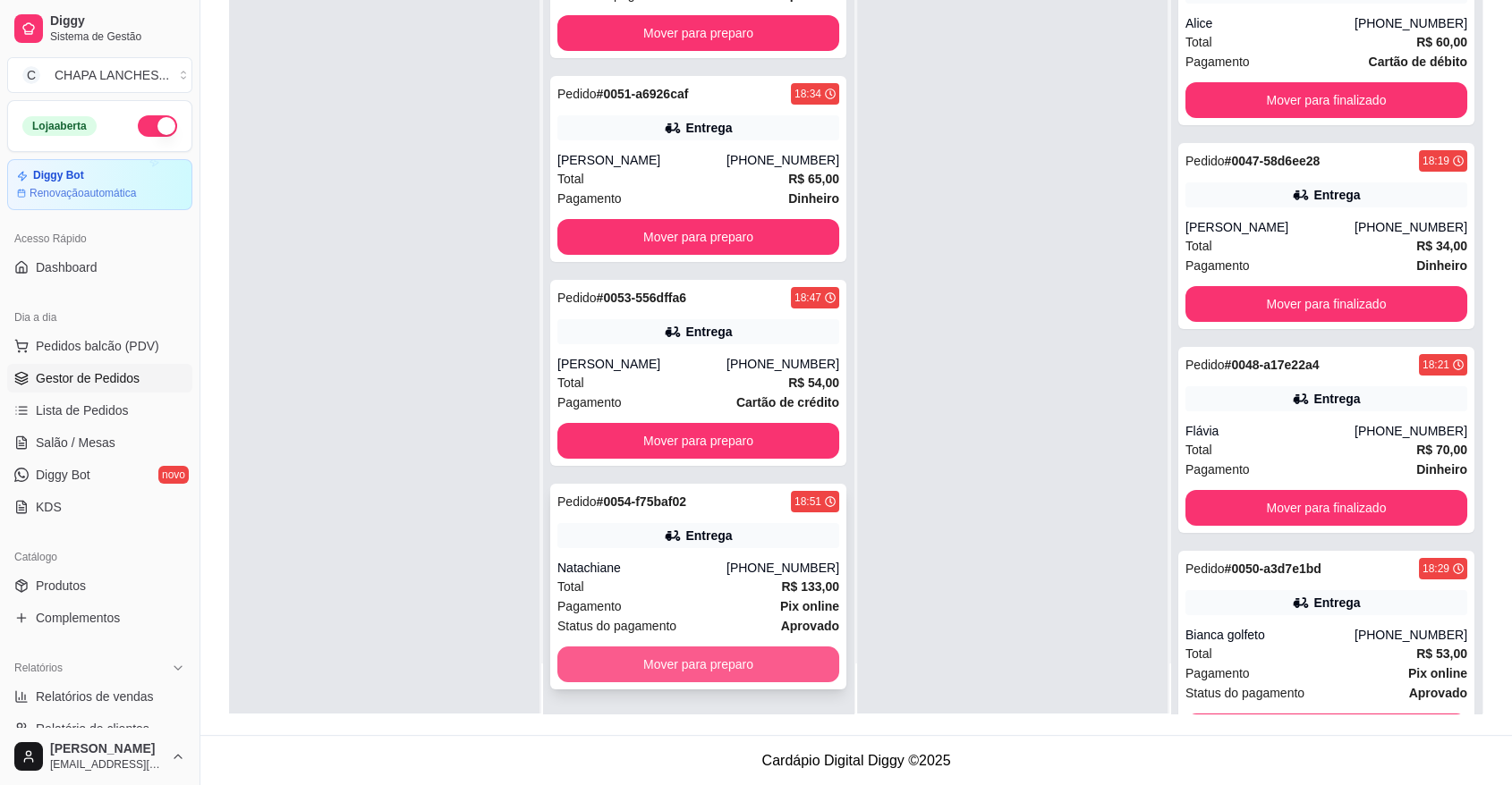
click at [685, 661] on button "Mover para preparo" at bounding box center [698, 664] width 282 height 36
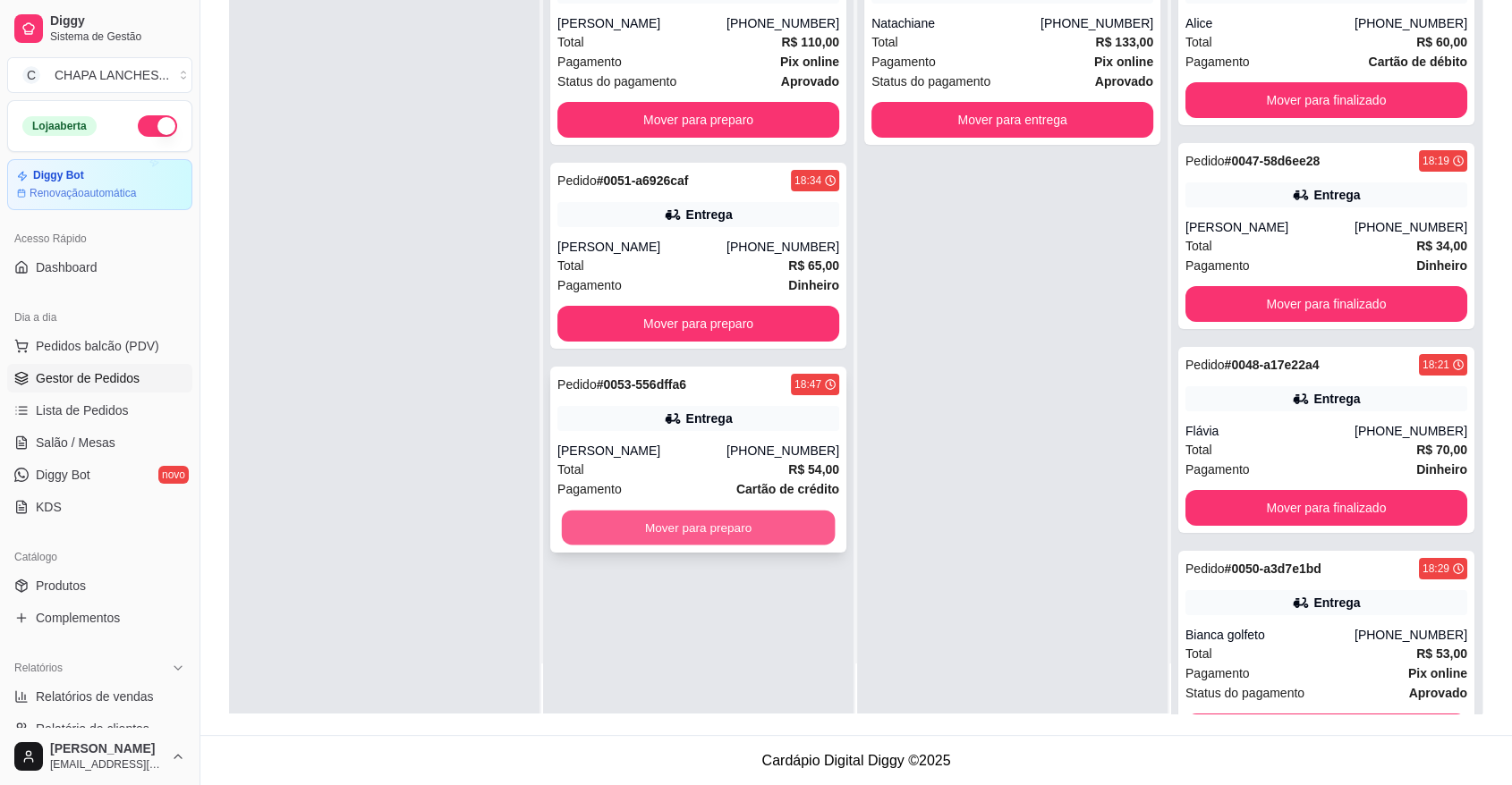
click at [671, 529] on button "Mover para preparo" at bounding box center [699, 528] width 274 height 35
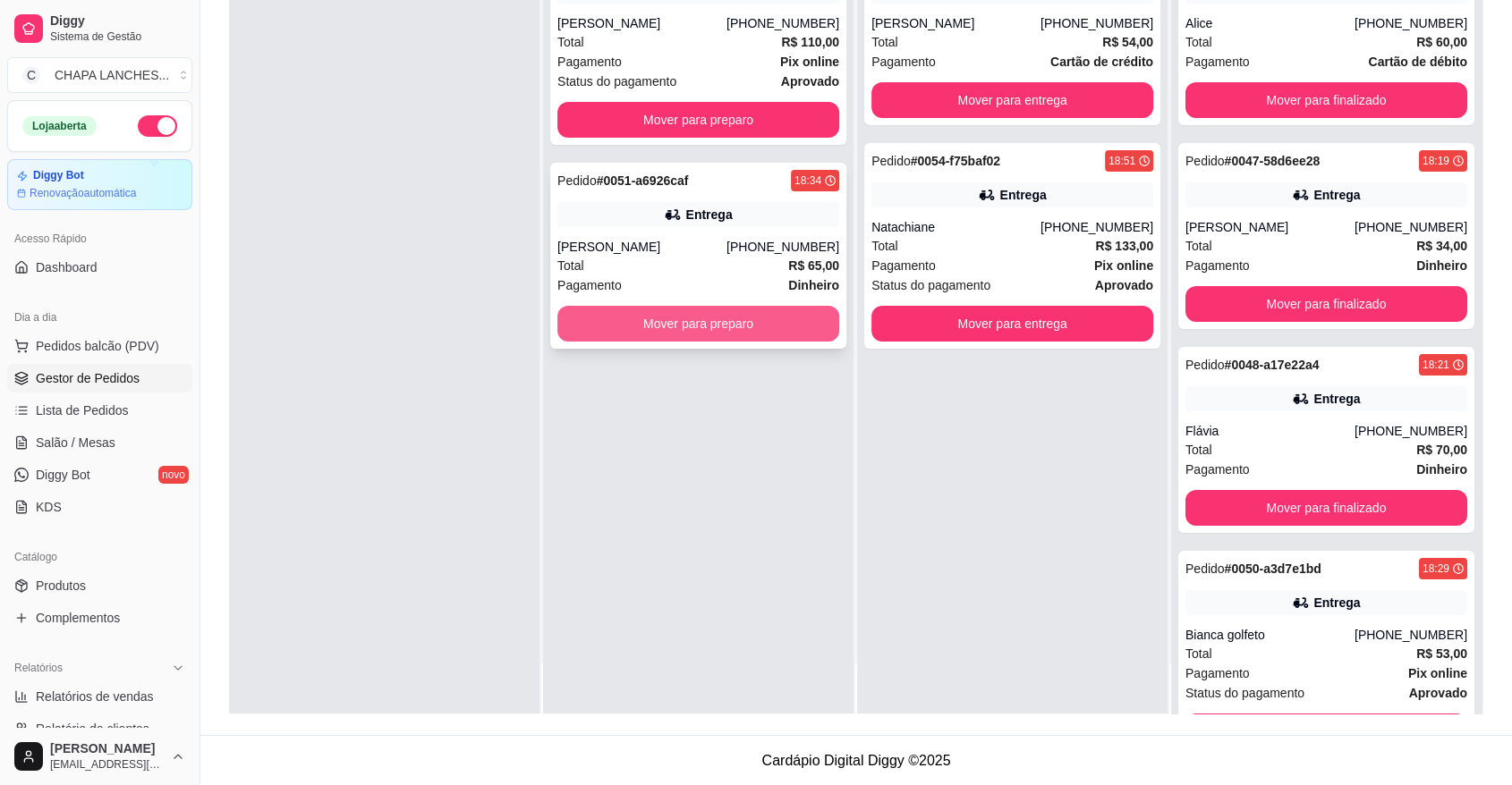
click at [652, 332] on button "Mover para preparo" at bounding box center [698, 323] width 282 height 36
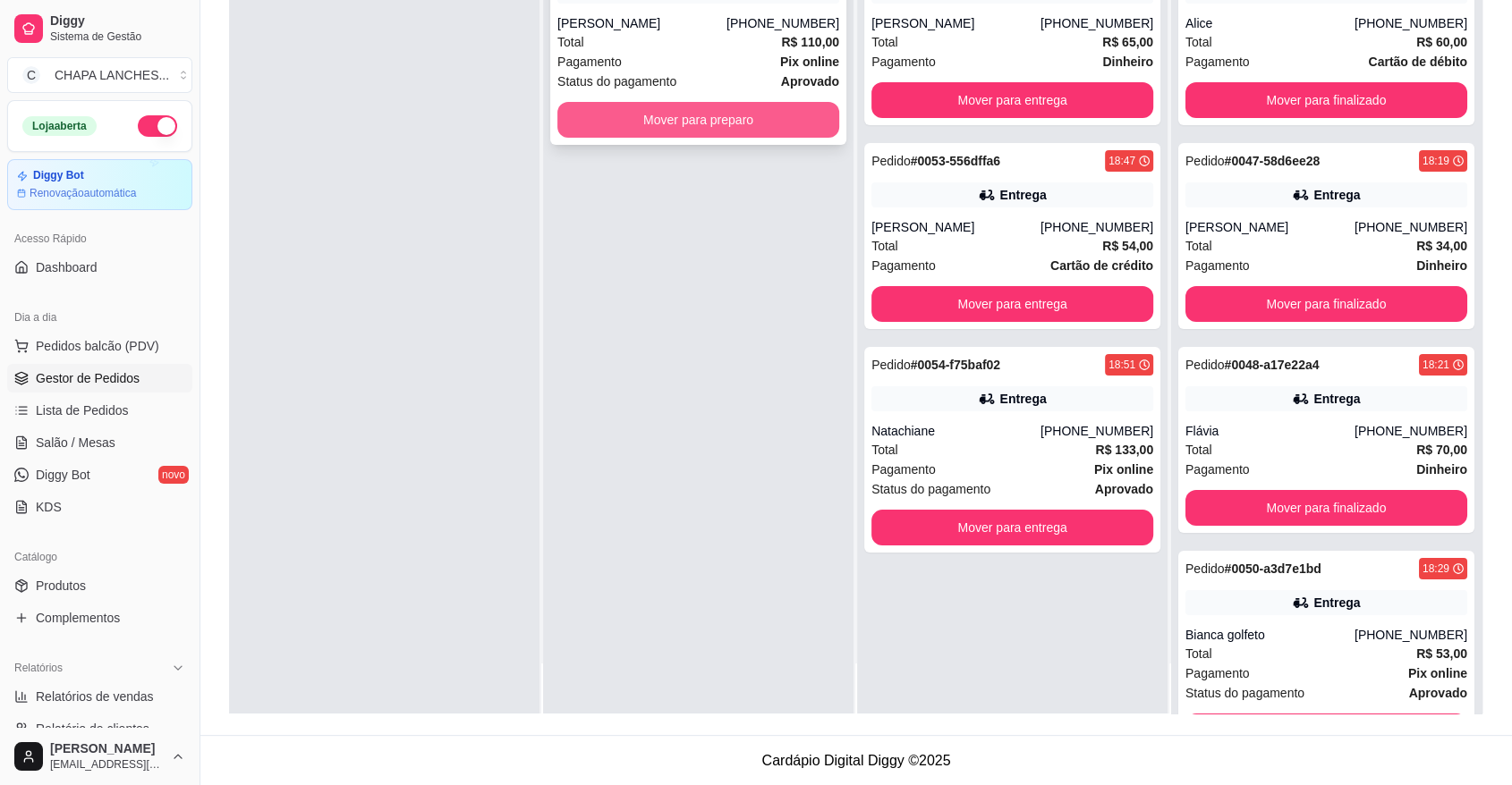
click at [636, 114] on button "Mover para preparo" at bounding box center [698, 119] width 282 height 36
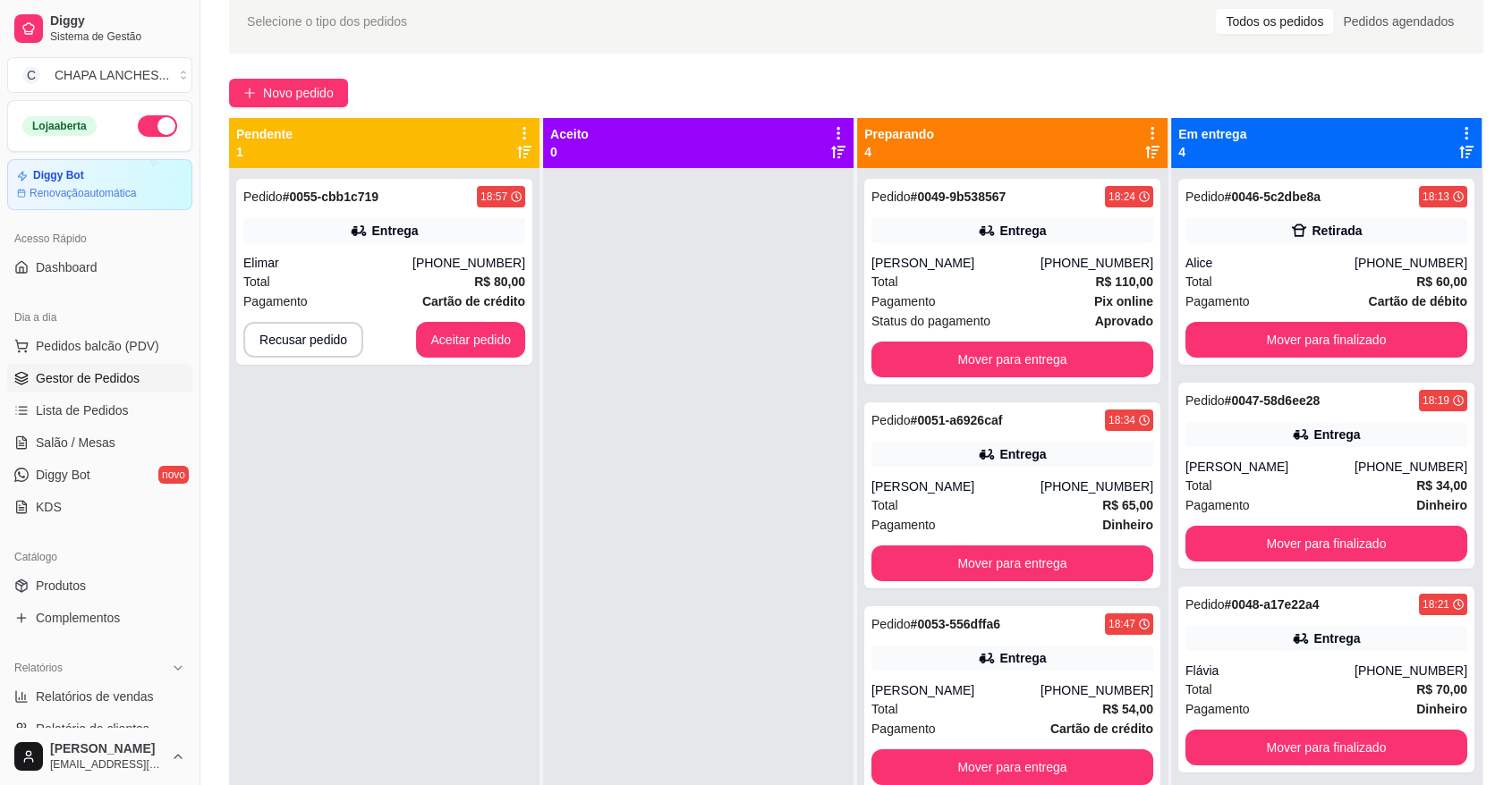
scroll to position [73, 0]
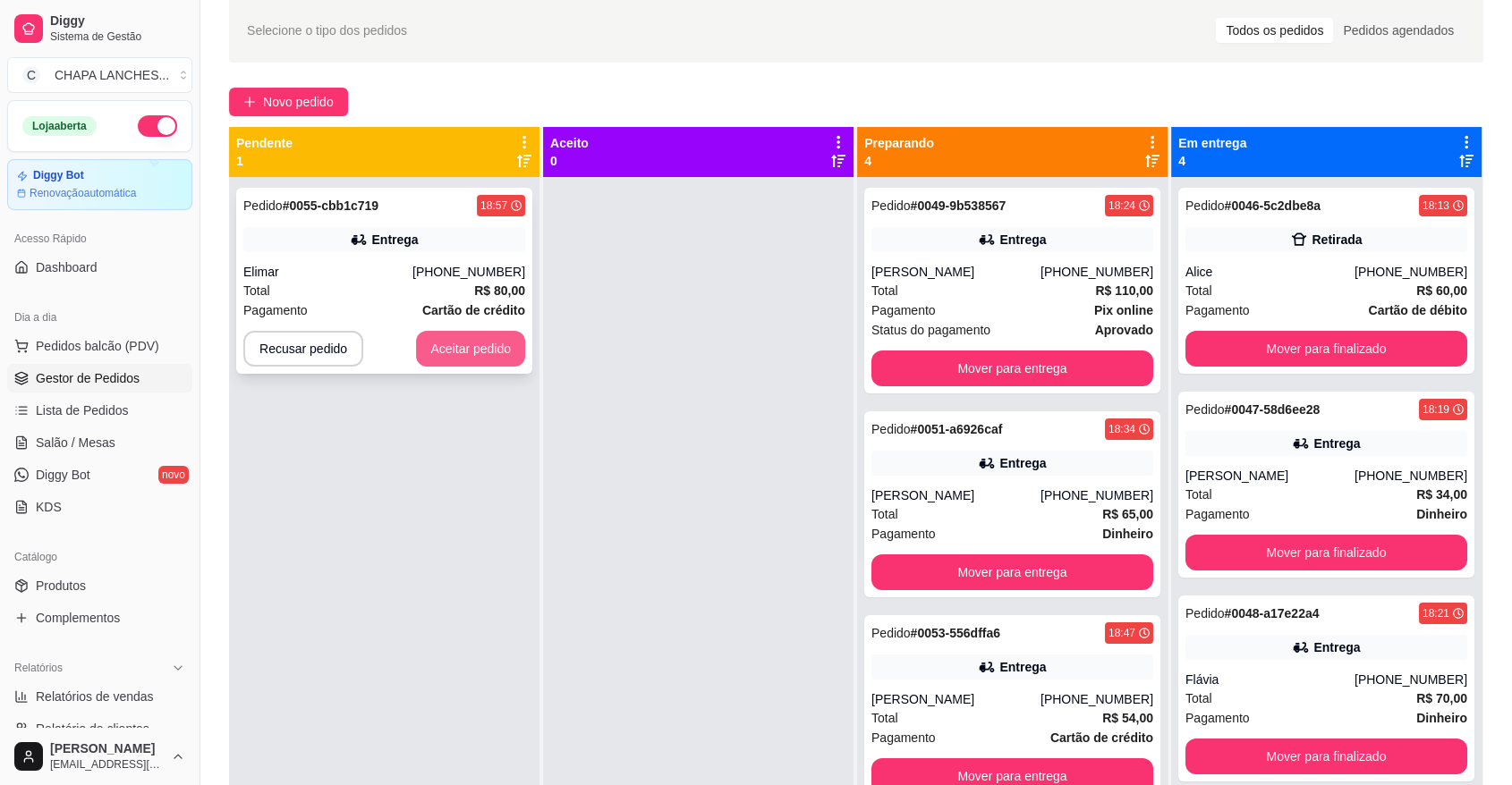
click at [476, 352] on button "Aceitar pedido" at bounding box center [470, 348] width 109 height 36
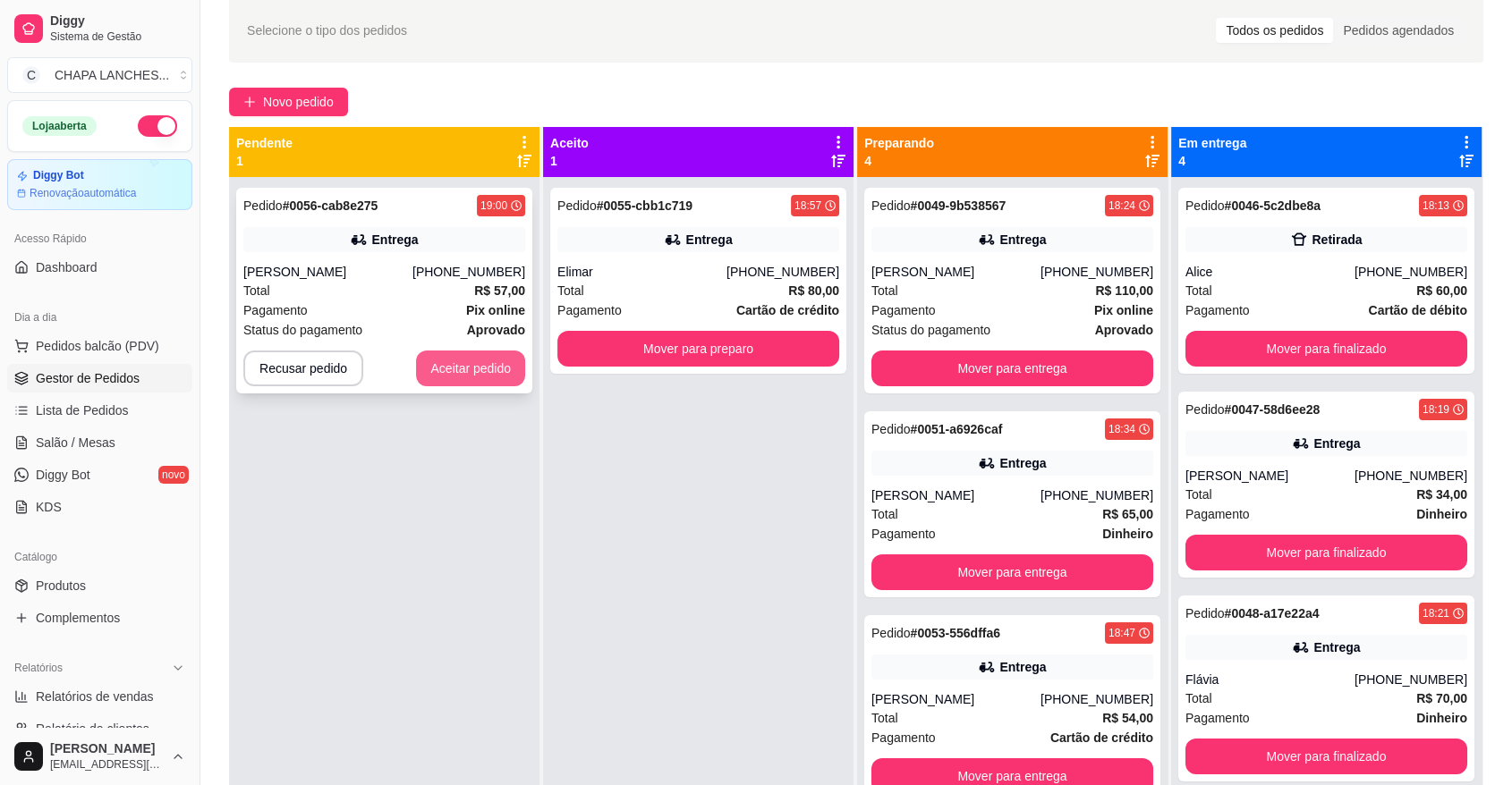
click at [466, 353] on button "Aceitar pedido" at bounding box center [470, 368] width 109 height 36
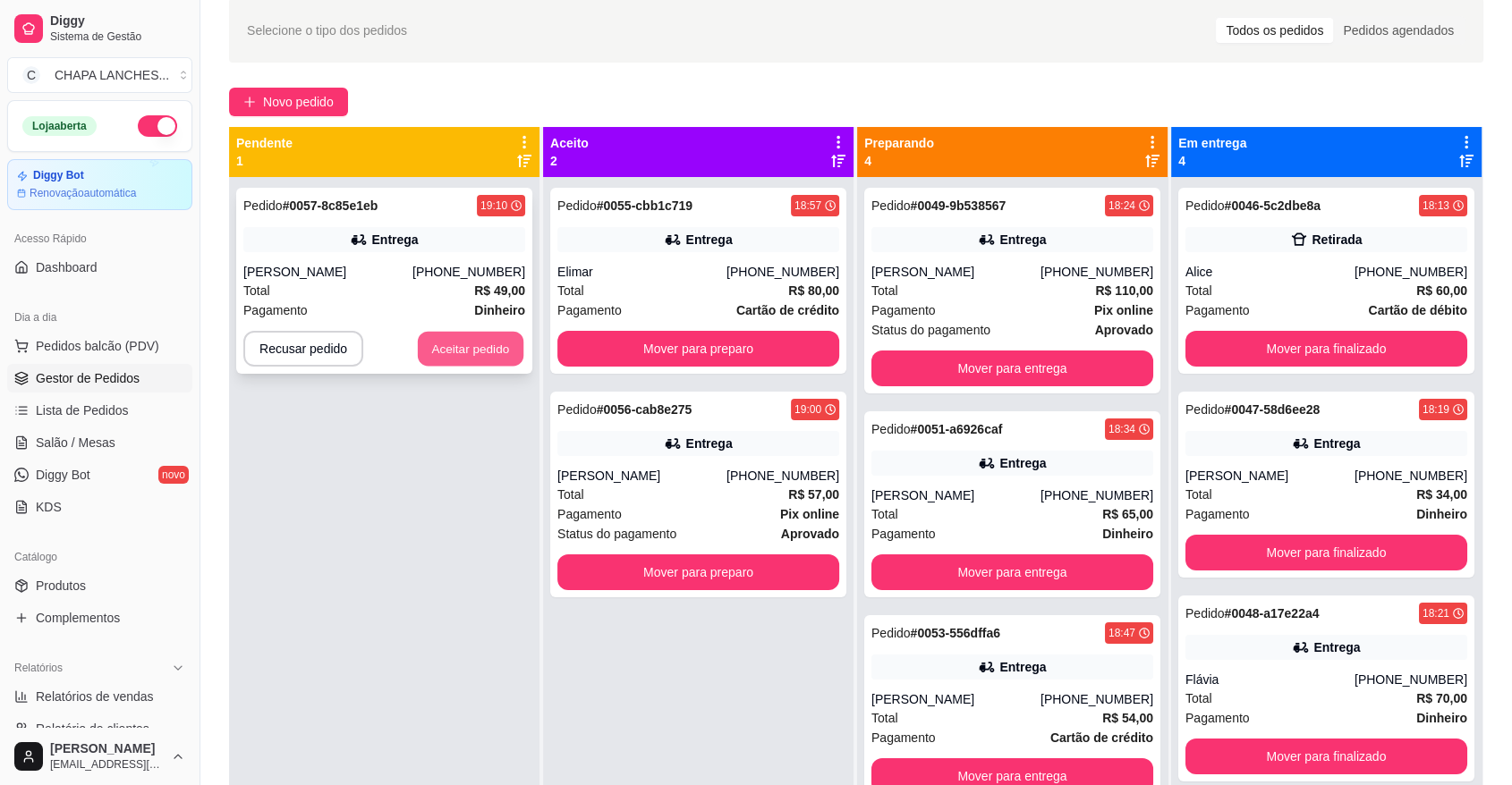
click at [452, 340] on button "Aceitar pedido" at bounding box center [470, 349] width 106 height 35
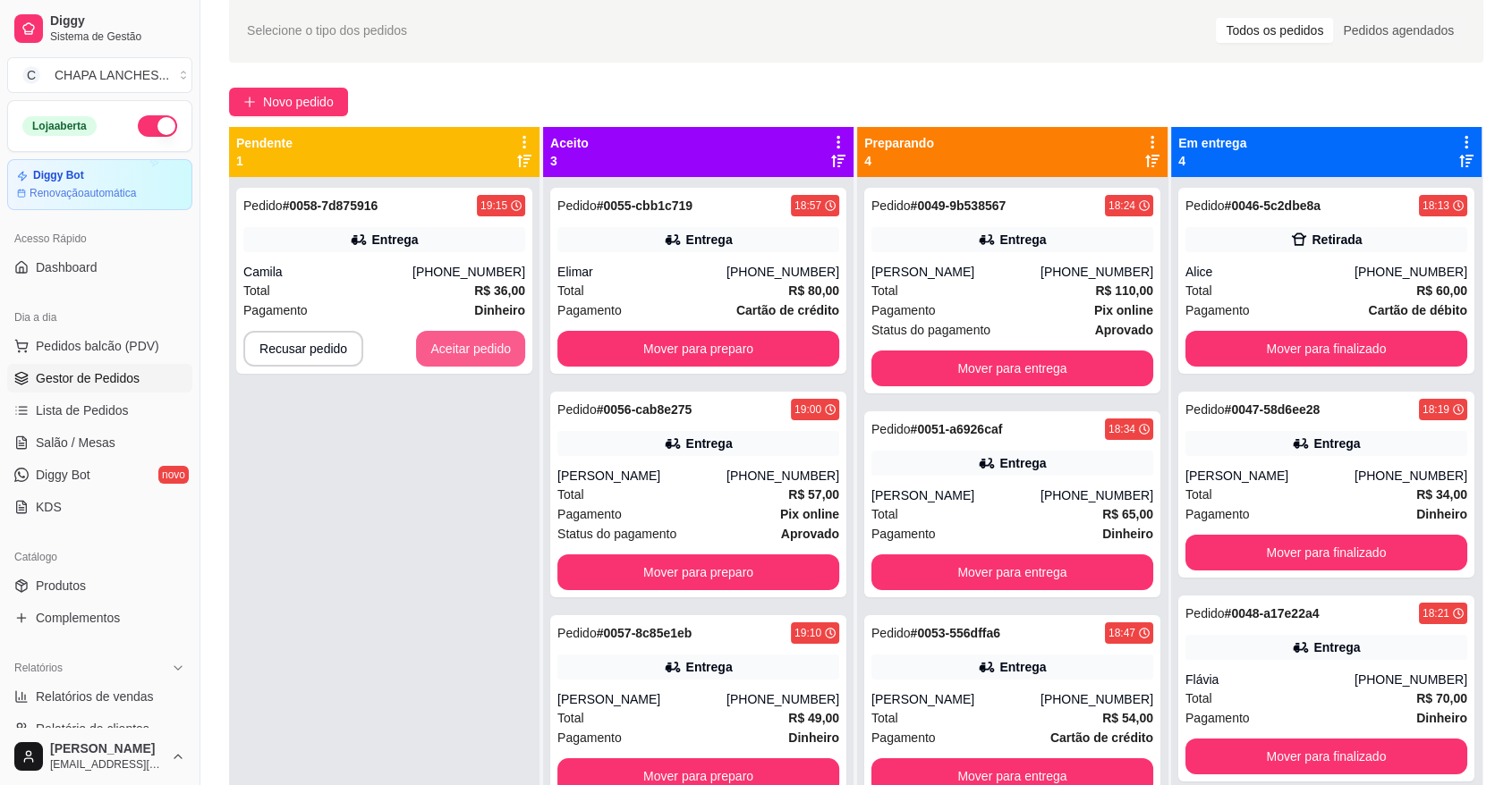
click at [452, 340] on button "Aceitar pedido" at bounding box center [470, 348] width 109 height 36
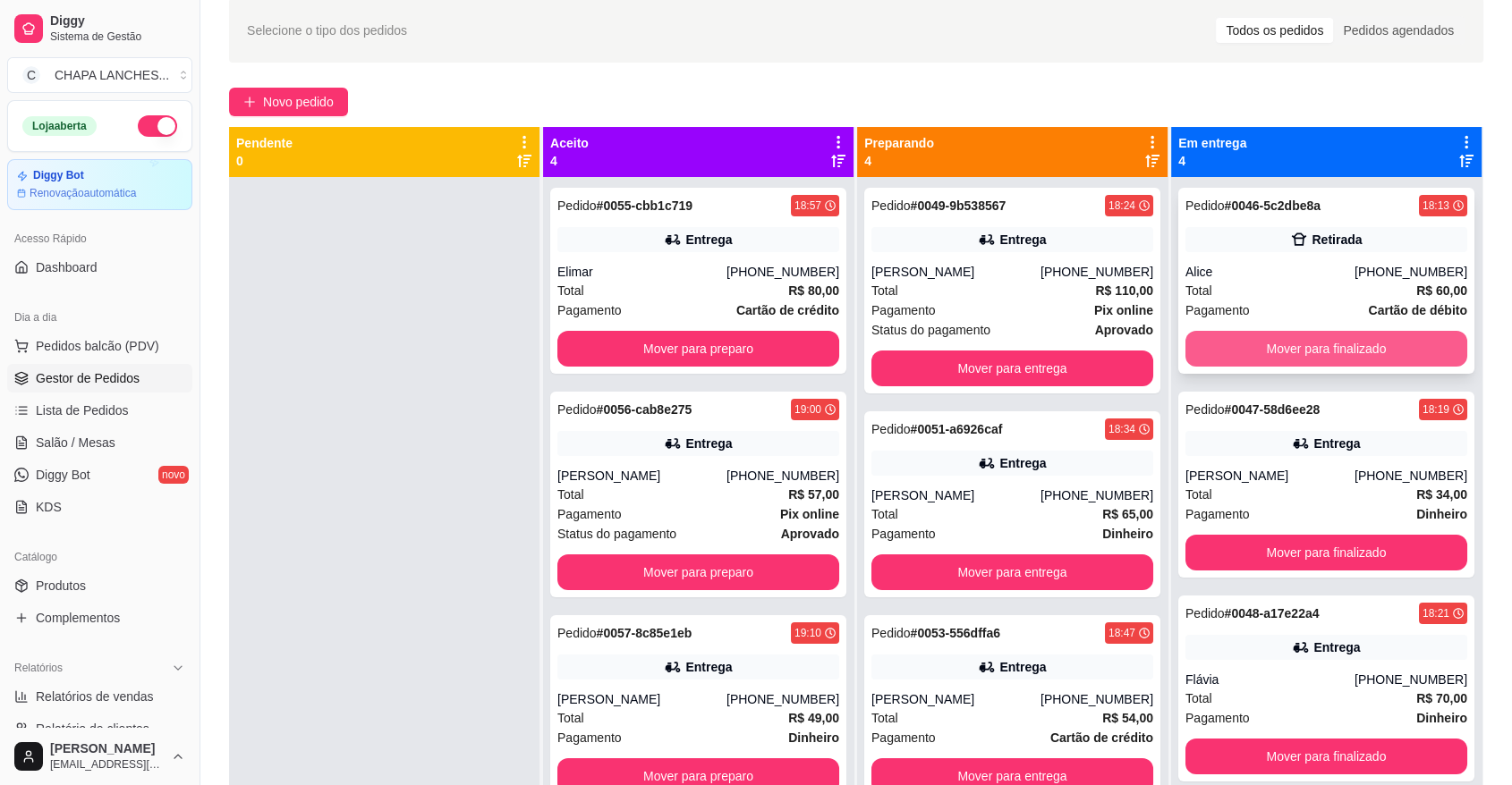
click at [1223, 337] on button "Mover para finalizado" at bounding box center [1326, 348] width 282 height 36
click at [1218, 337] on div "Mover para finalizado" at bounding box center [1326, 348] width 282 height 36
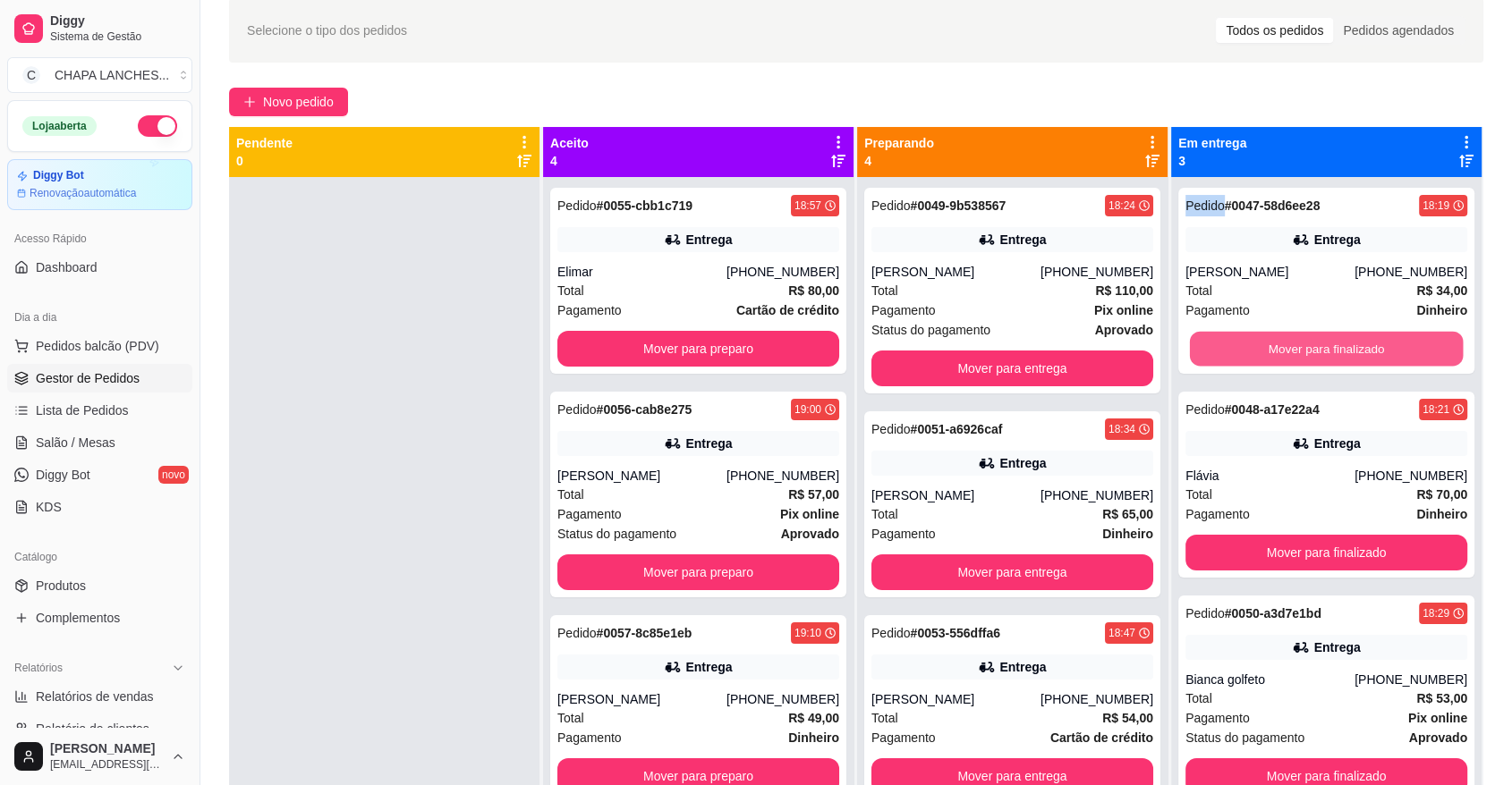
click at [1218, 337] on button "Mover para finalizado" at bounding box center [1327, 349] width 274 height 35
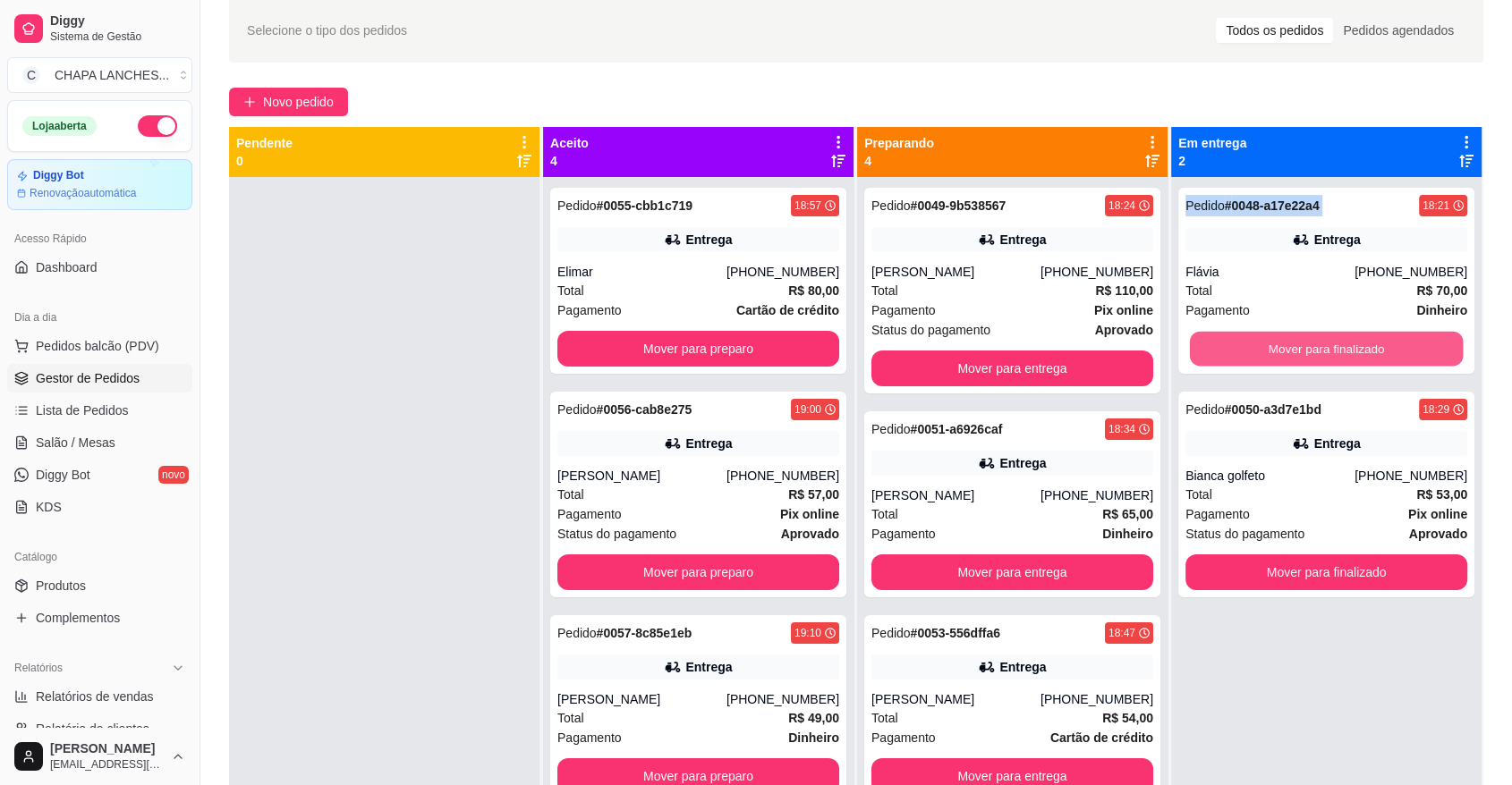
click at [1218, 337] on button "Mover para finalizado" at bounding box center [1327, 349] width 274 height 35
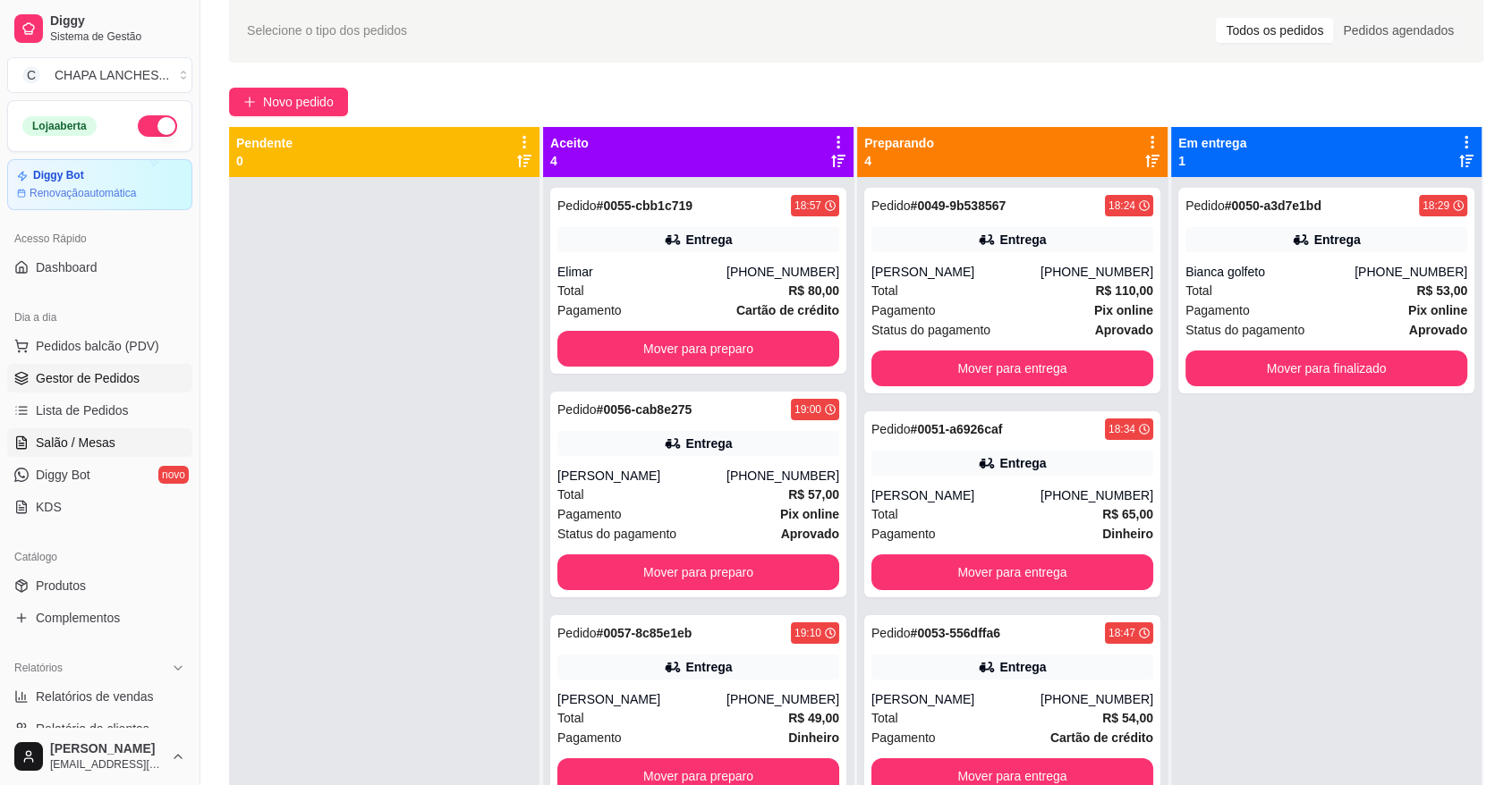
click at [107, 437] on span "Salão / Mesas" at bounding box center [75, 442] width 80 height 17
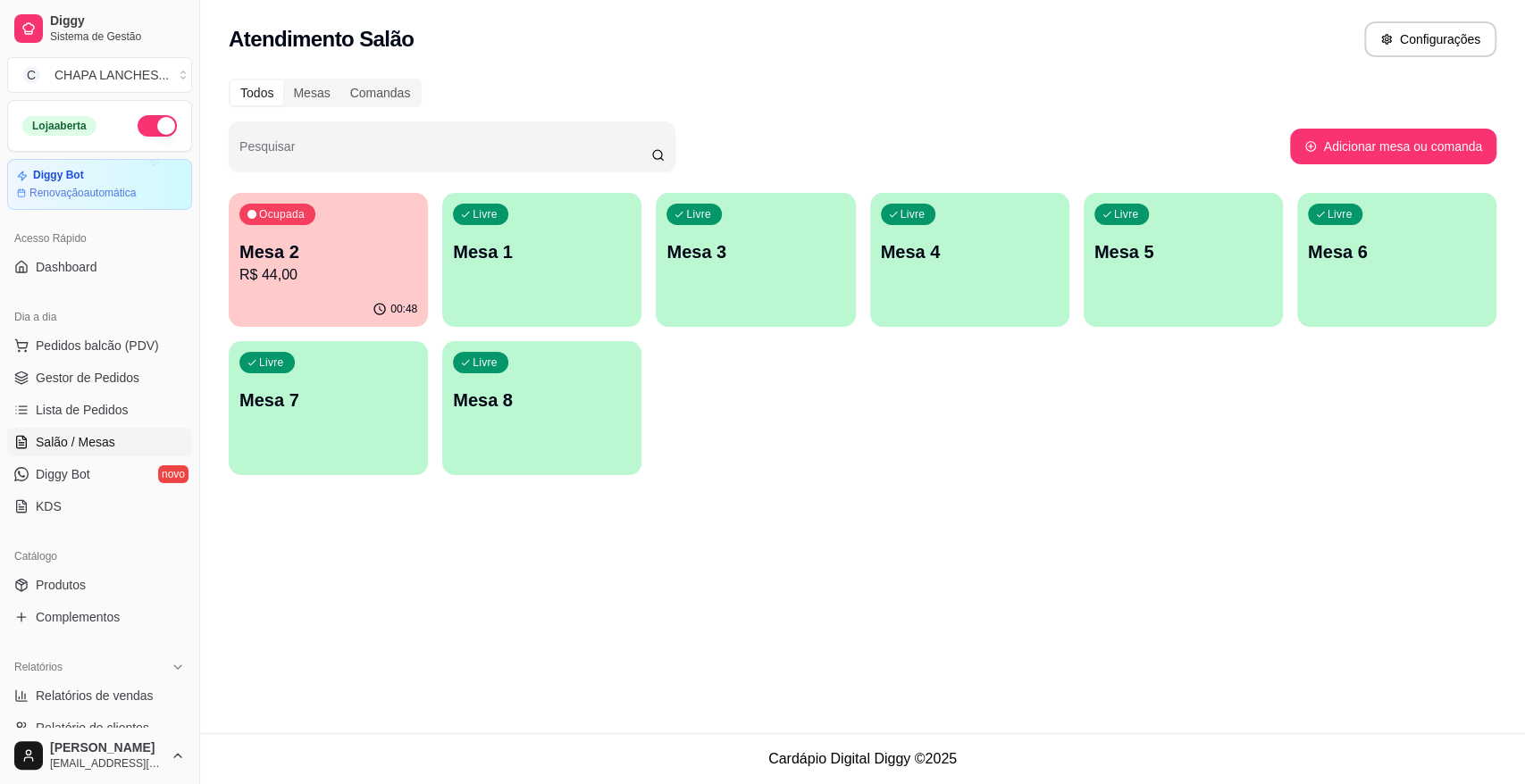
click at [319, 290] on div "Ocupada Mesa 2 R$ 44,00" at bounding box center [327, 242] width 199 height 99
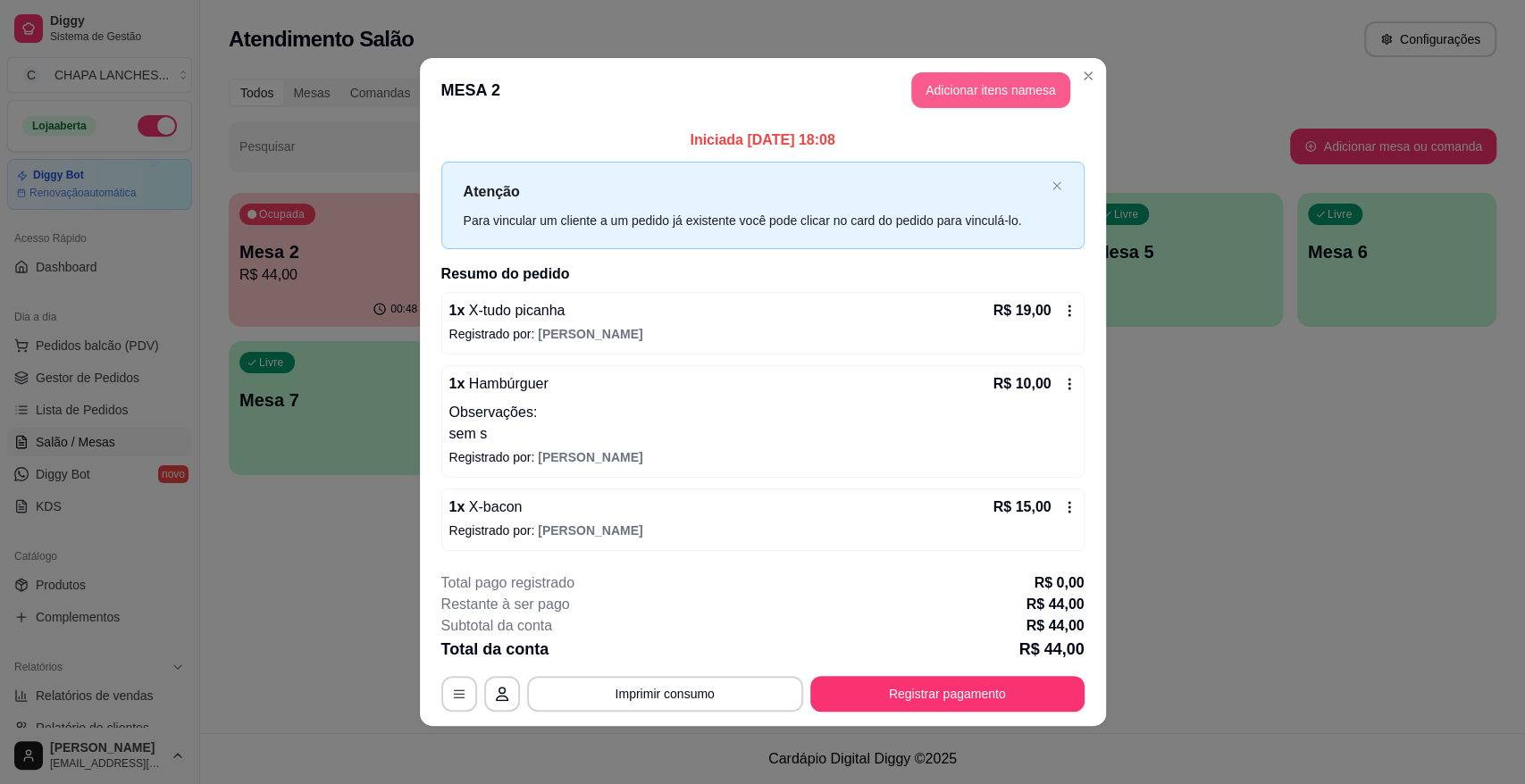
click at [965, 84] on button "Adicionar itens na mesa" at bounding box center [990, 90] width 159 height 36
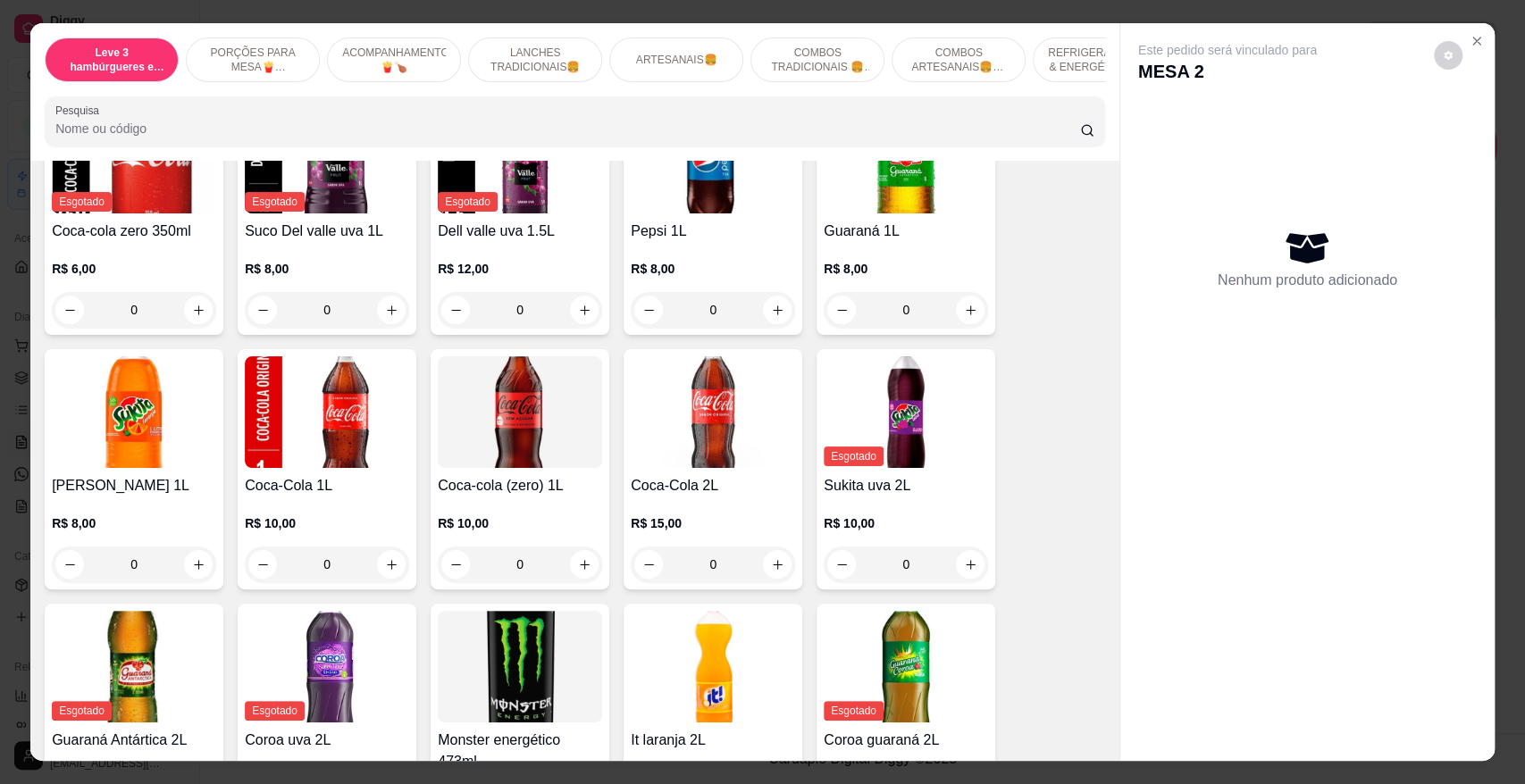
scroll to position [4037, 0]
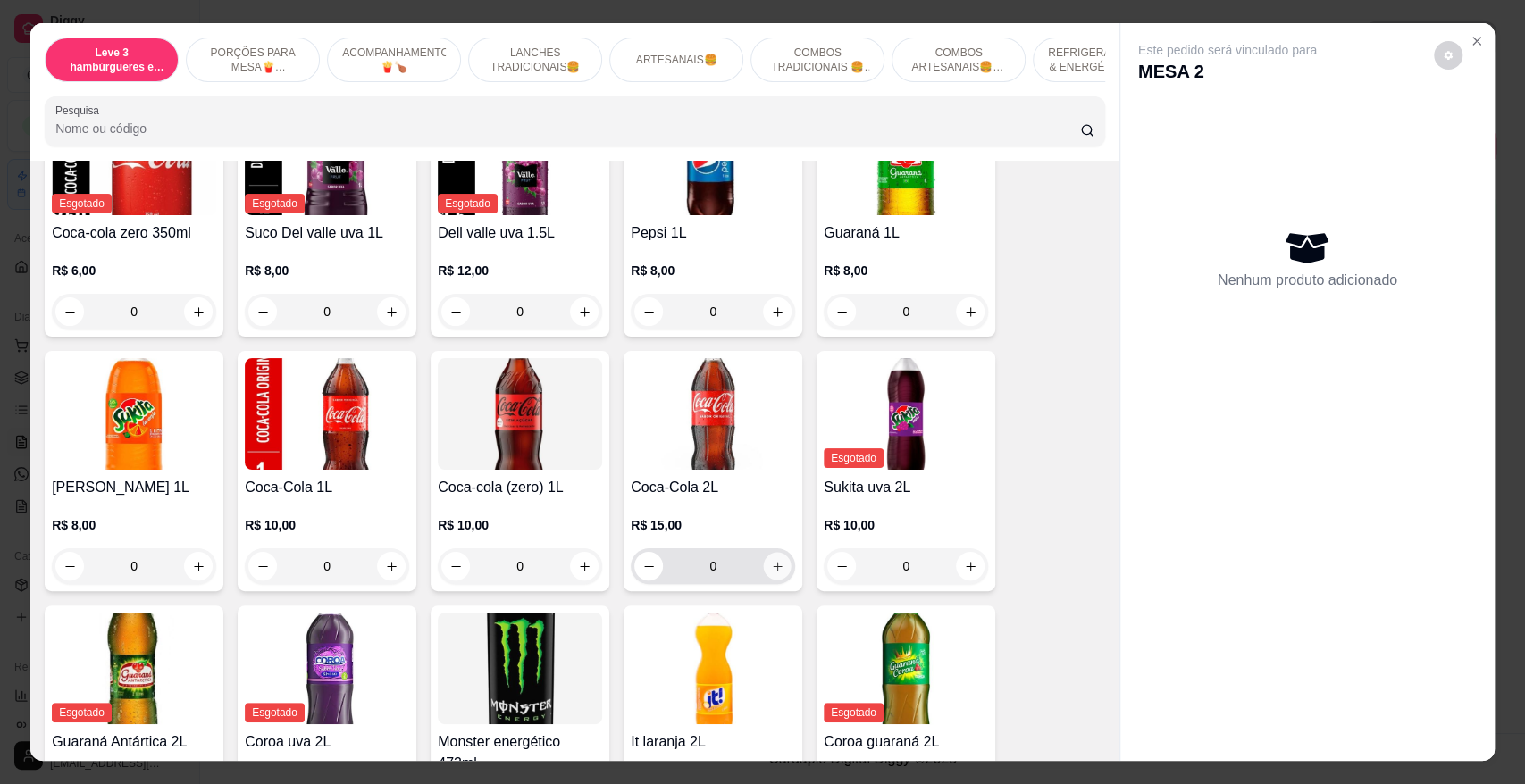
click at [778, 555] on button "increase-product-quantity" at bounding box center [778, 567] width 28 height 28
type input "1"
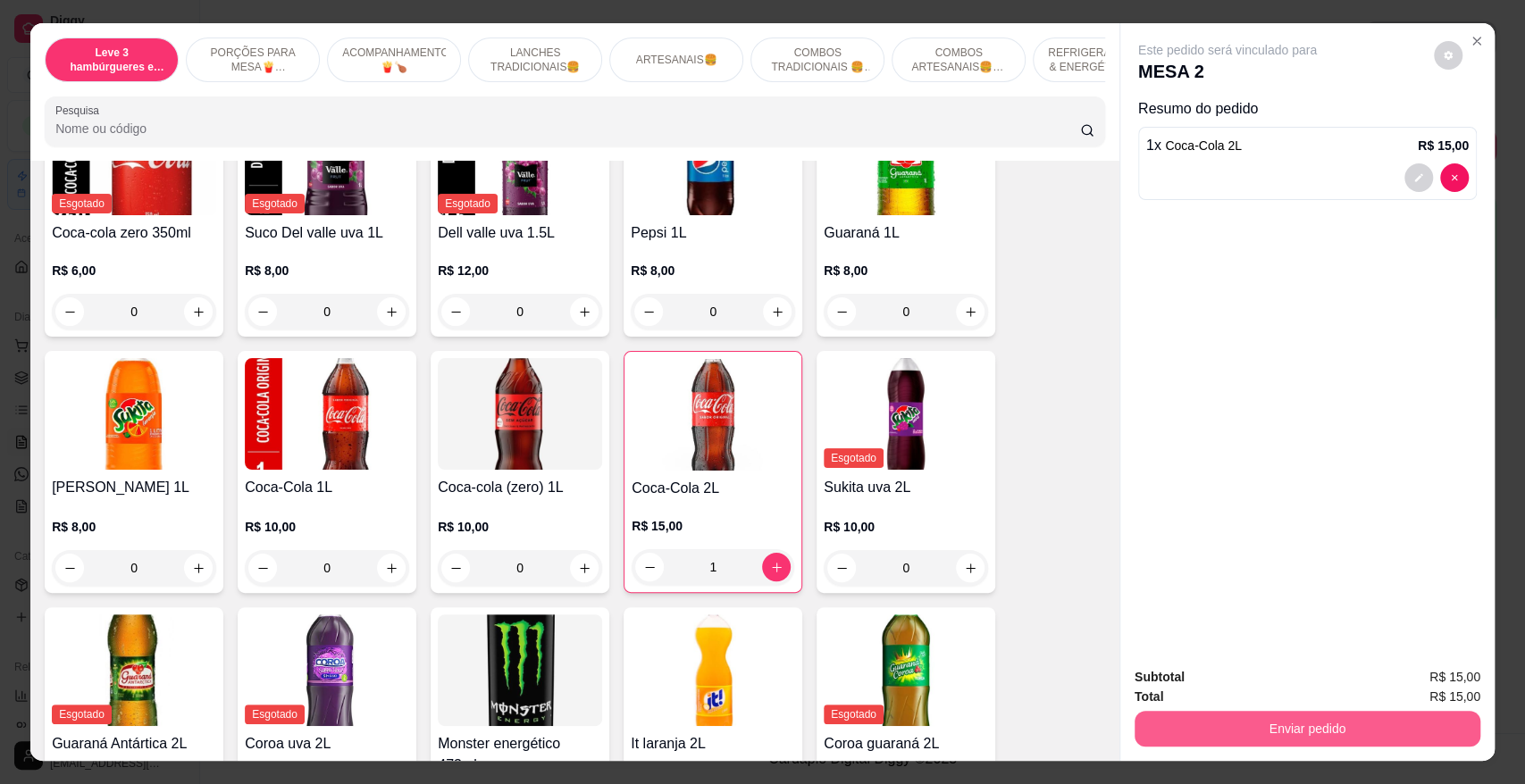
click at [1258, 725] on button "Enviar pedido" at bounding box center [1307, 728] width 346 height 36
click at [1224, 689] on button "Não registrar e enviar pedido" at bounding box center [1247, 685] width 186 height 34
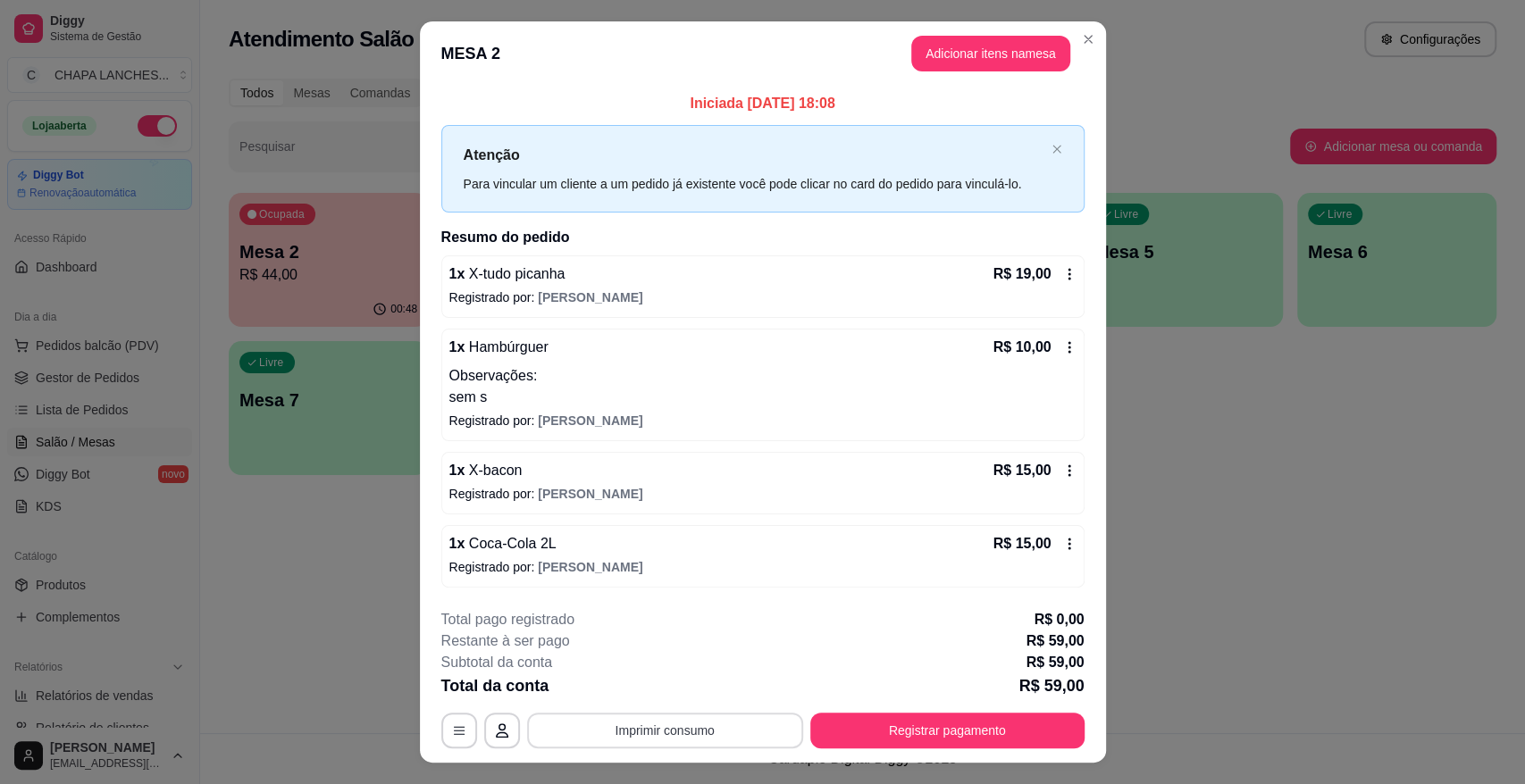
click at [686, 728] on button "Imprimir consumo" at bounding box center [665, 730] width 276 height 36
click at [672, 685] on button "IMPRESSORA" at bounding box center [662, 688] width 129 height 28
click at [922, 78] on header "MESA 2 Adicionar itens na mesa" at bounding box center [763, 53] width 686 height 64
click at [959, 42] on button "Adicionar itens na mesa" at bounding box center [990, 53] width 159 height 36
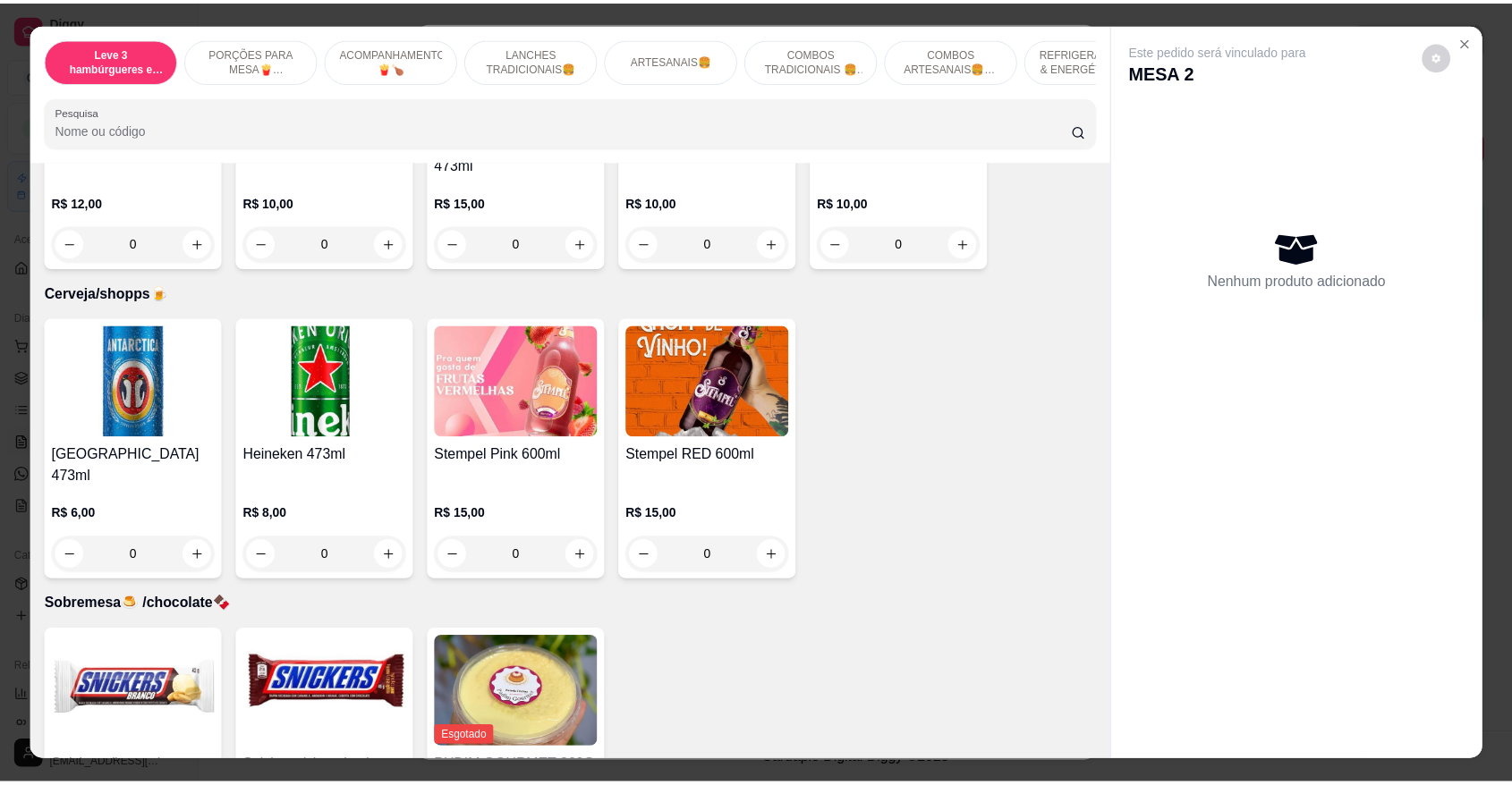
scroll to position [4738, 0]
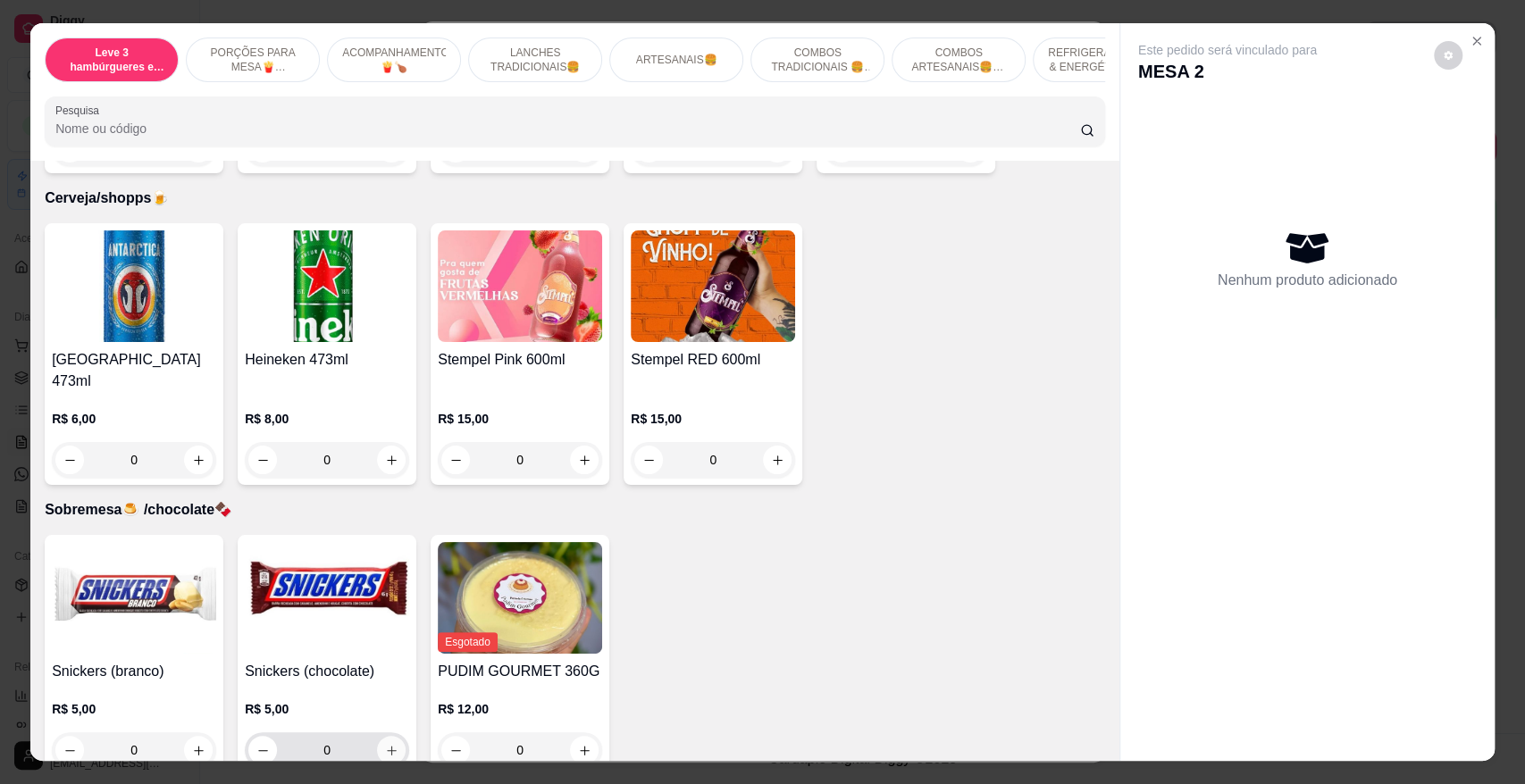
click at [394, 736] on button "increase-product-quantity" at bounding box center [391, 750] width 28 height 28
type input "1"
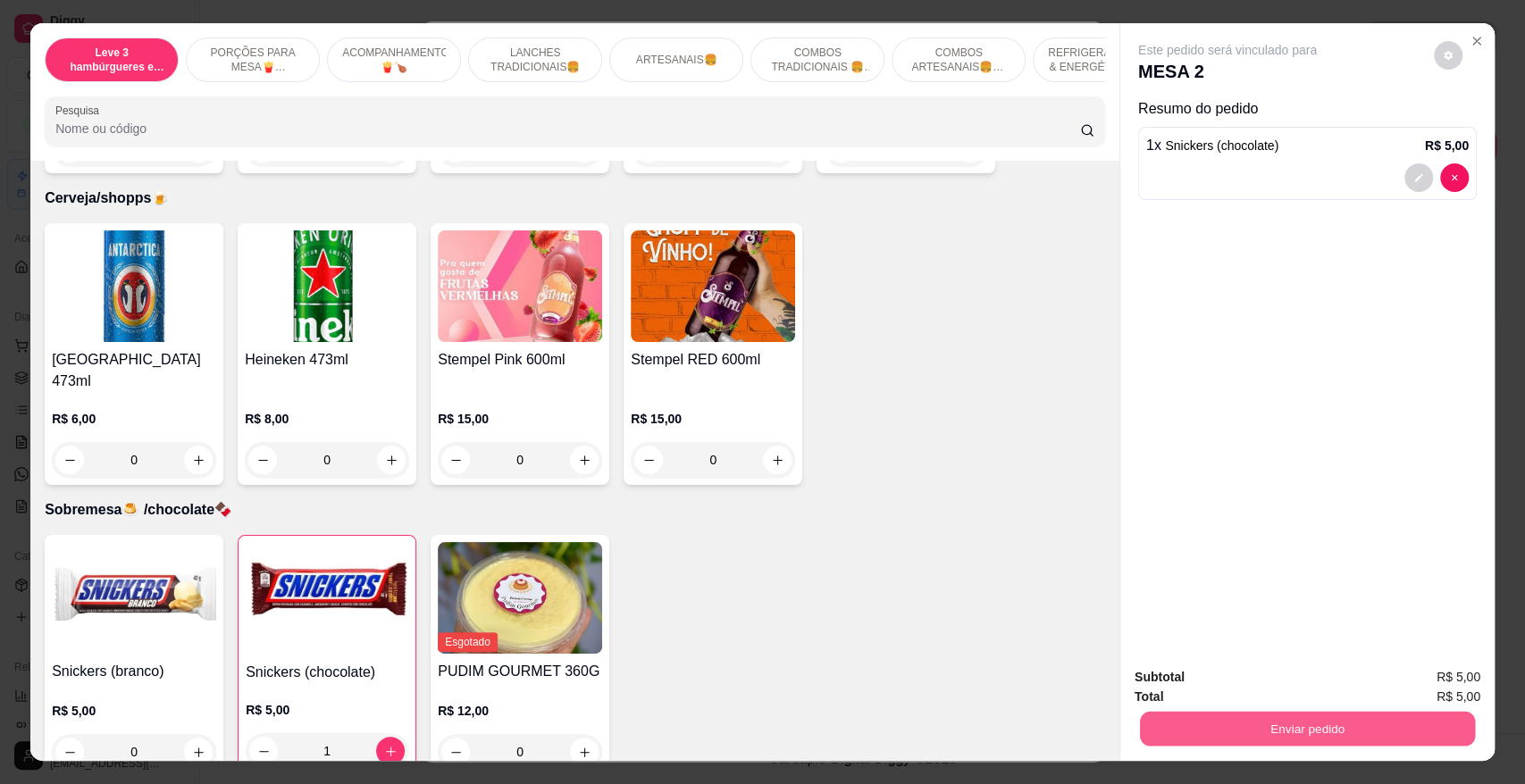
click at [1226, 733] on button "Enviar pedido" at bounding box center [1307, 728] width 335 height 35
click at [1192, 682] on button "Não registrar e enviar pedido" at bounding box center [1247, 685] width 181 height 33
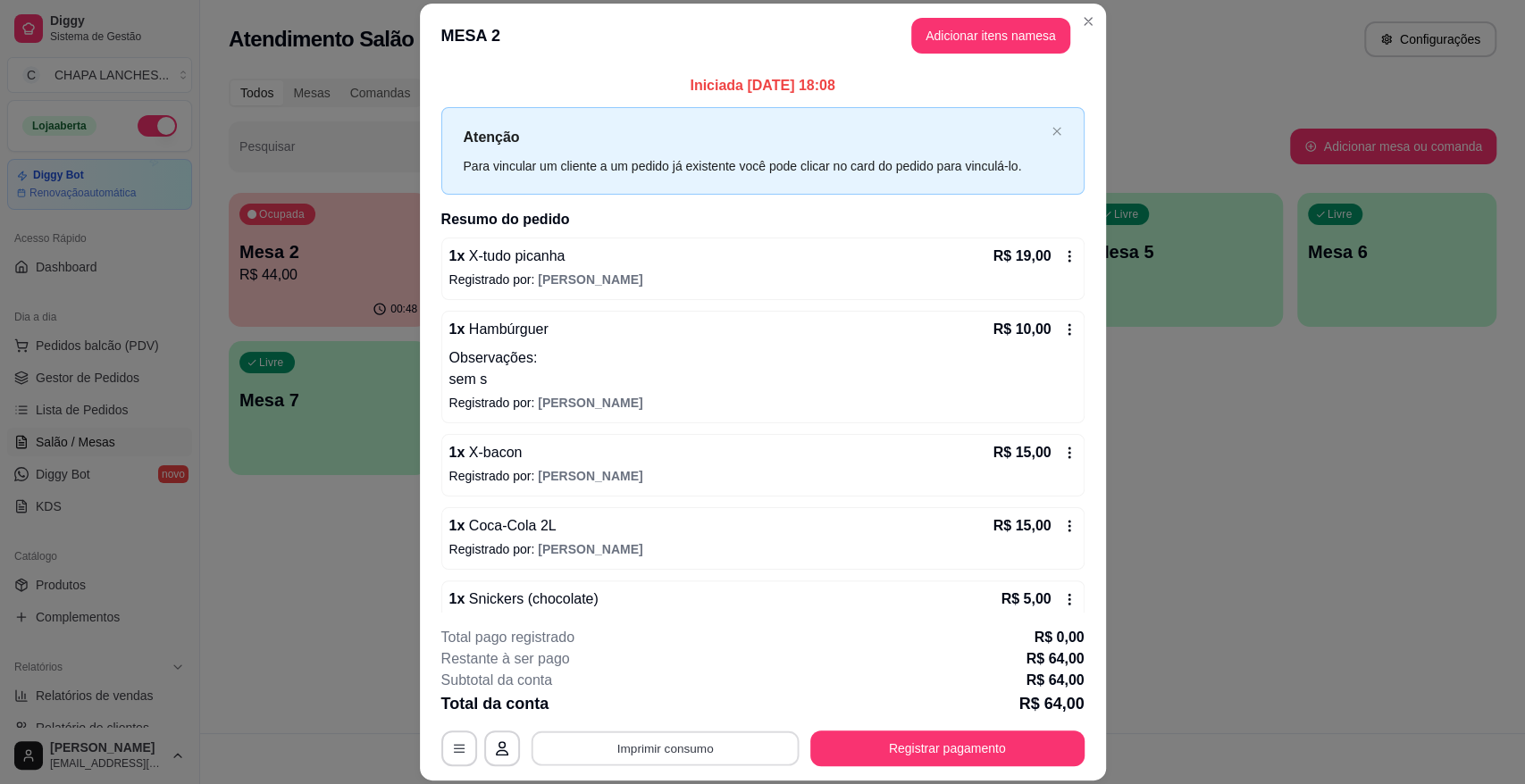
click at [673, 746] on button "Imprimir consumo" at bounding box center [665, 748] width 268 height 35
click at [674, 711] on button "IMPRESSORA" at bounding box center [662, 707] width 125 height 28
click at [851, 745] on button "Registrar pagamento" at bounding box center [947, 748] width 274 height 36
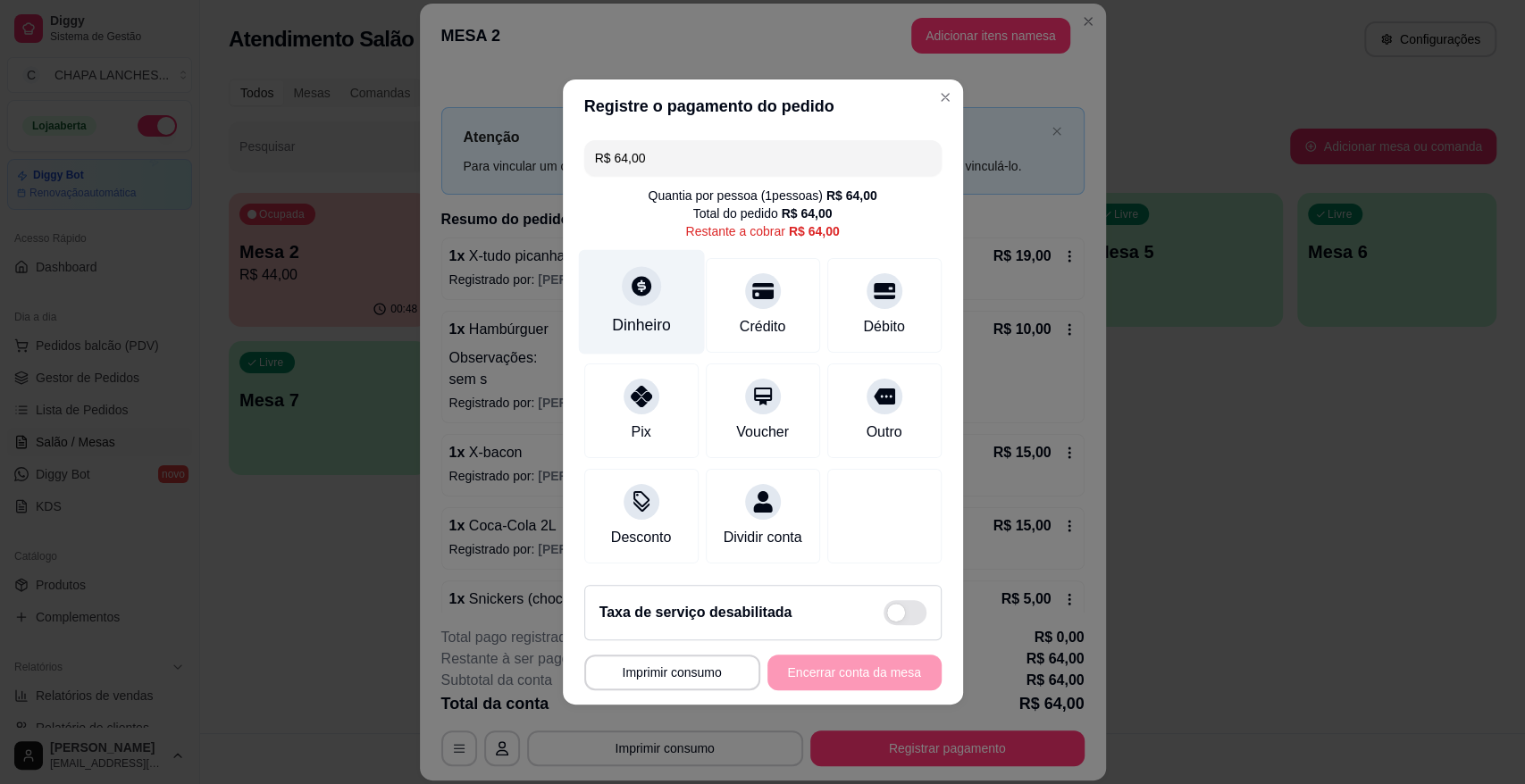
click at [643, 301] on div "Dinheiro" at bounding box center [640, 303] width 126 height 105
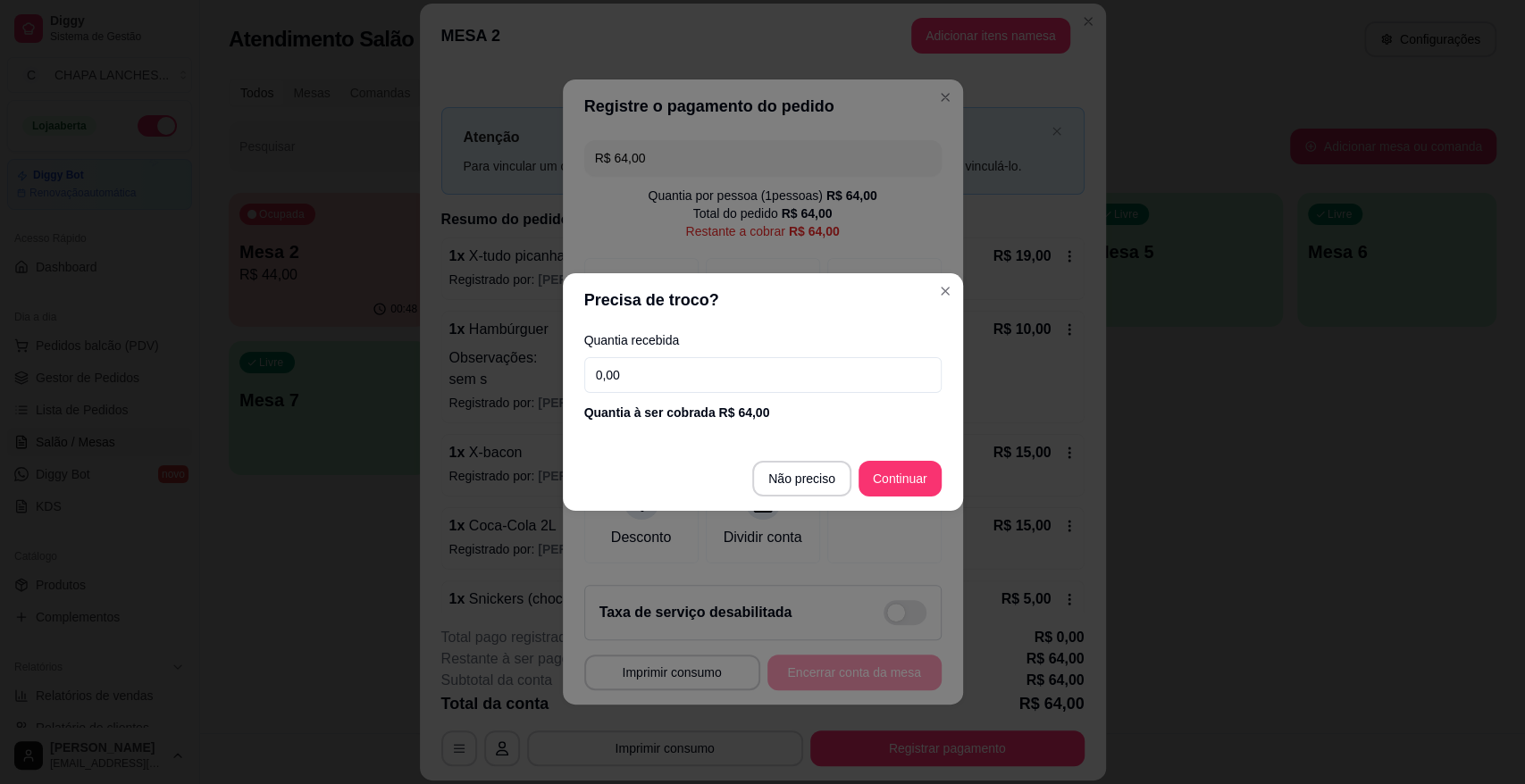
click at [674, 362] on input "0,00" at bounding box center [763, 375] width 358 height 36
click at [651, 373] on input "0,00" at bounding box center [763, 375] width 358 height 36
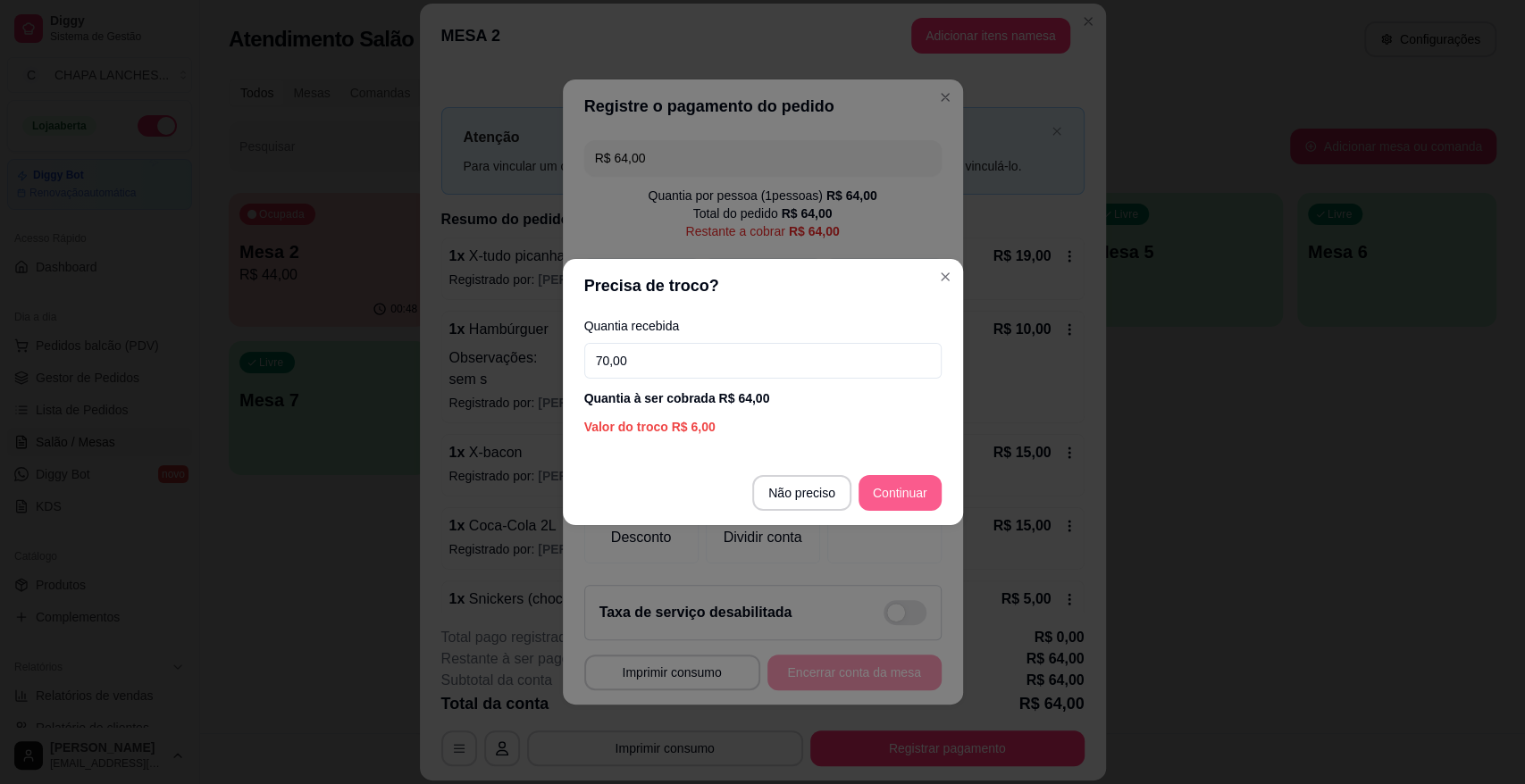
type input "70,00"
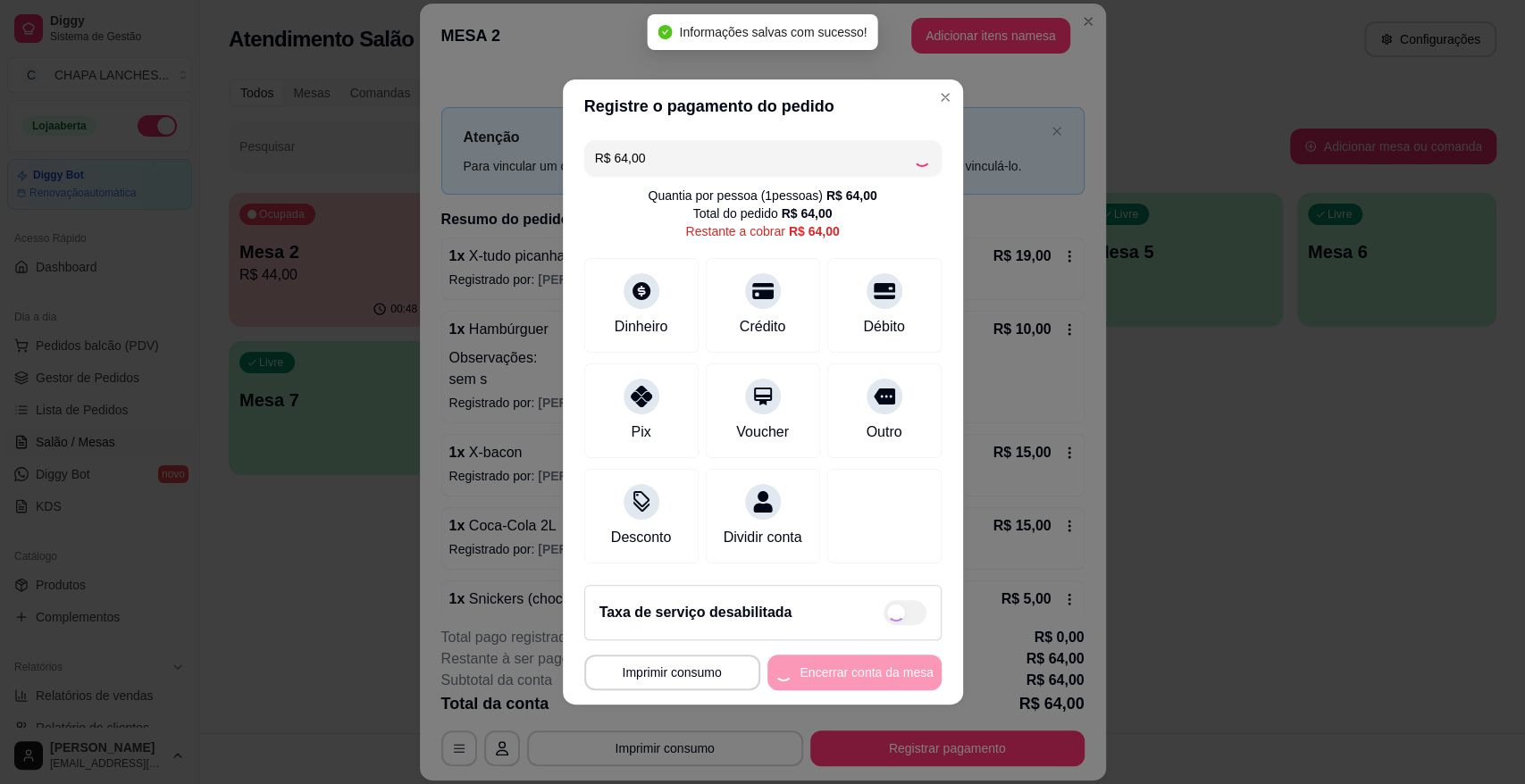
type input "R$ 0,00"
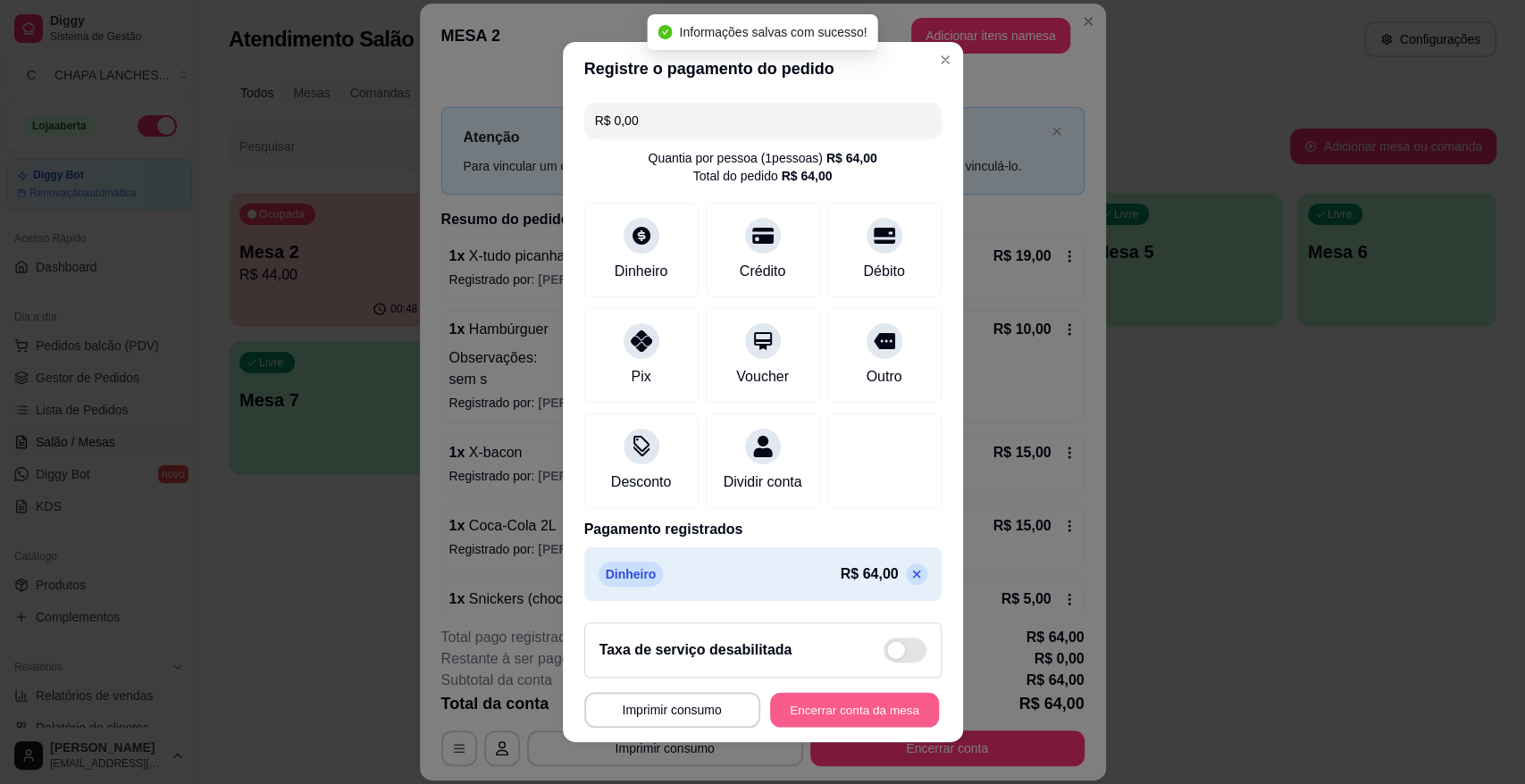
click at [850, 709] on button "Encerrar conta da mesa" at bounding box center [855, 711] width 169 height 35
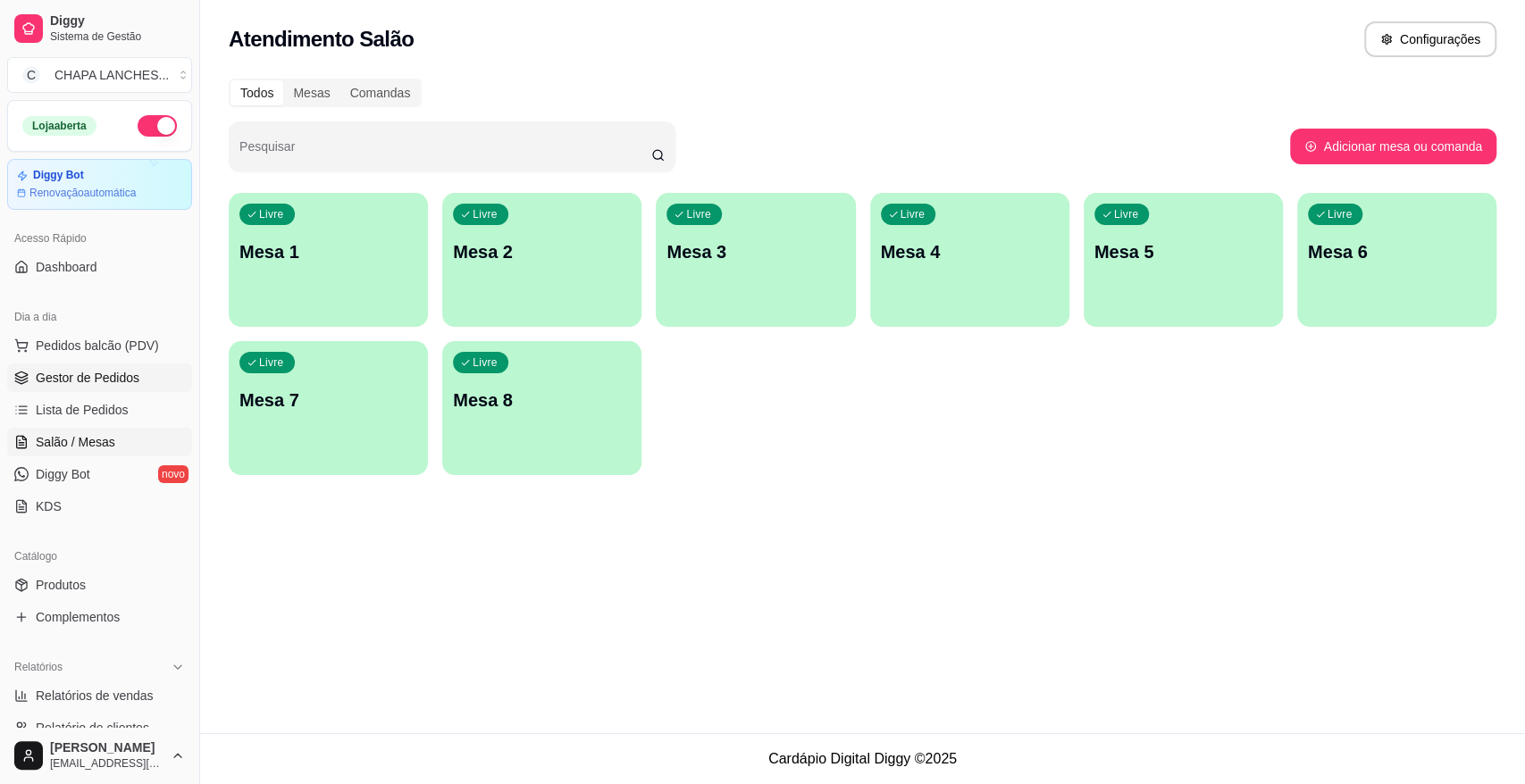
click at [80, 378] on span "Gestor de Pedidos" at bounding box center [87, 377] width 104 height 17
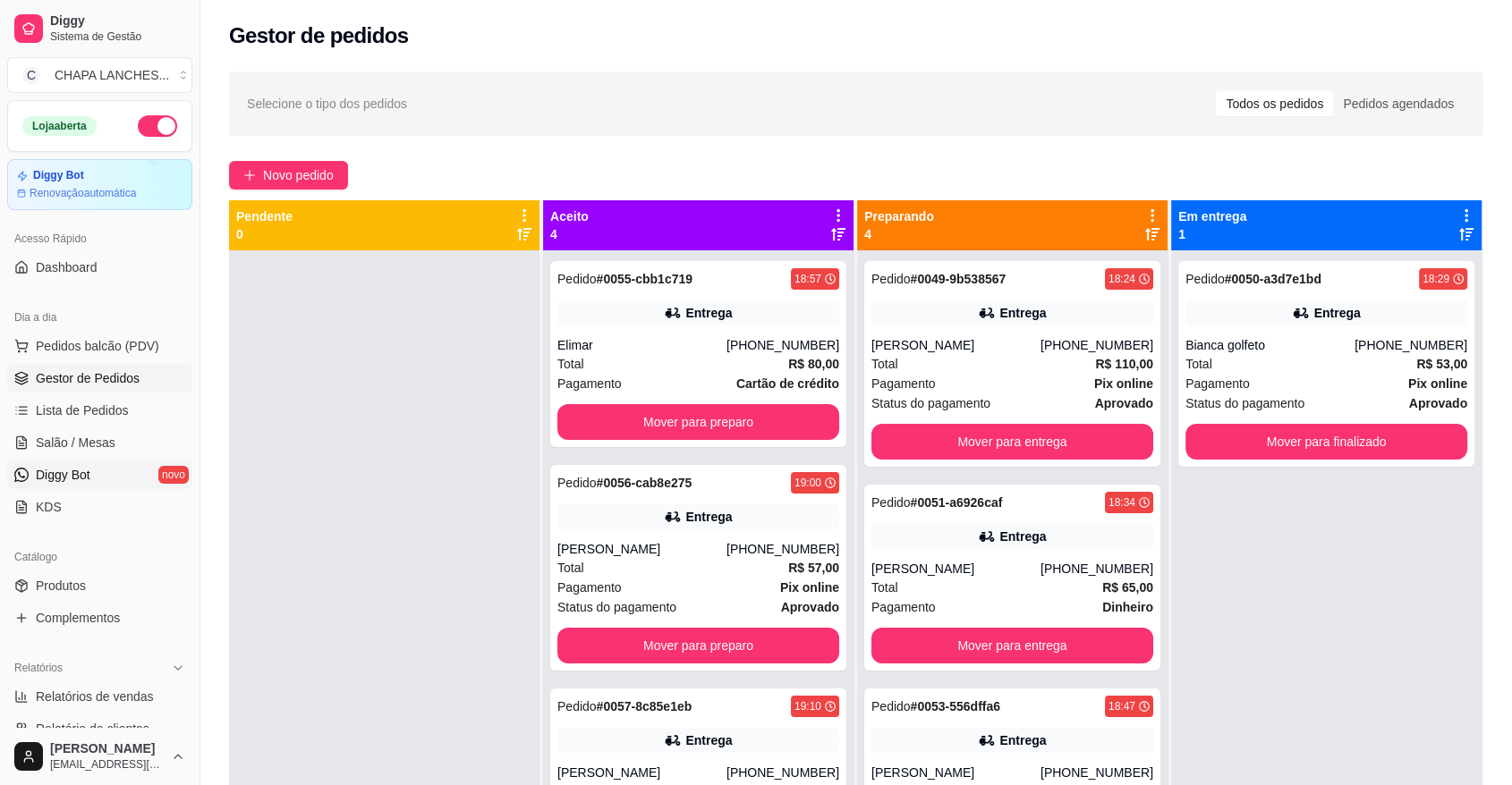
click at [72, 474] on span "Diggy Bot" at bounding box center [62, 475] width 54 height 17
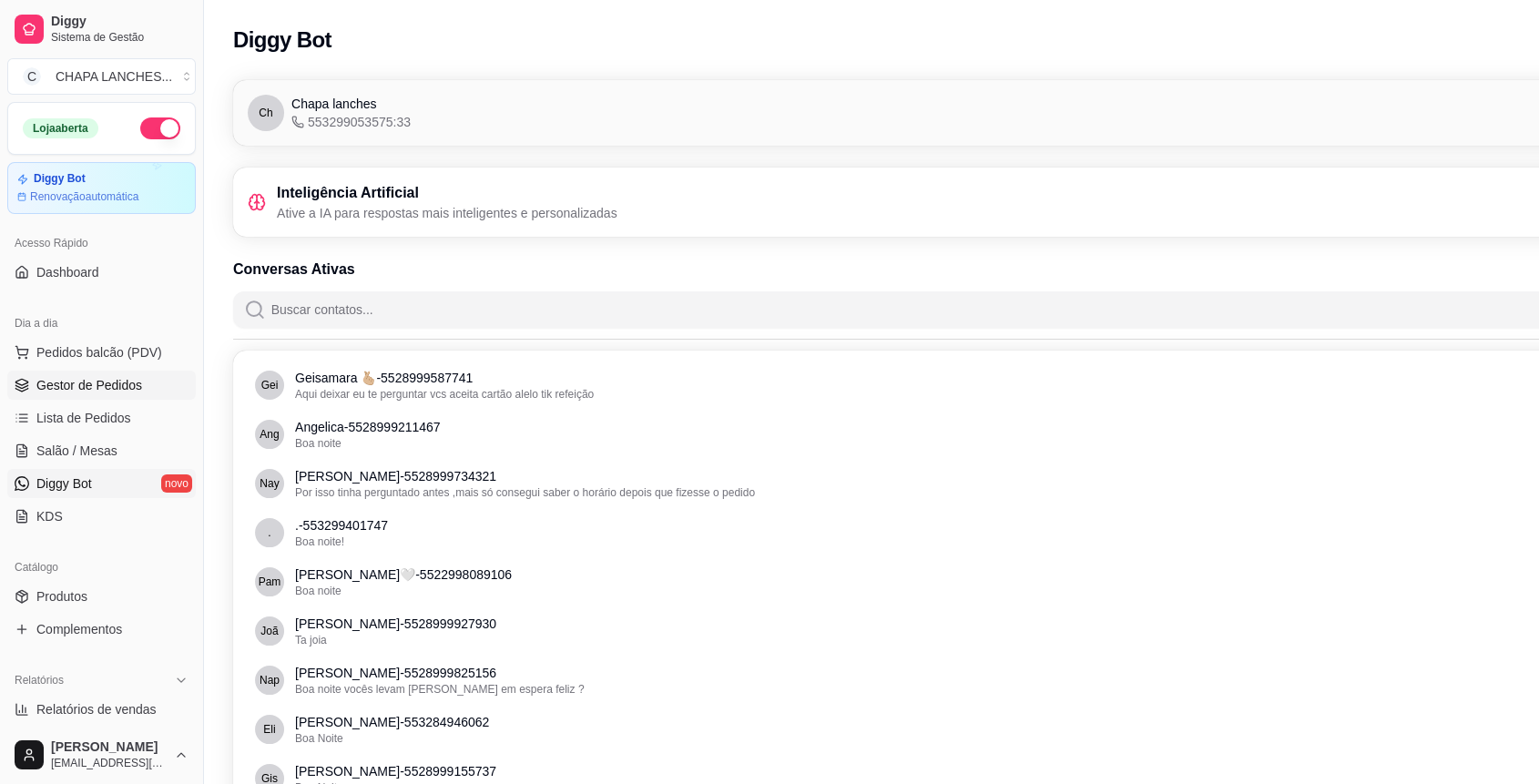
click at [69, 389] on span "Gestor de Pedidos" at bounding box center [89, 384] width 106 height 18
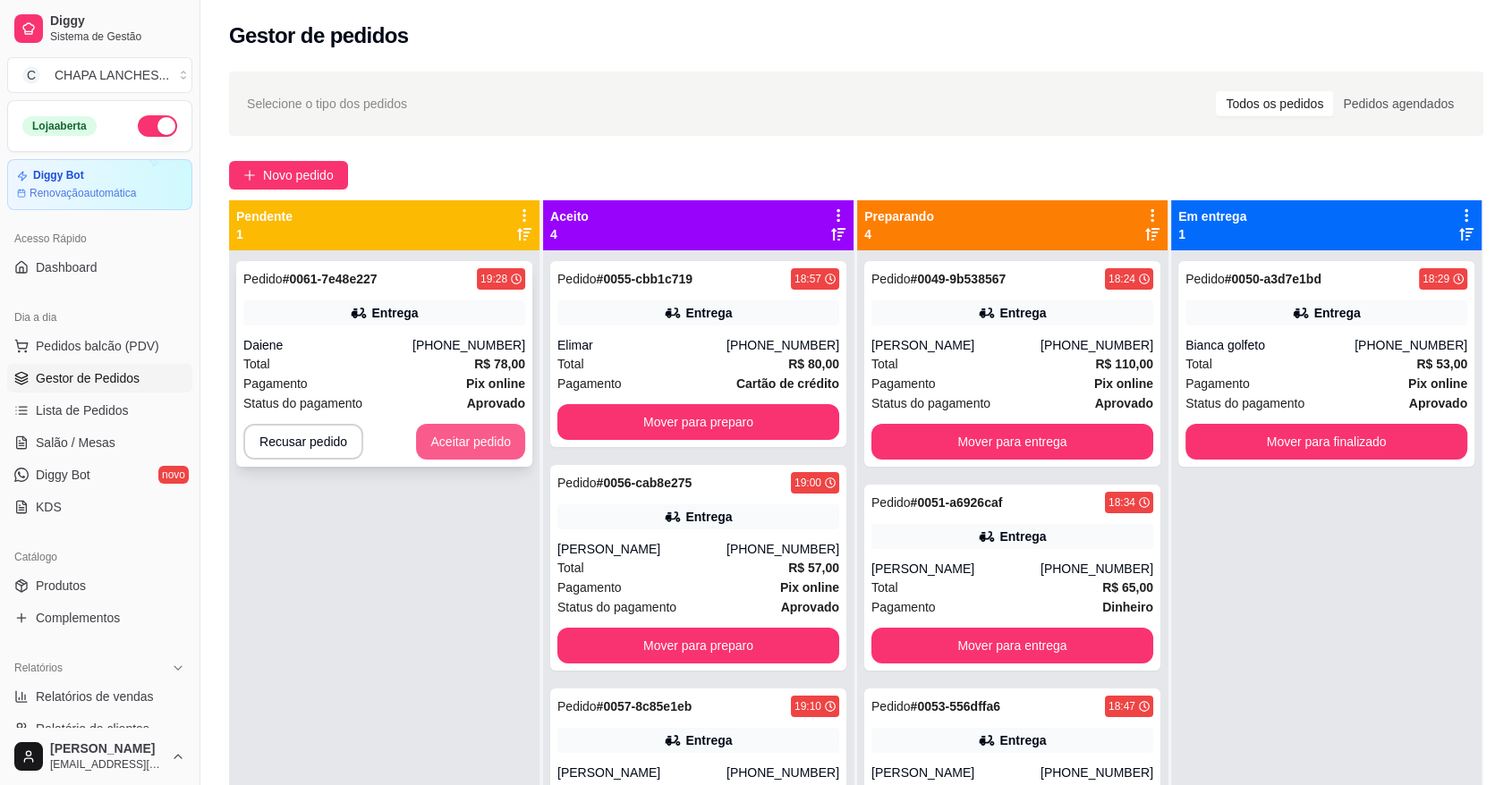
click at [464, 435] on button "Aceitar pedido" at bounding box center [470, 442] width 109 height 36
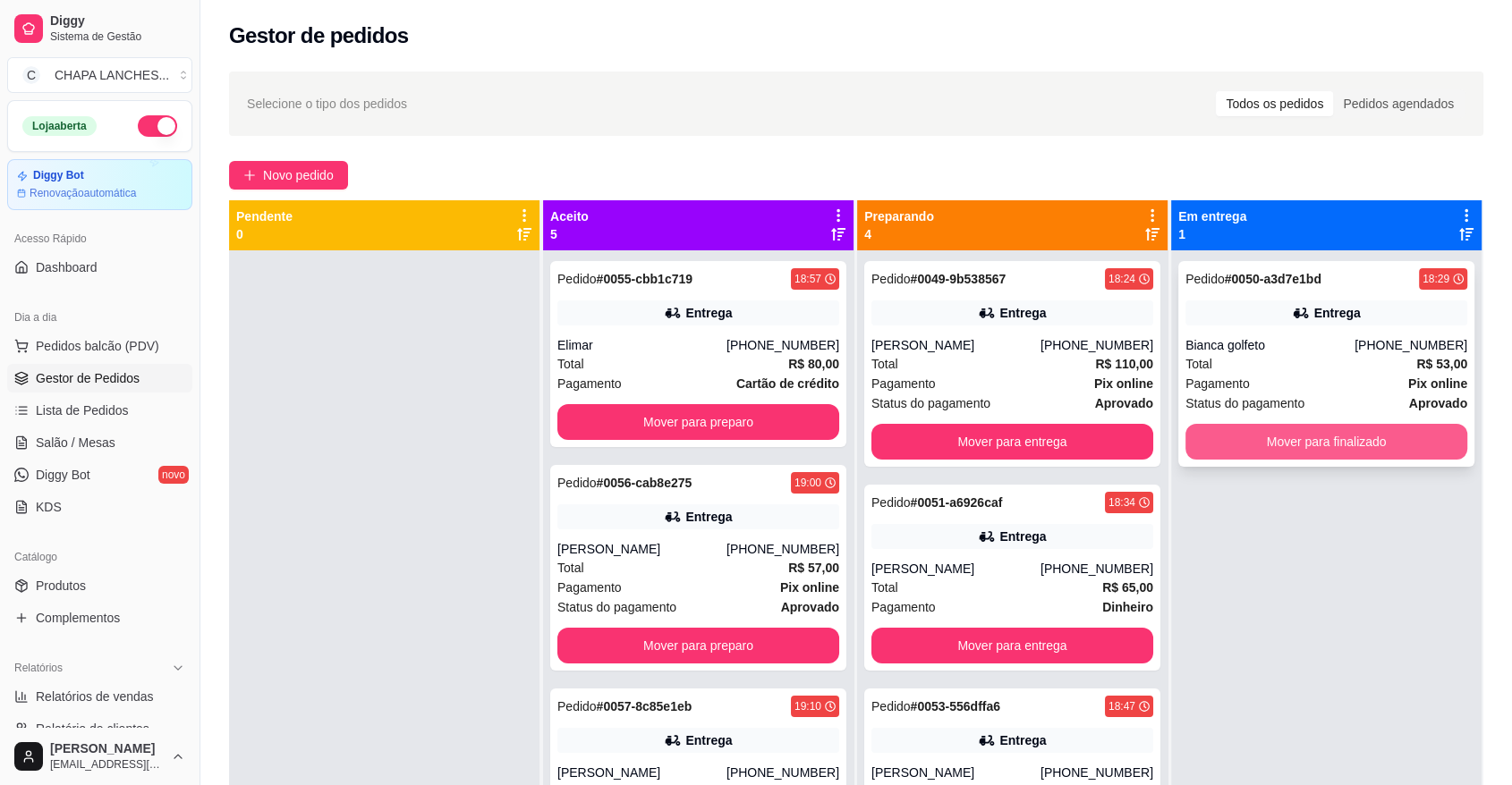
click at [1258, 439] on button "Mover para finalizado" at bounding box center [1326, 442] width 282 height 36
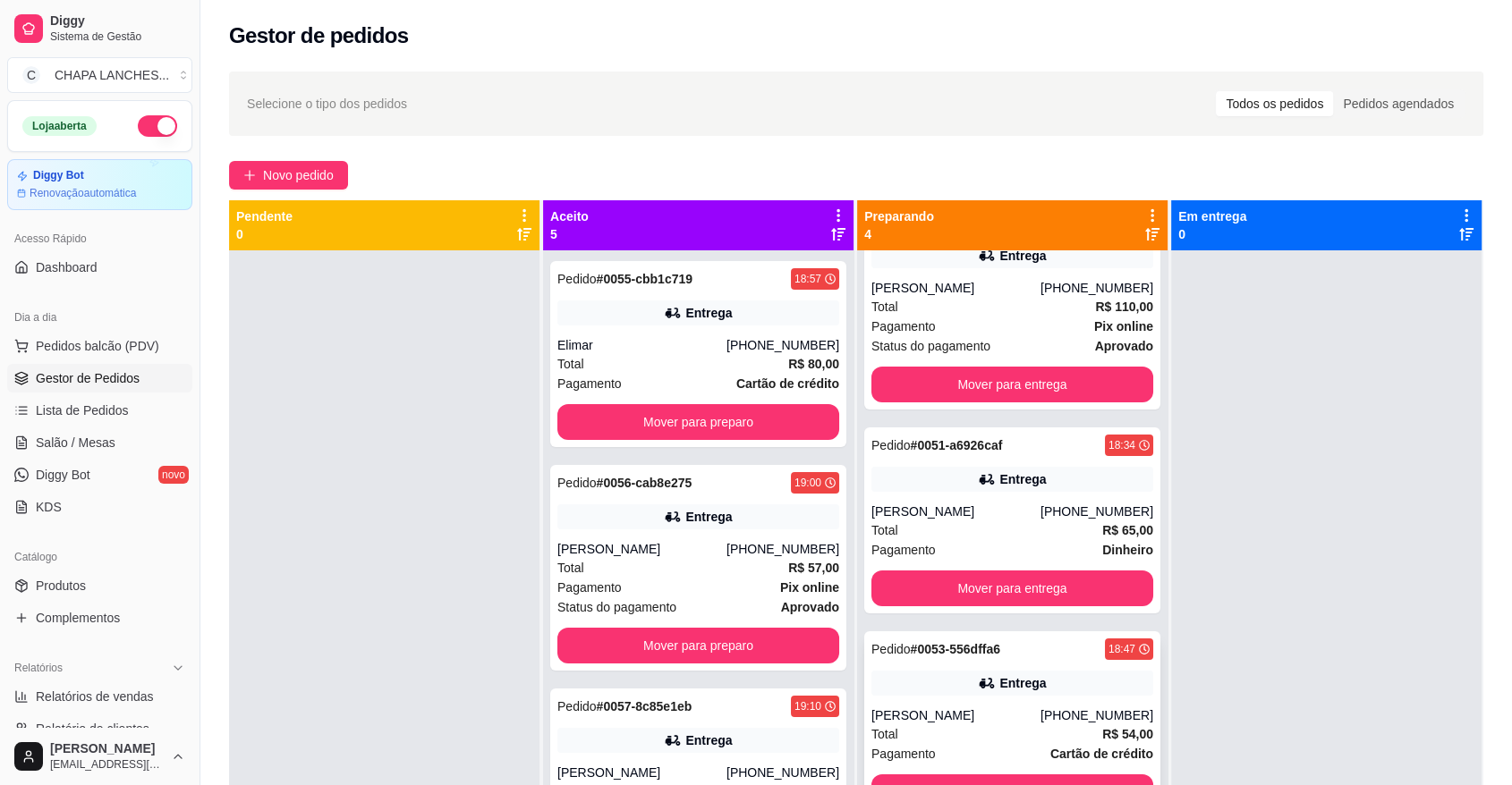
scroll to position [86, 0]
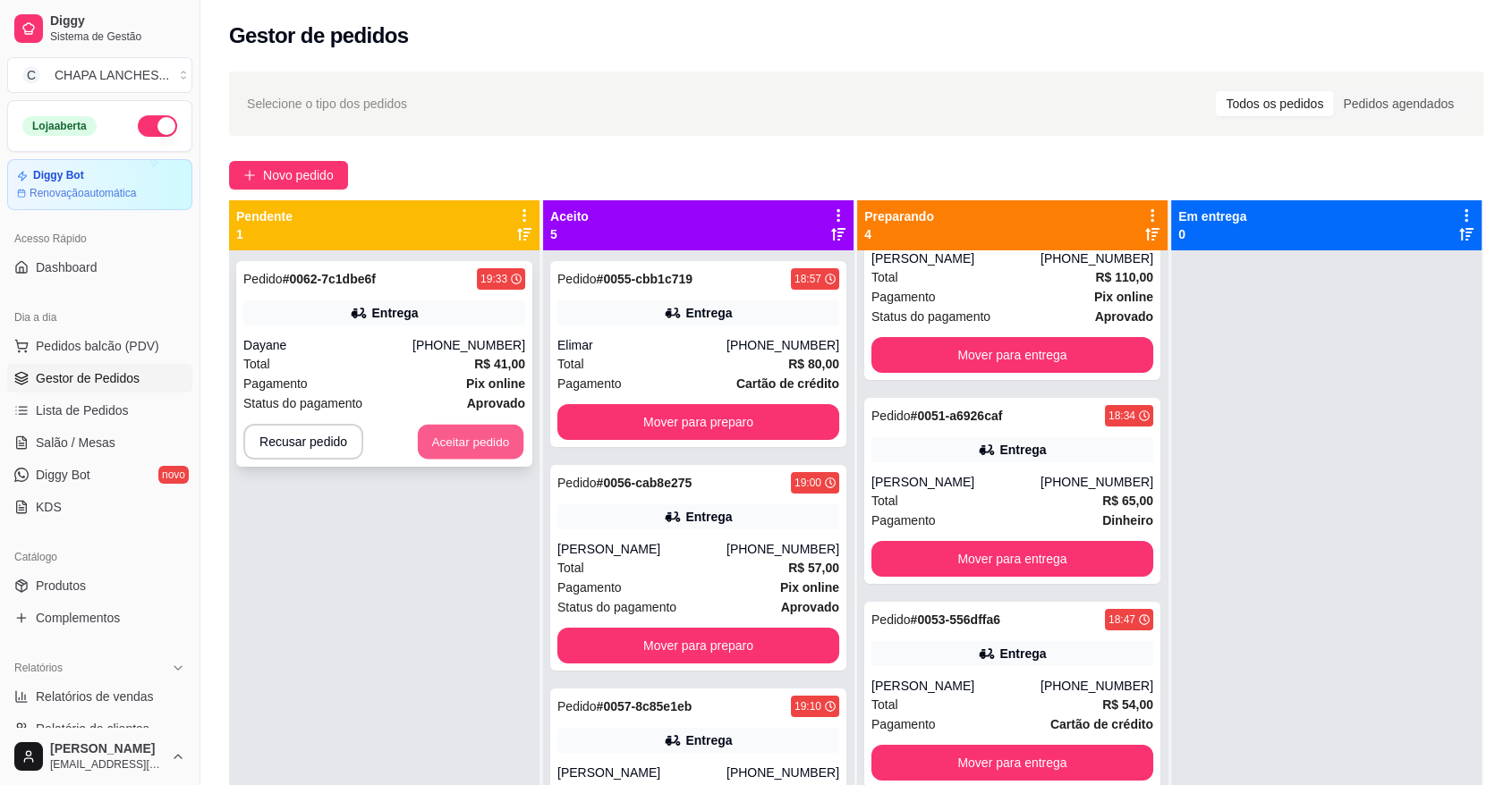
click at [477, 446] on button "Aceitar pedido" at bounding box center [470, 443] width 106 height 35
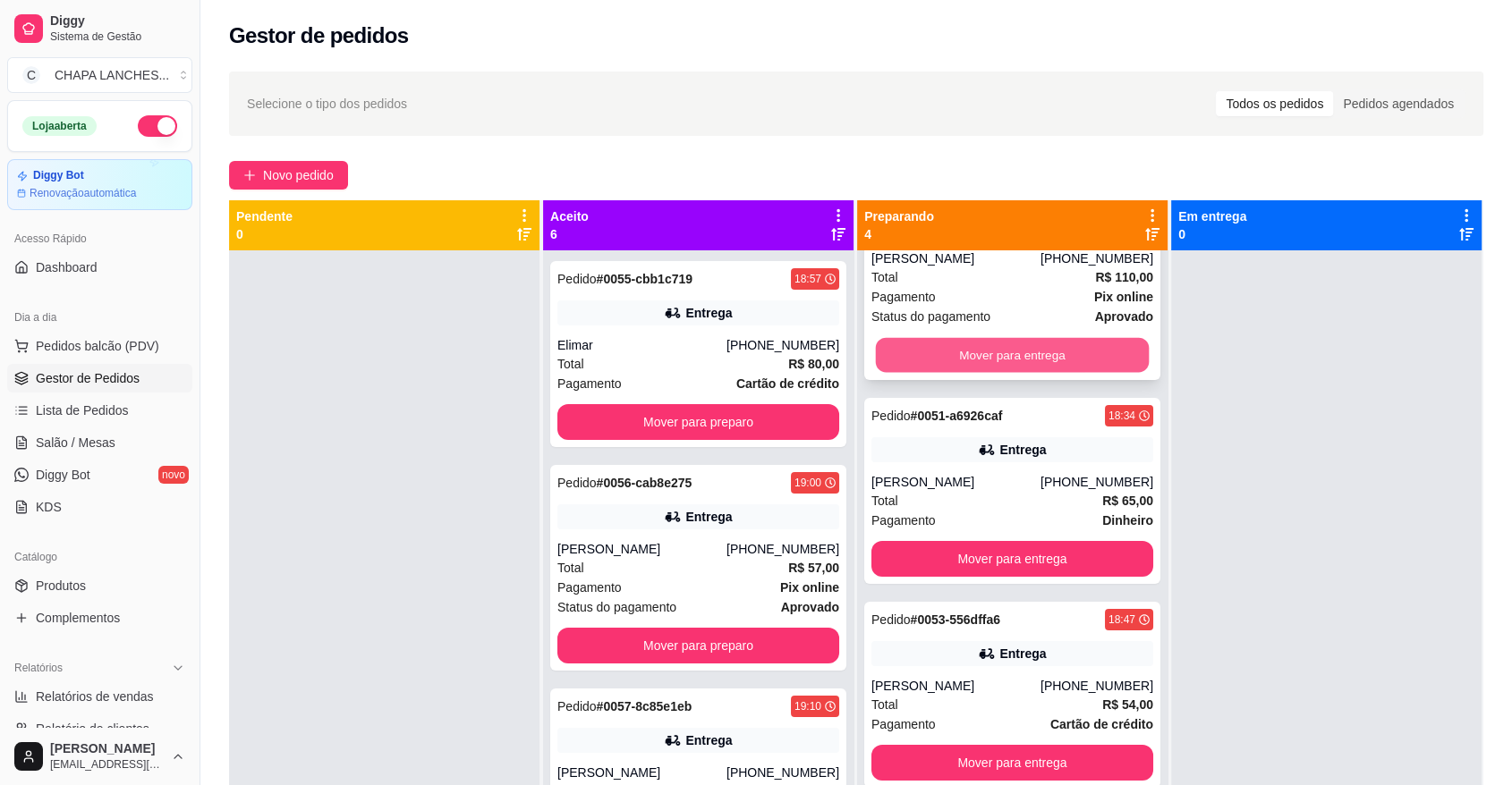
click at [972, 353] on button "Mover para entrega" at bounding box center [1013, 355] width 274 height 35
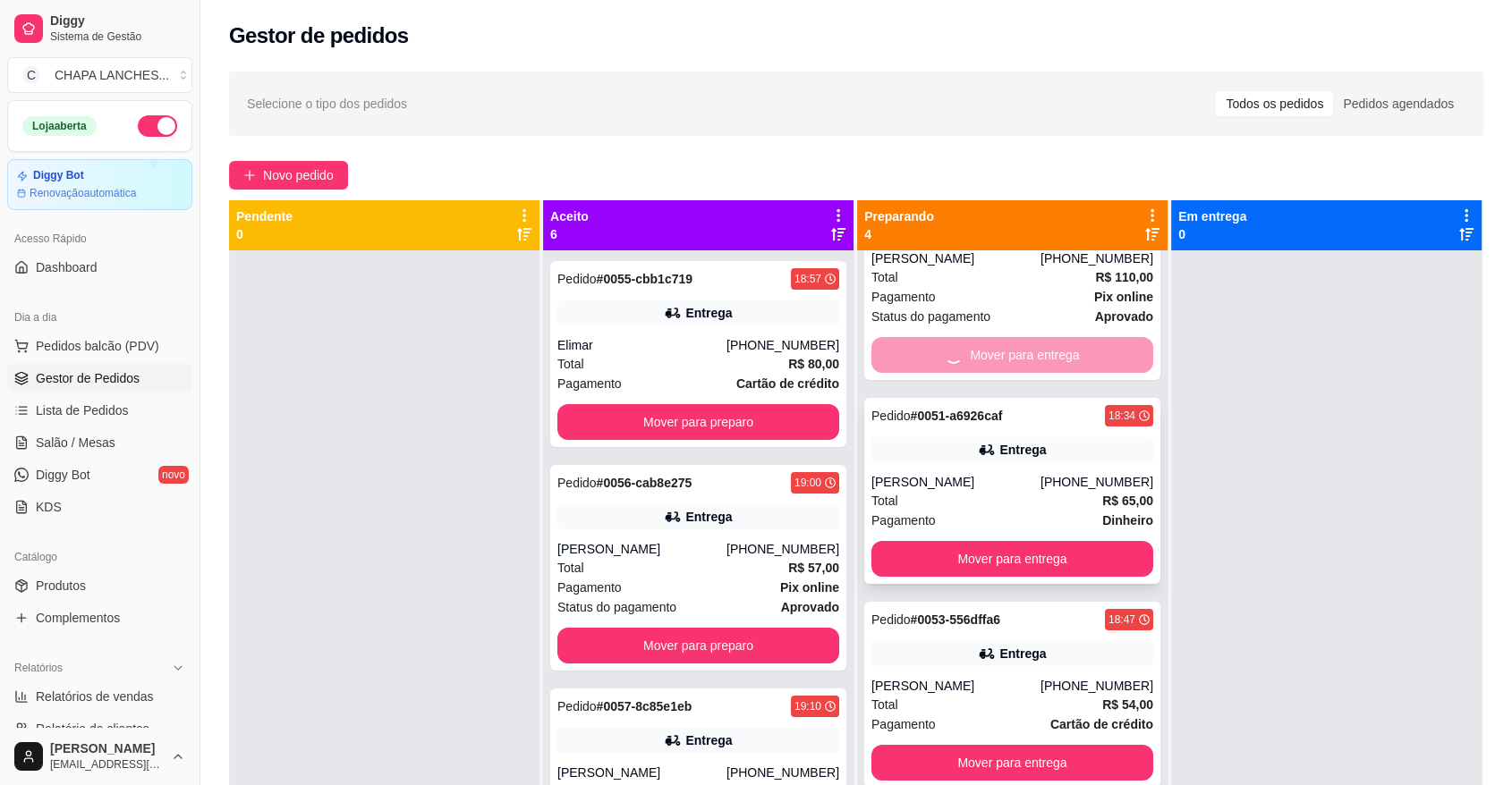
scroll to position [0, 0]
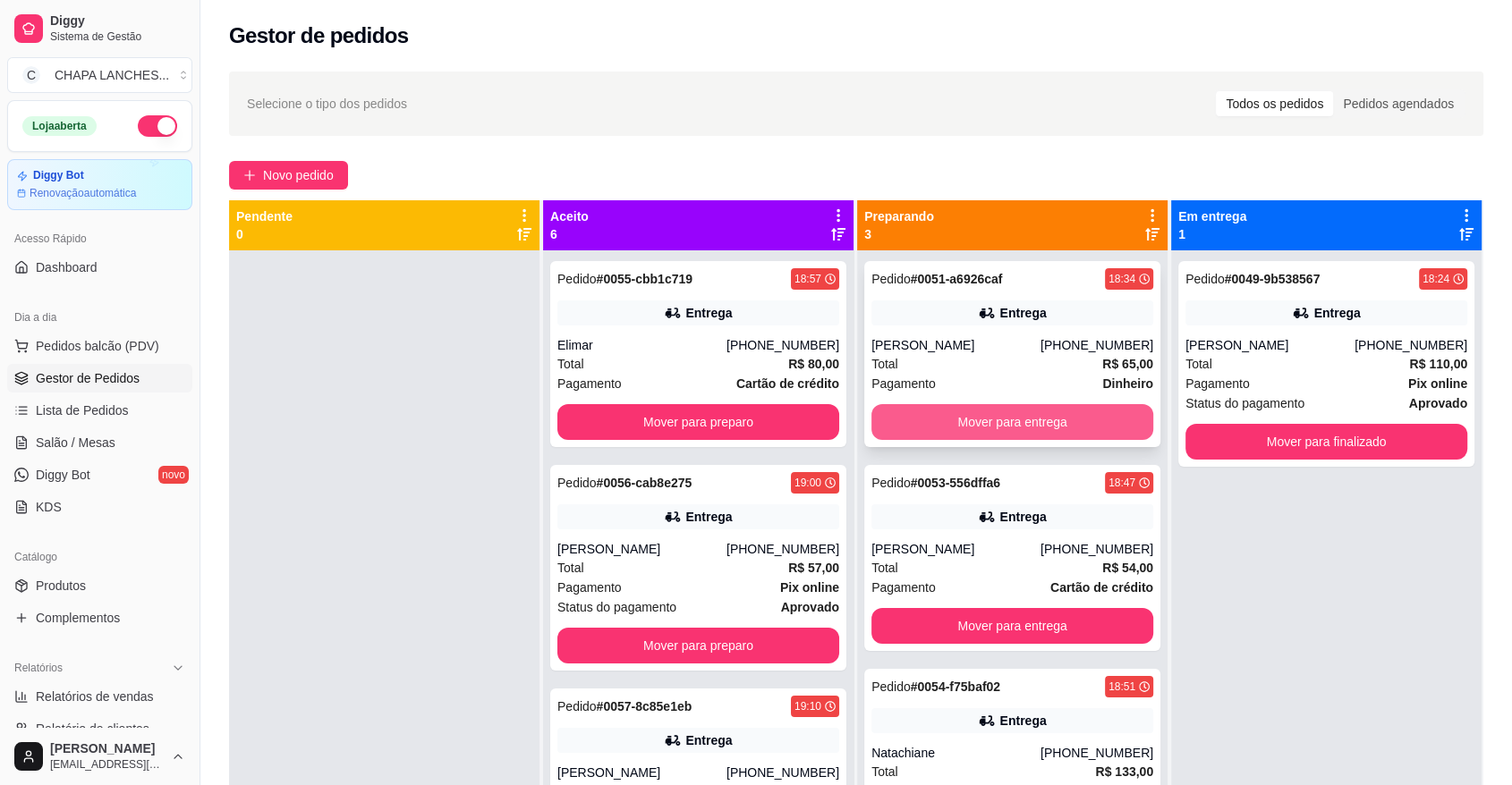
click at [931, 428] on button "Mover para entrega" at bounding box center [1012, 421] width 282 height 36
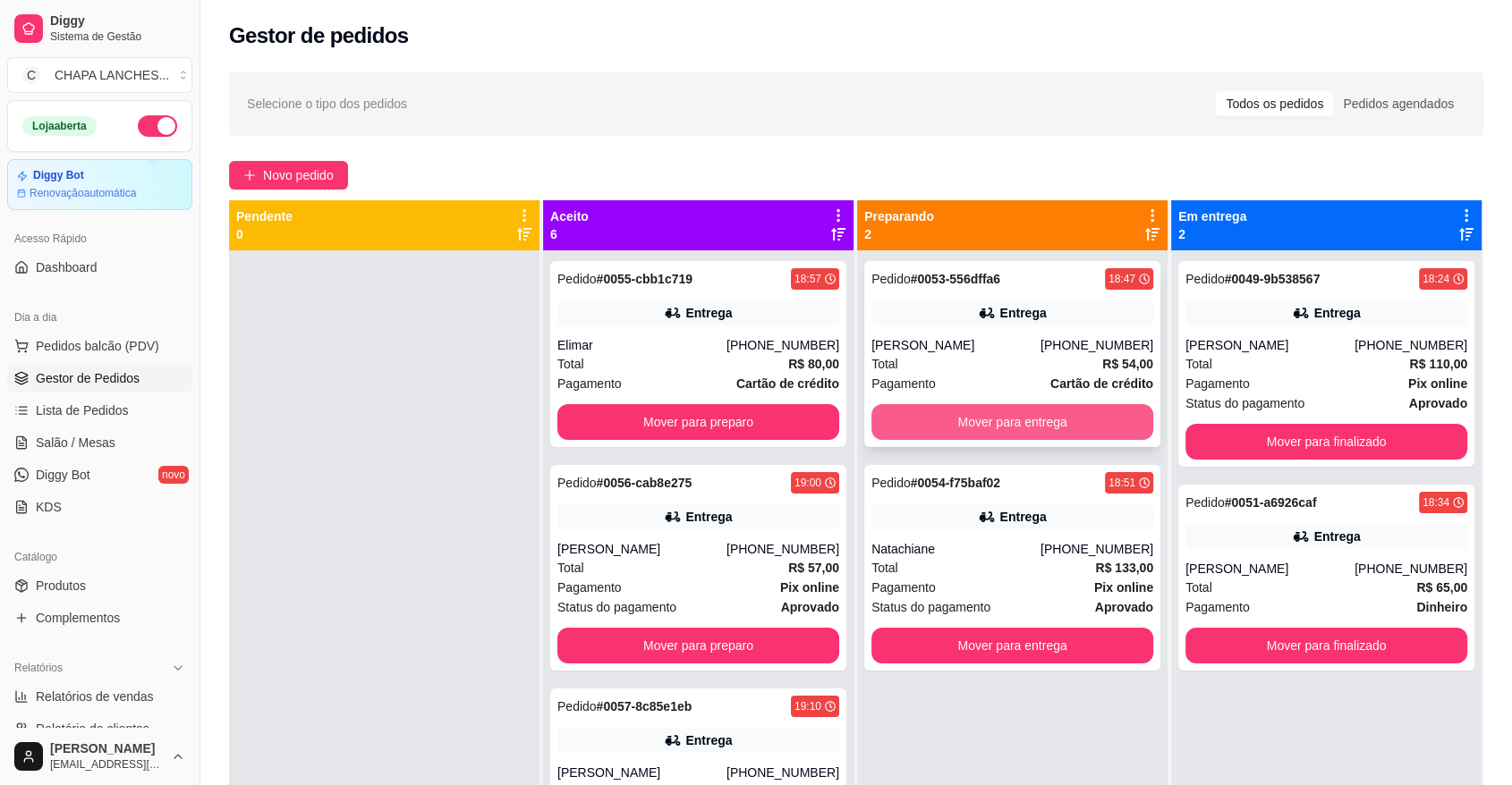
click at [942, 425] on button "Mover para entrega" at bounding box center [1012, 421] width 282 height 36
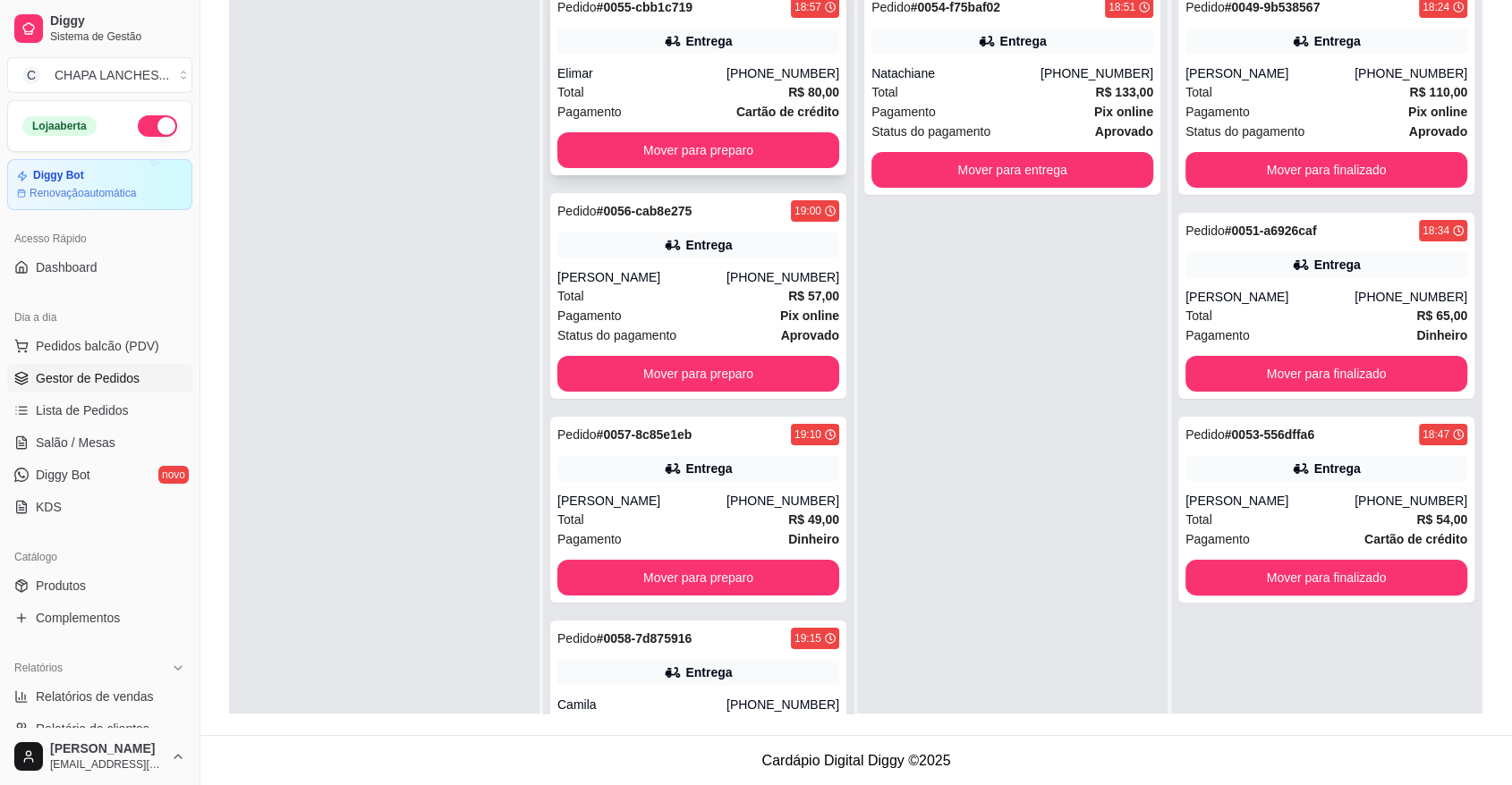
click at [636, 68] on div "Elimar" at bounding box center [642, 73] width 169 height 17
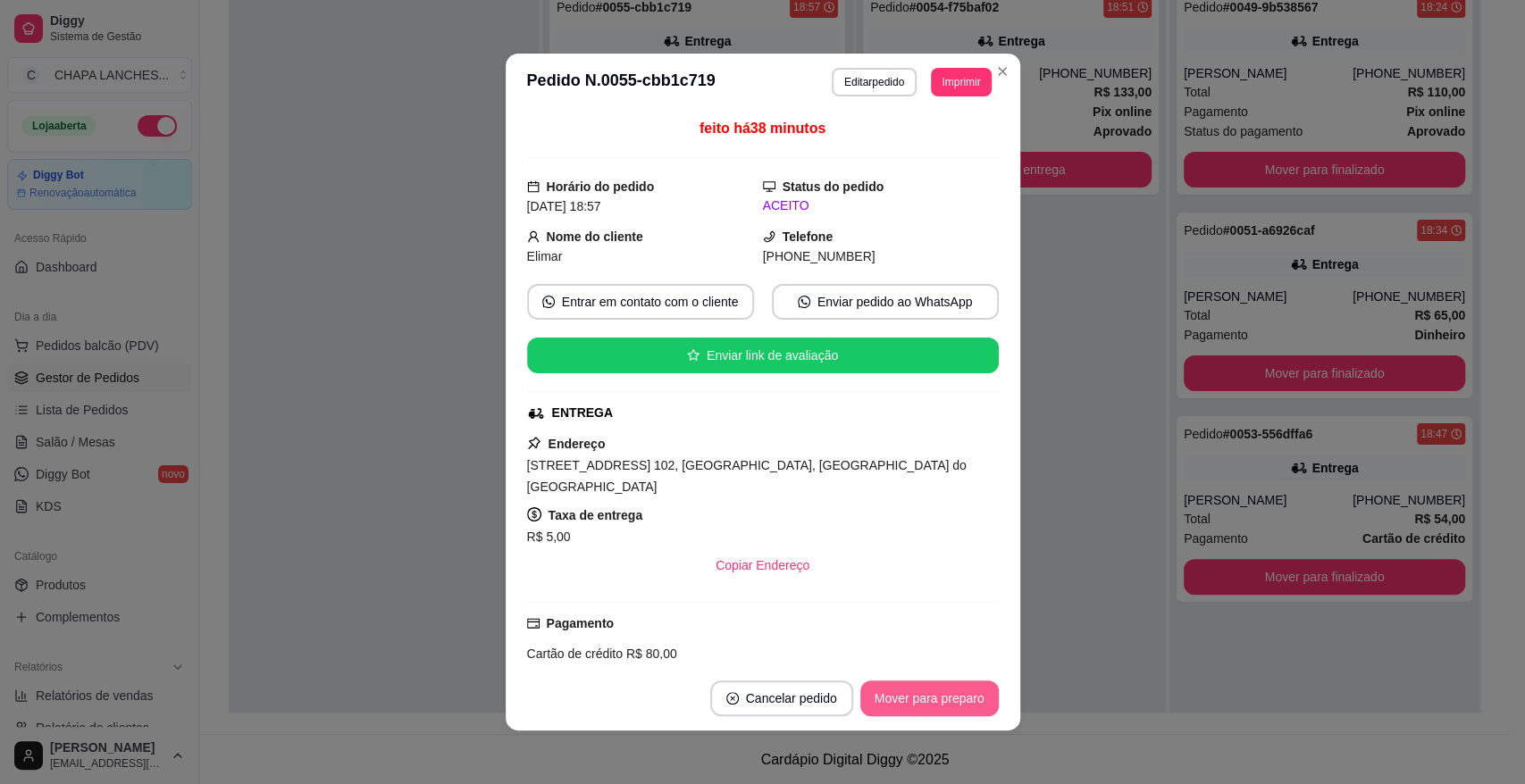
click at [947, 703] on button "Mover para preparo" at bounding box center [929, 698] width 138 height 36
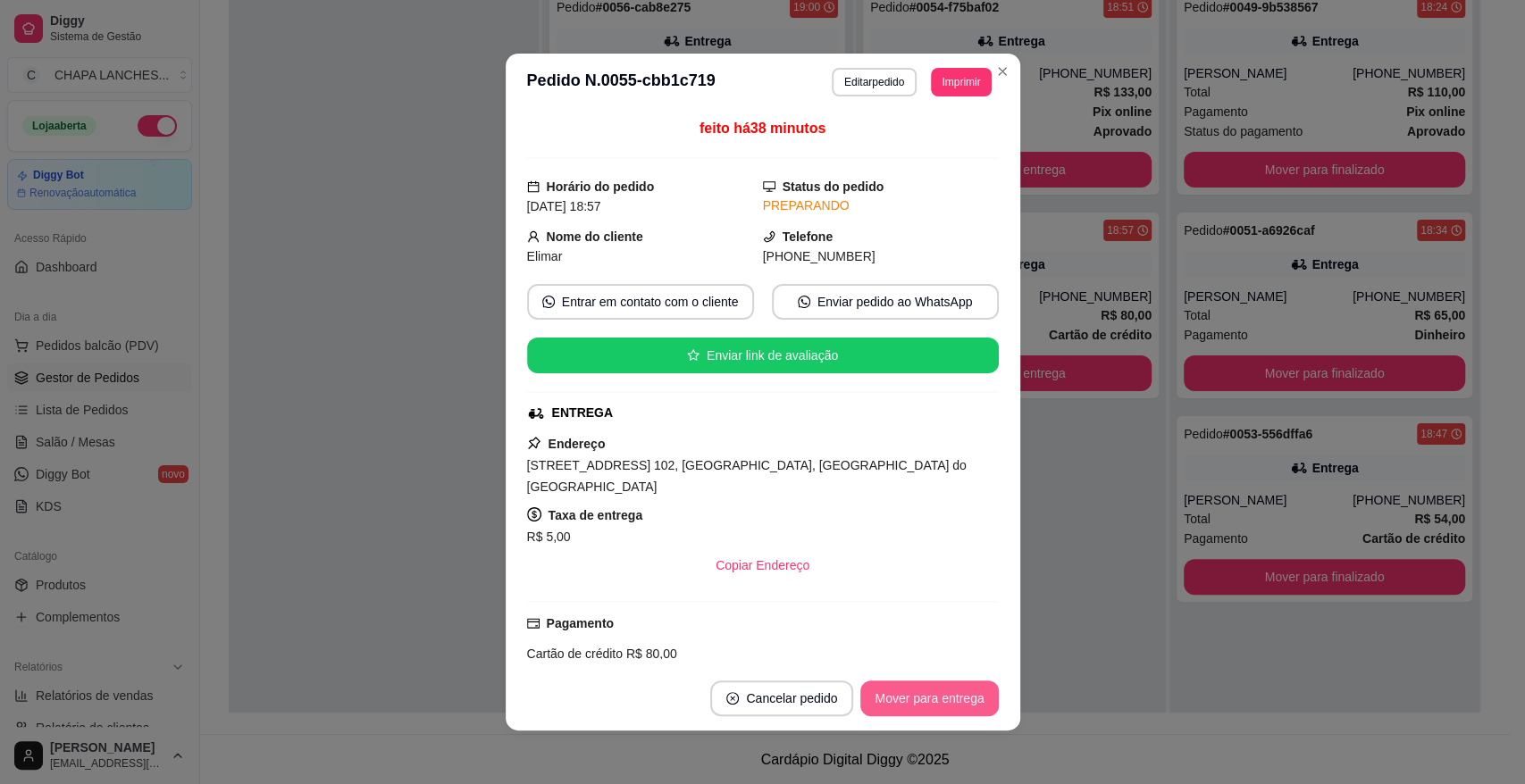
click at [936, 706] on button "Mover para entrega" at bounding box center [929, 698] width 138 height 36
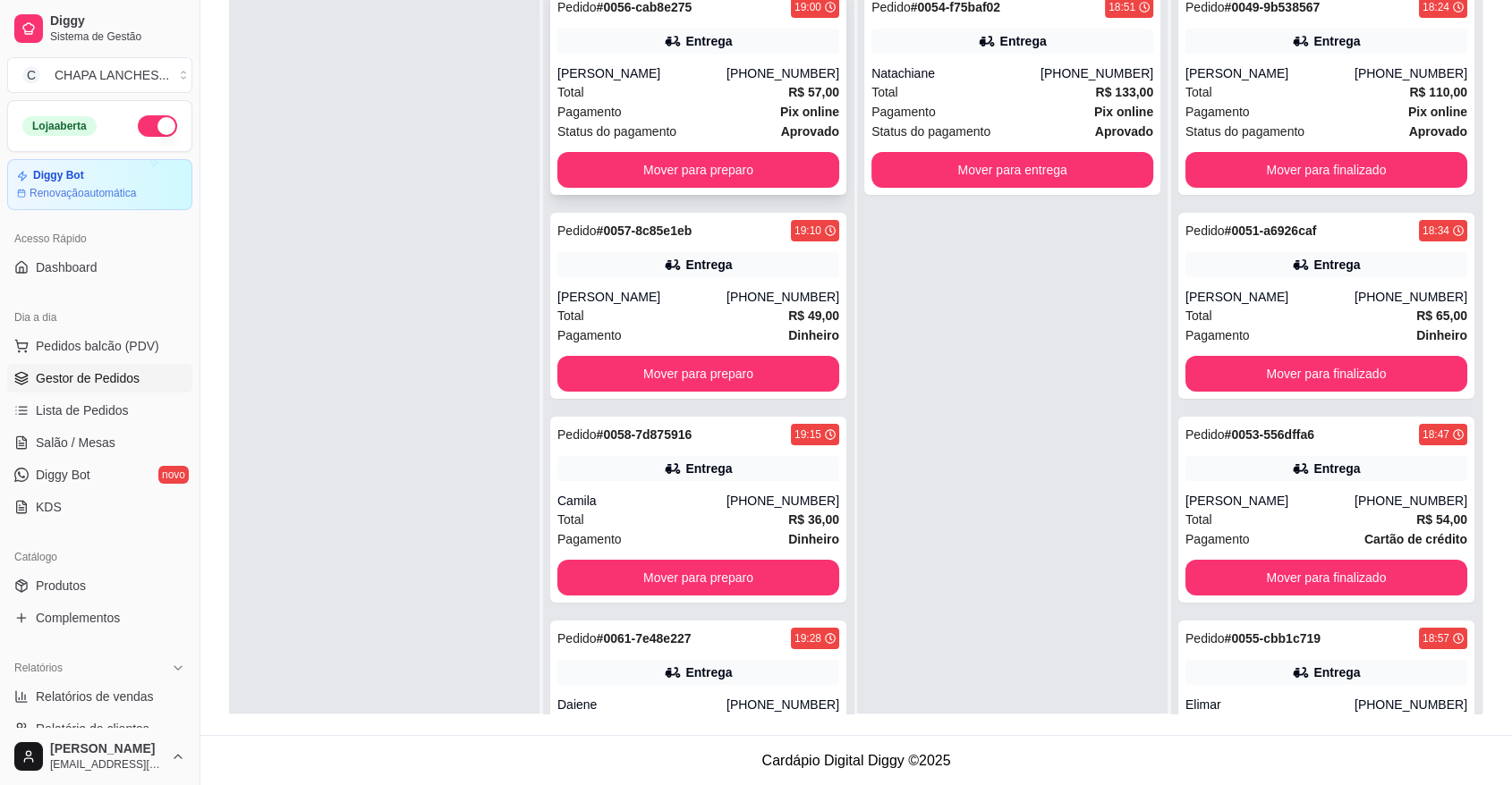
click at [690, 107] on div "Pagamento Pix online" at bounding box center [698, 111] width 282 height 19
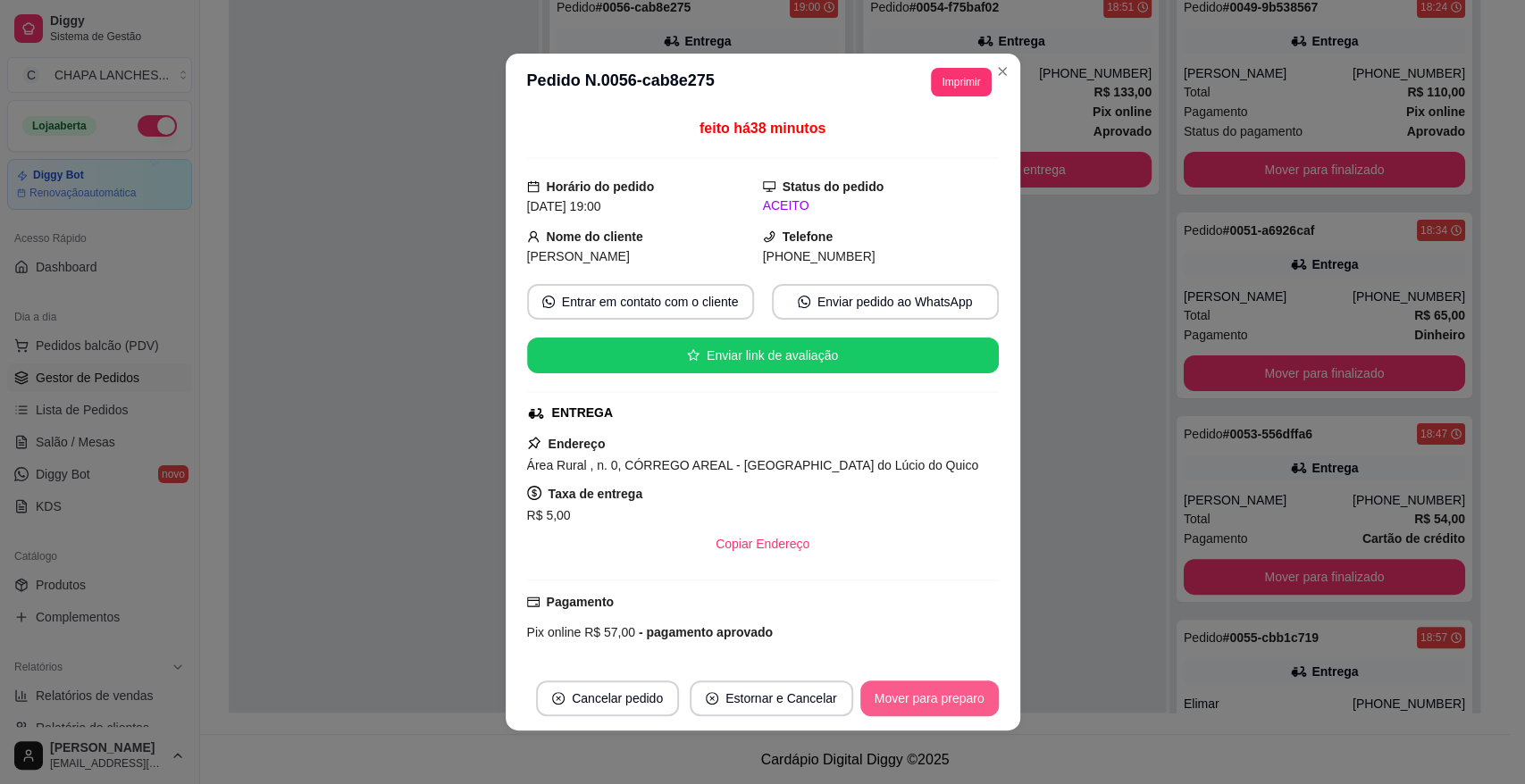
click at [950, 701] on button "Mover para preparo" at bounding box center [929, 698] width 138 height 36
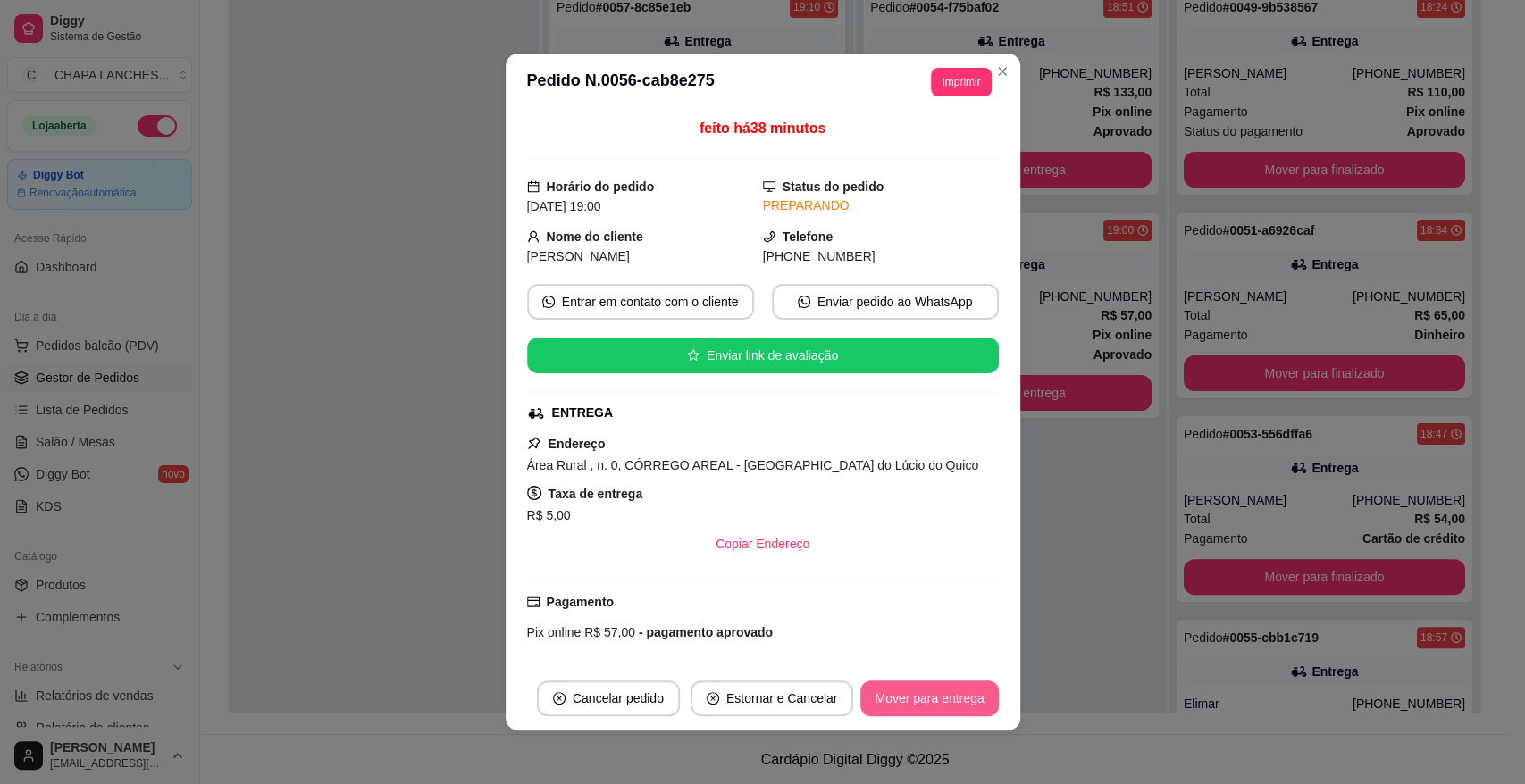
click at [950, 703] on button "Mover para entrega" at bounding box center [929, 698] width 138 height 36
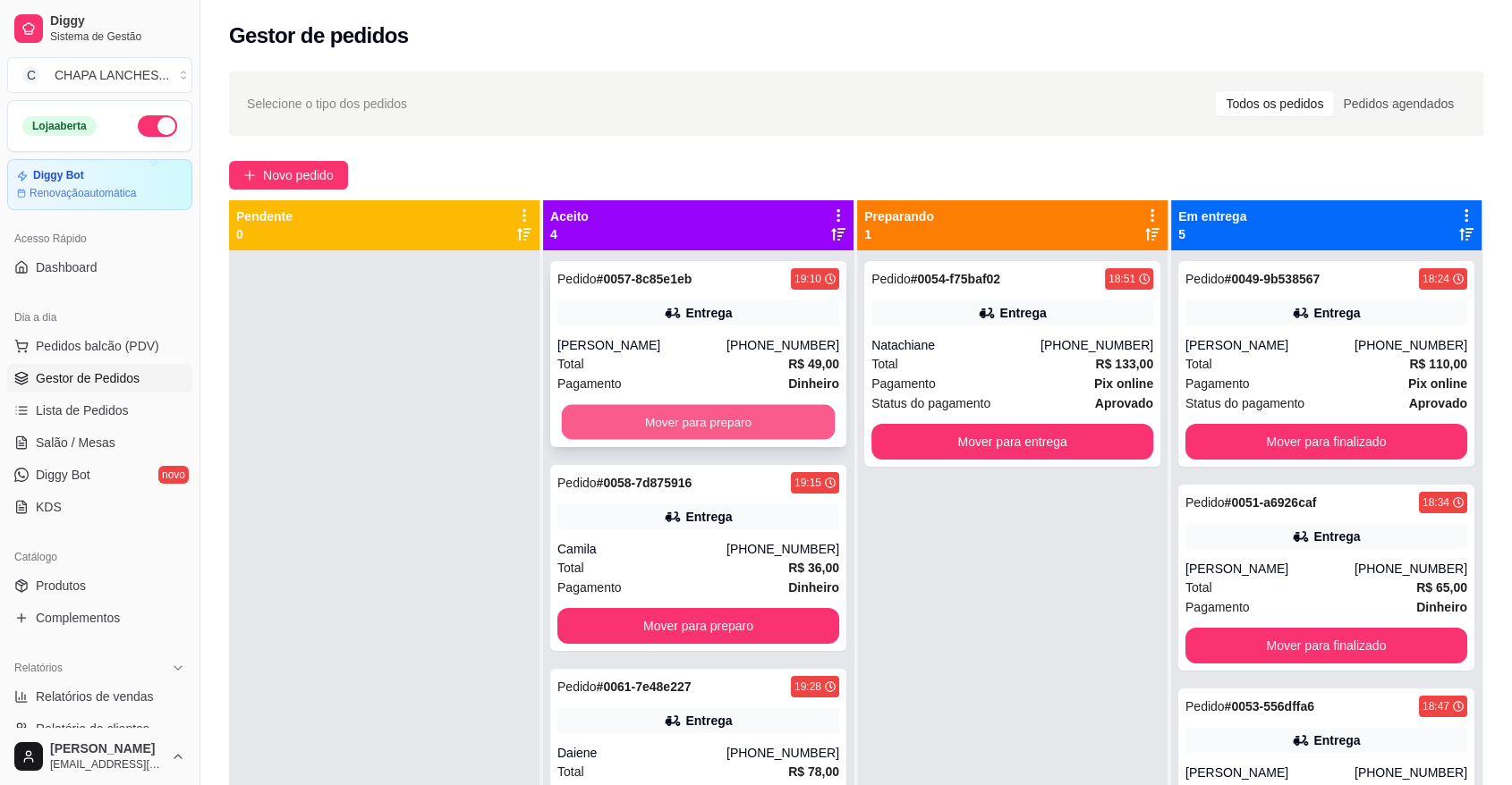
click at [649, 414] on button "Mover para preparo" at bounding box center [699, 422] width 274 height 35
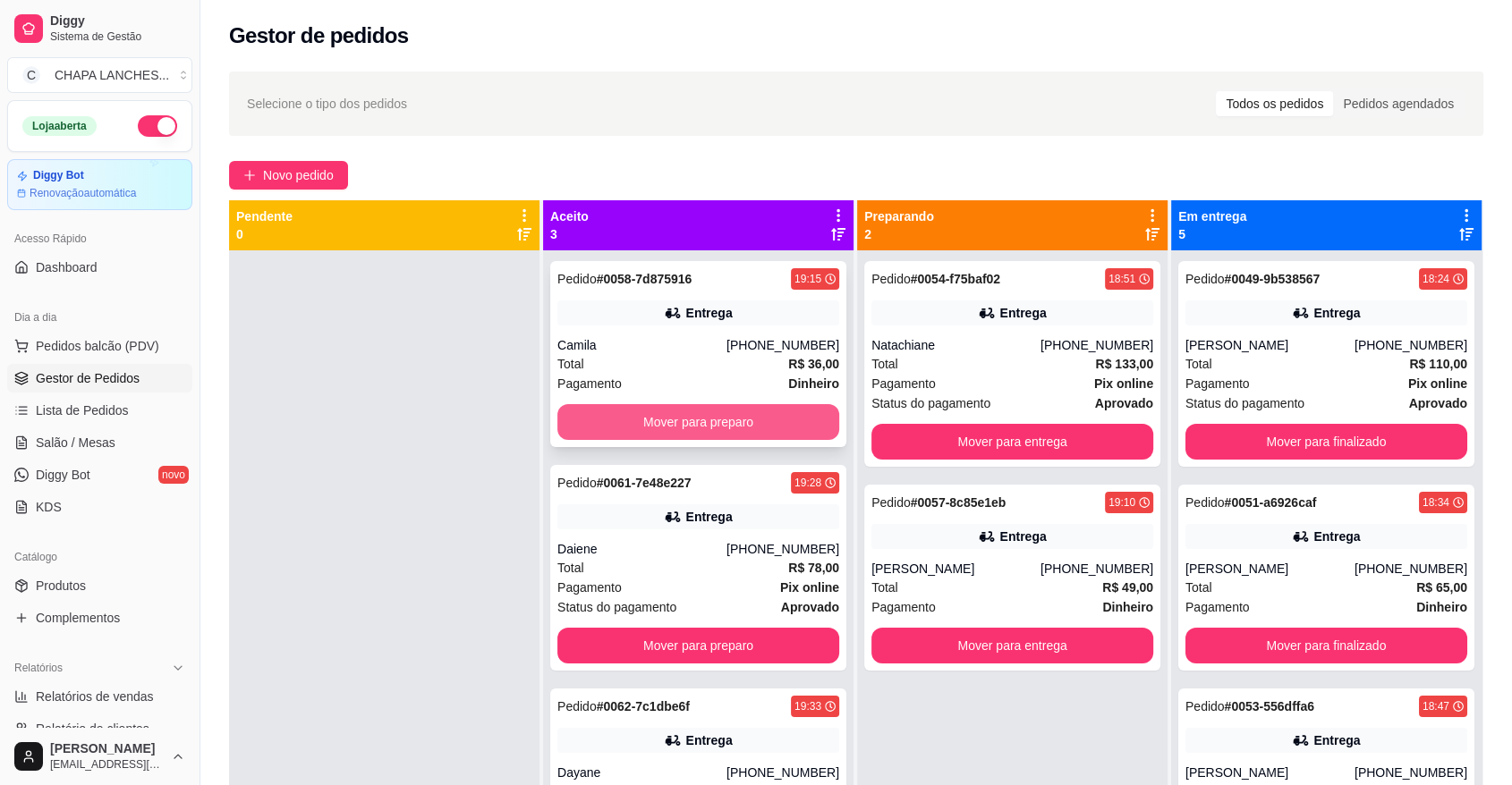
click at [630, 415] on button "Mover para preparo" at bounding box center [698, 421] width 282 height 36
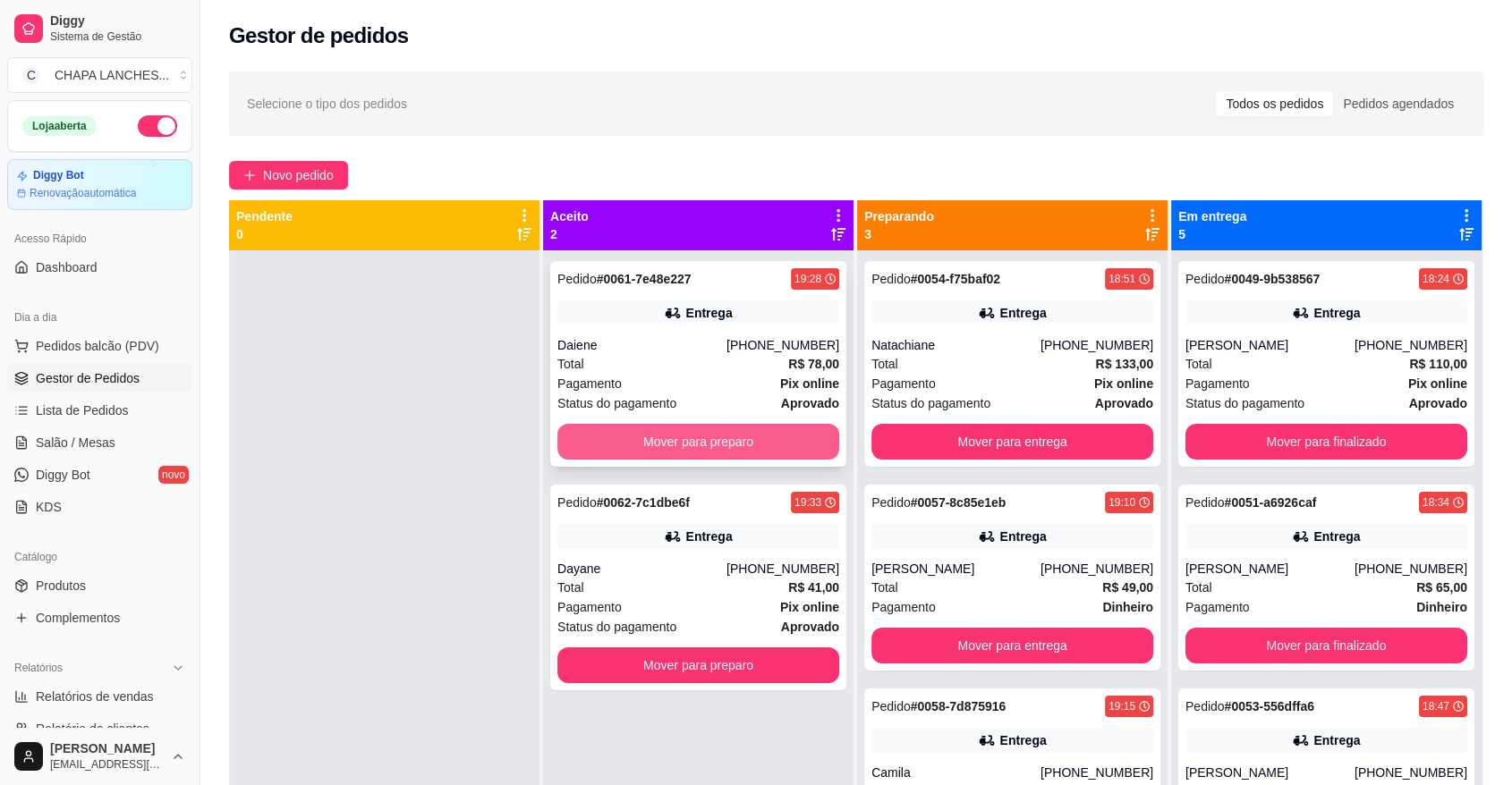
click at [635, 435] on button "Mover para preparo" at bounding box center [698, 442] width 282 height 36
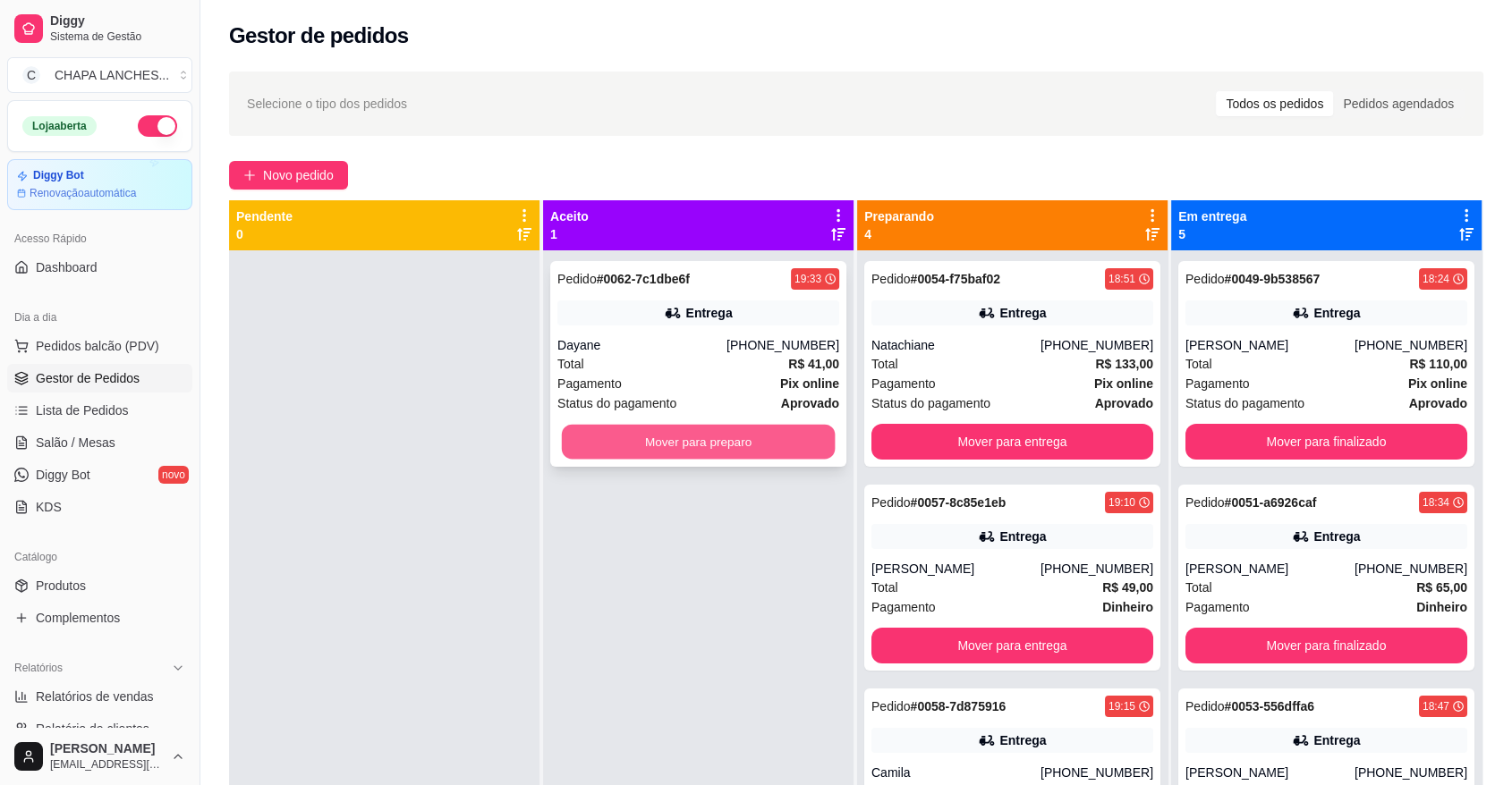
click at [631, 436] on button "Mover para preparo" at bounding box center [699, 443] width 274 height 35
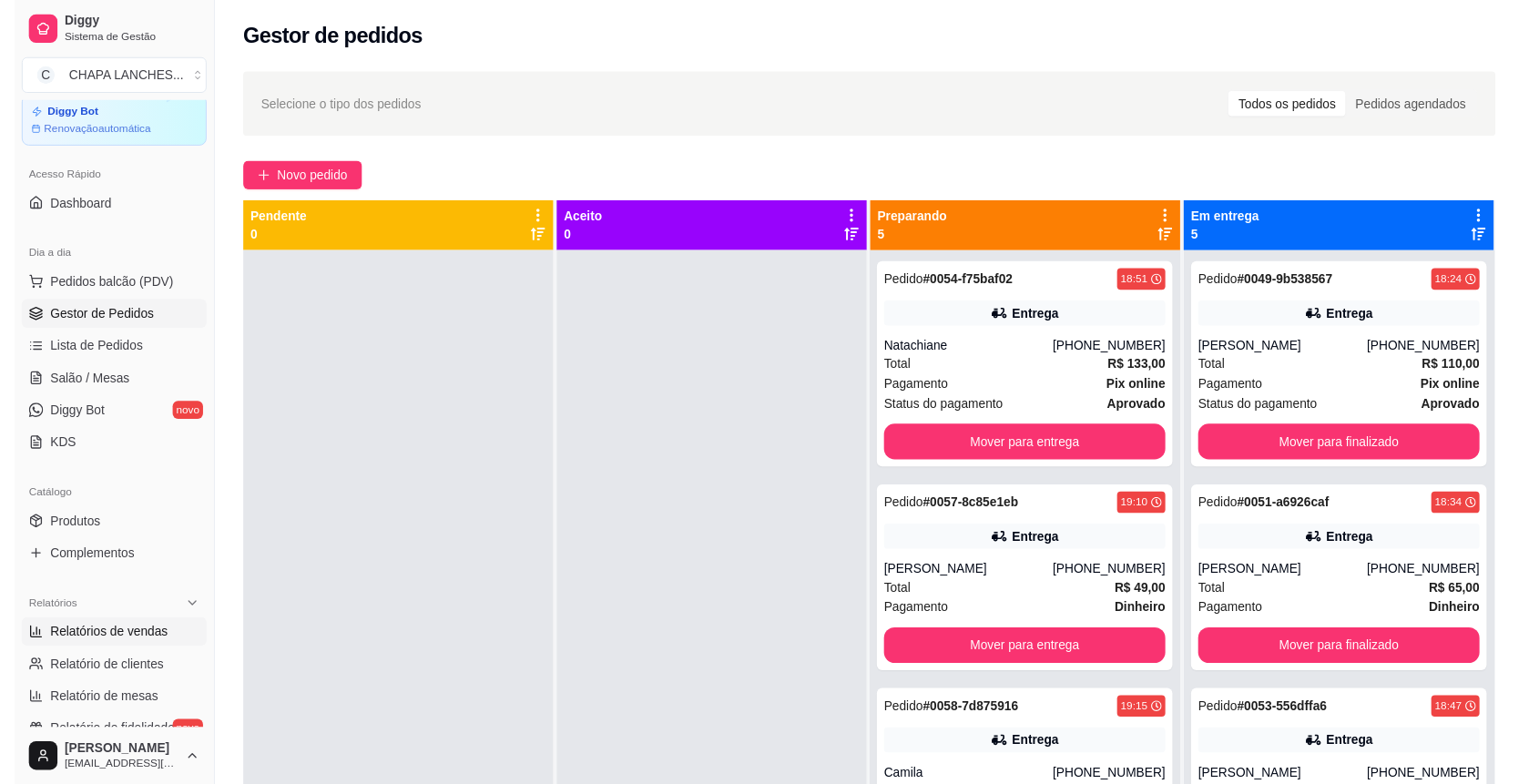
scroll to position [101, 0]
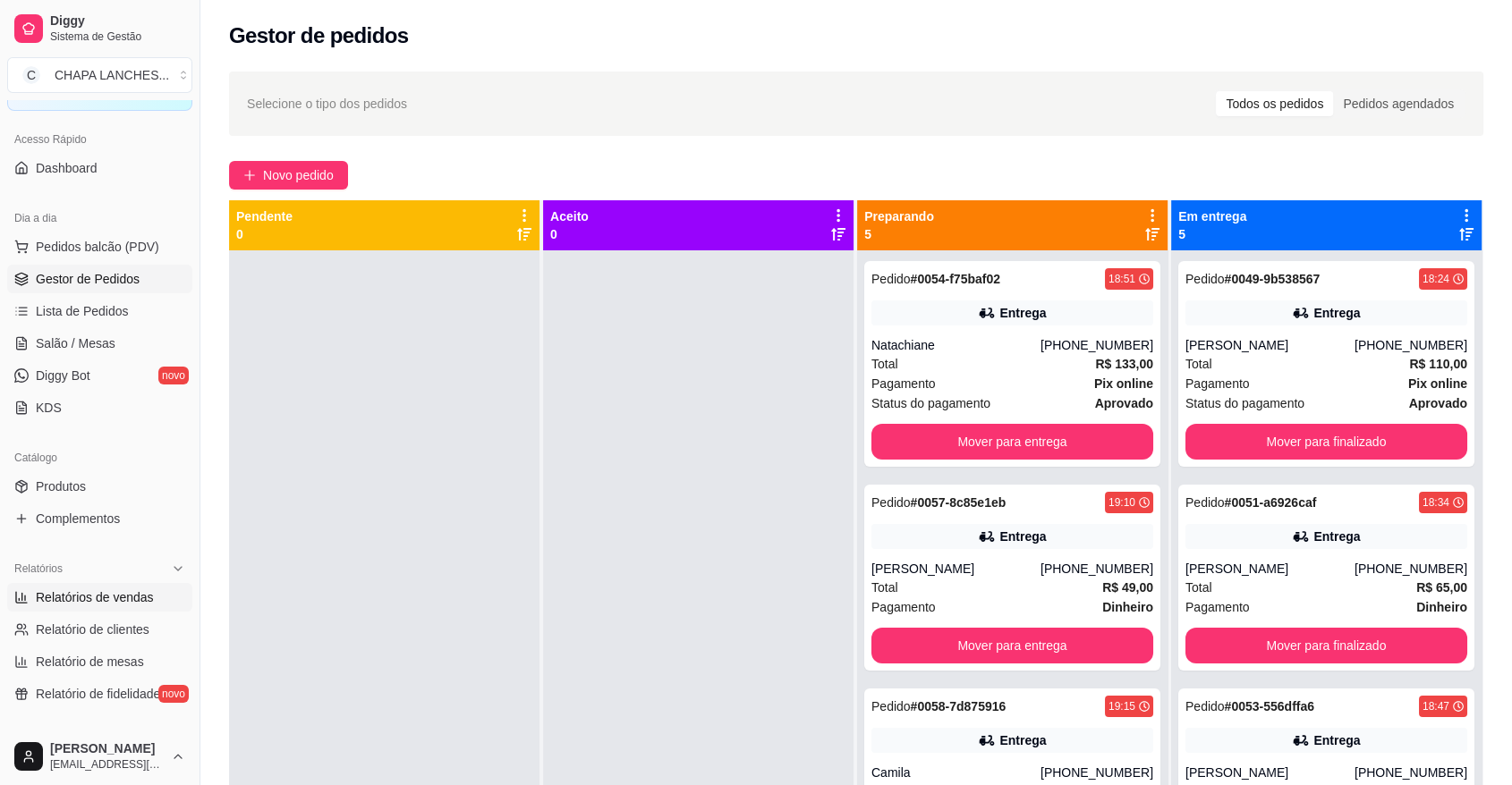
click at [115, 597] on span "Relatórios de vendas" at bounding box center [95, 597] width 118 height 17
select select "ALL"
select select "0"
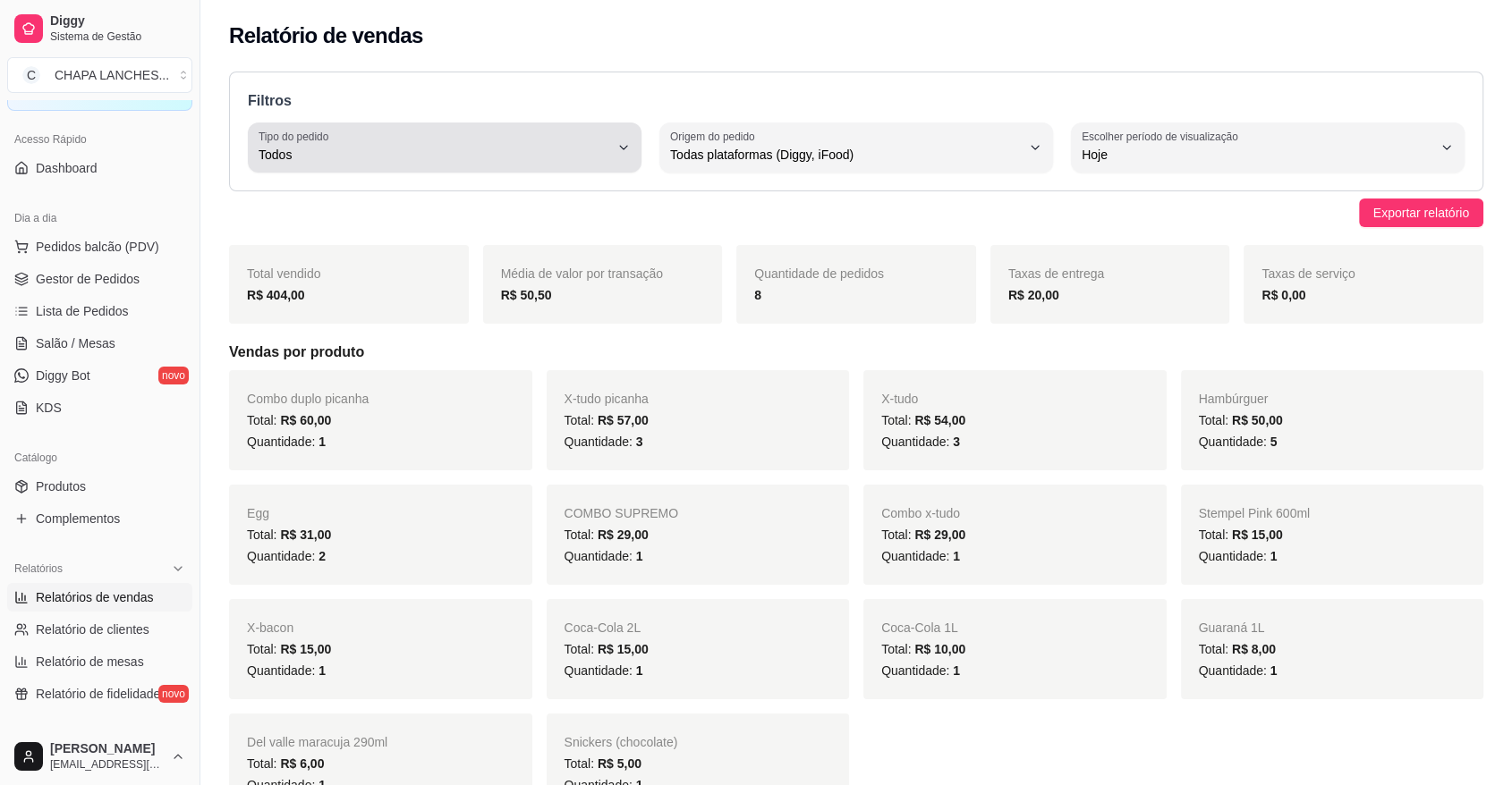
click at [502, 147] on span "Todos" at bounding box center [434, 154] width 351 height 17
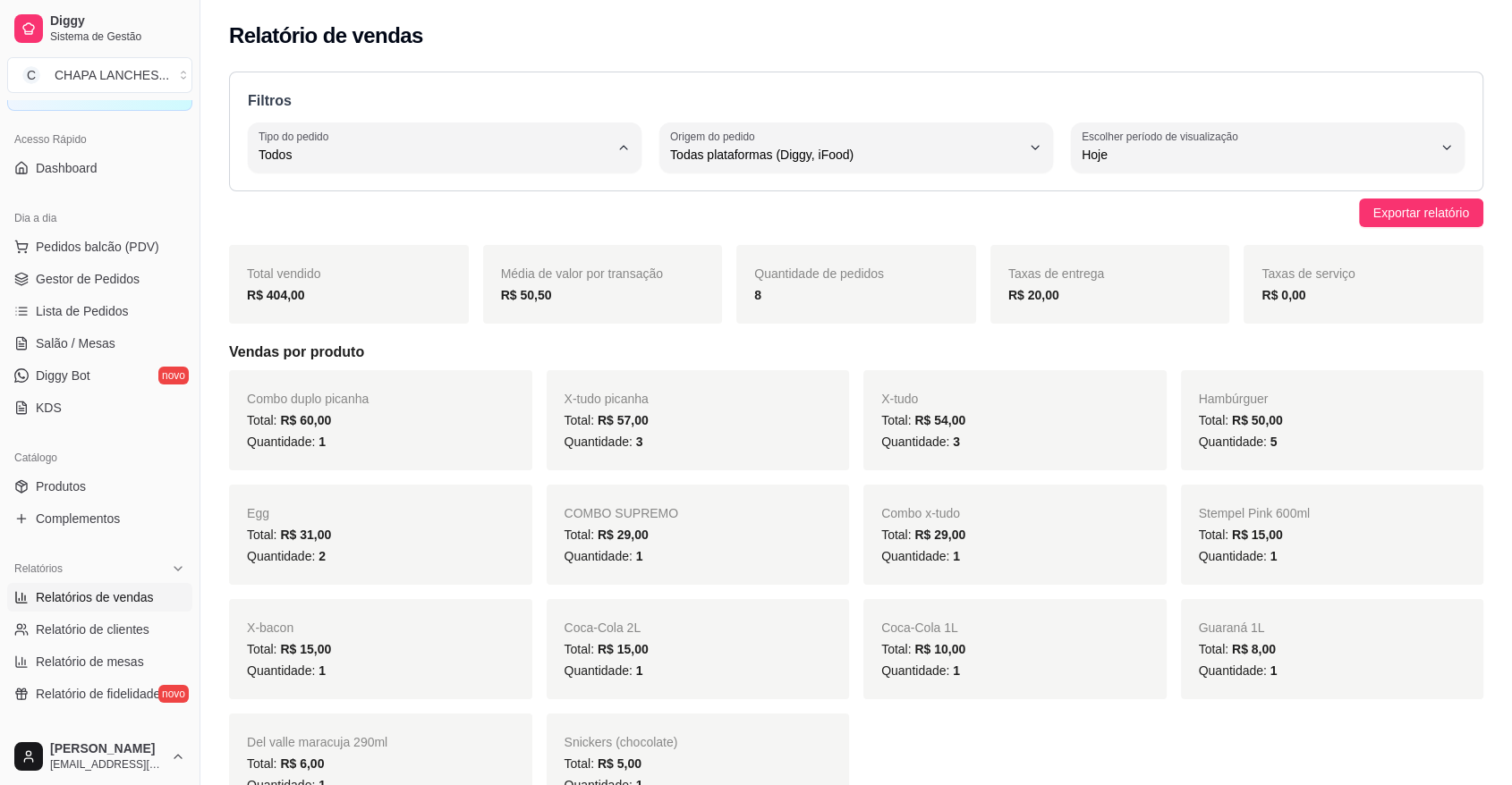
click at [384, 238] on li "Entrega" at bounding box center [444, 226] width 364 height 28
type input "DELIVERY"
select select "DELIVERY"
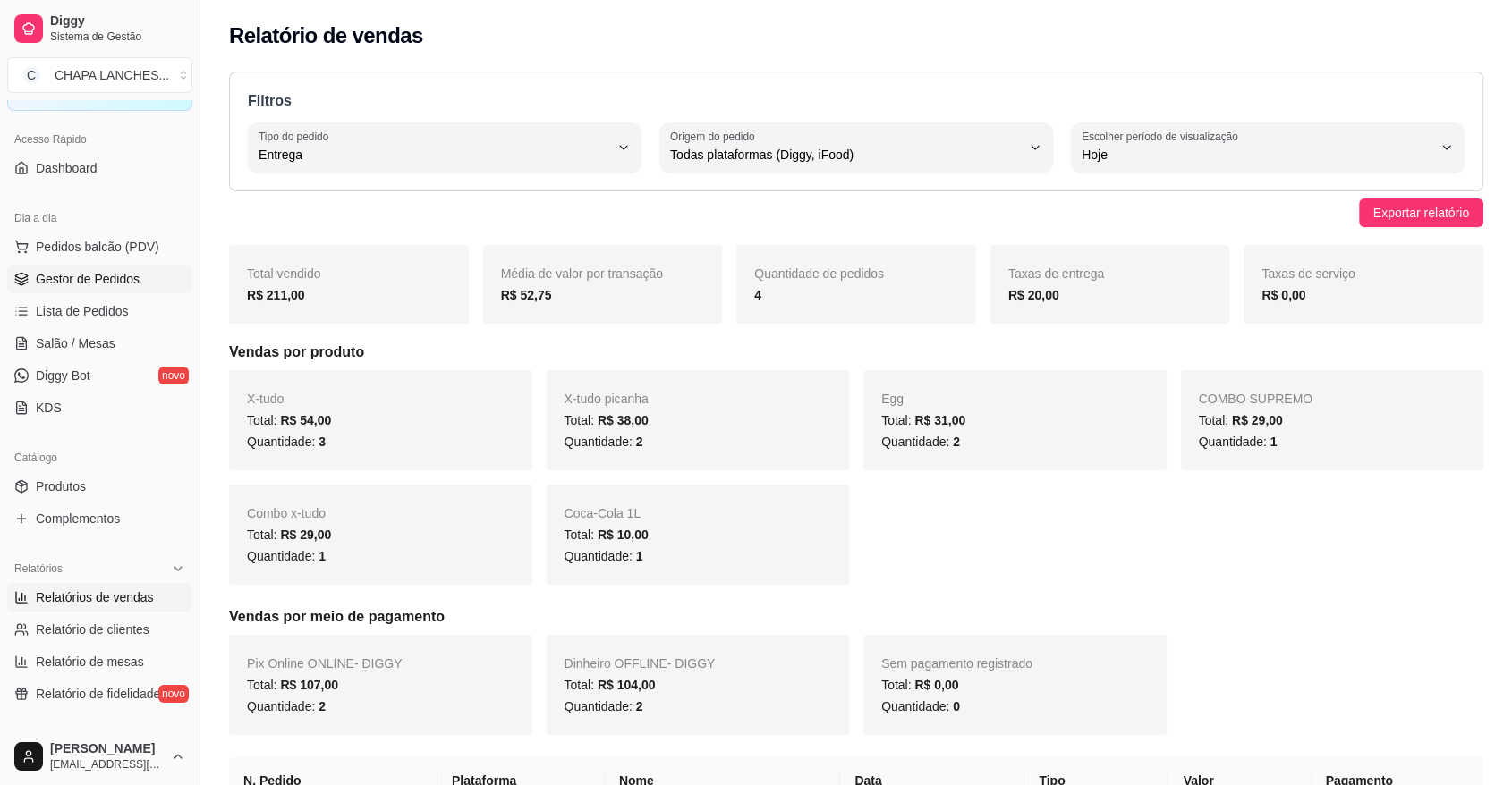
click at [85, 282] on span "Gestor de Pedidos" at bounding box center [87, 278] width 104 height 17
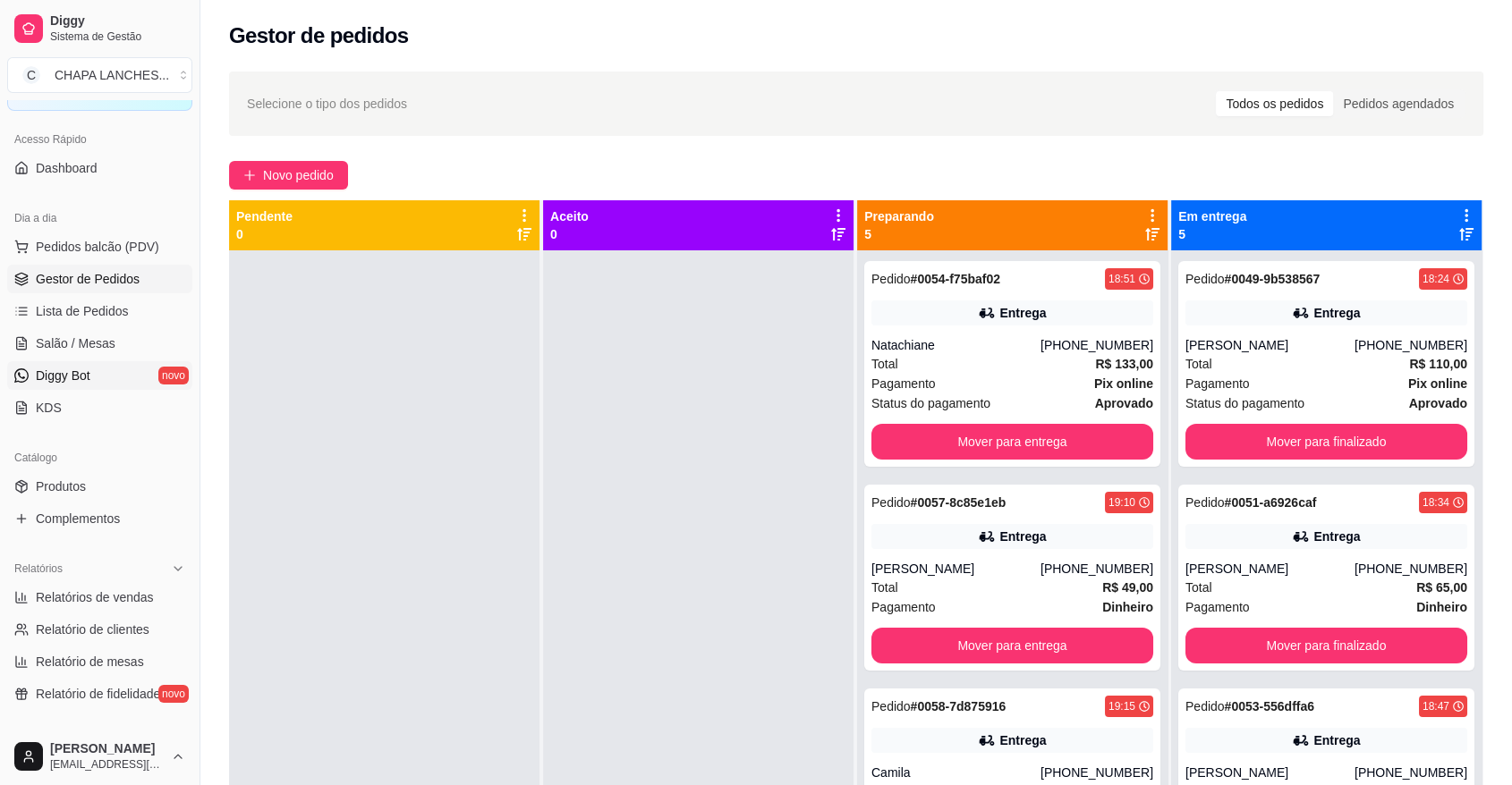
click at [119, 370] on link "Diggy Bot novo" at bounding box center [100, 376] width 186 height 28
